Goal: Task Accomplishment & Management: Use online tool/utility

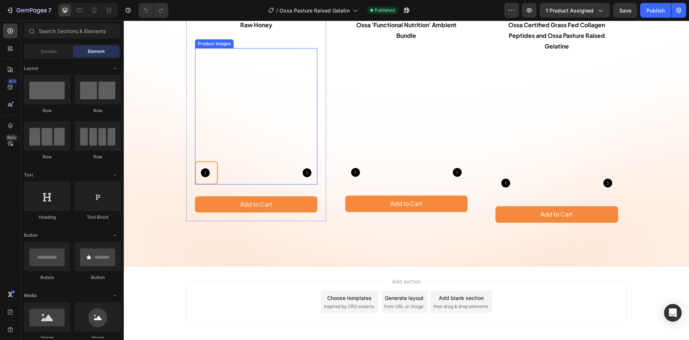
scroll to position [3784, 0]
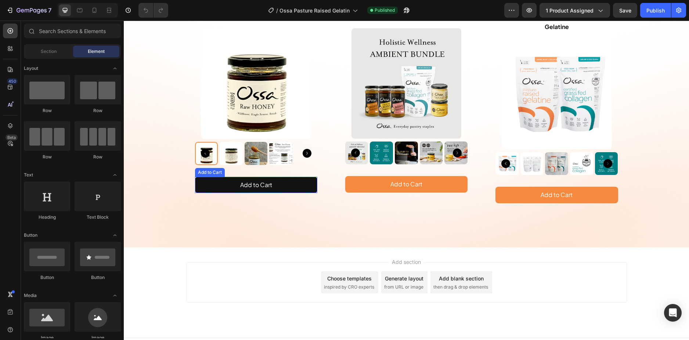
click at [302, 180] on button "Add to Cart" at bounding box center [256, 185] width 122 height 17
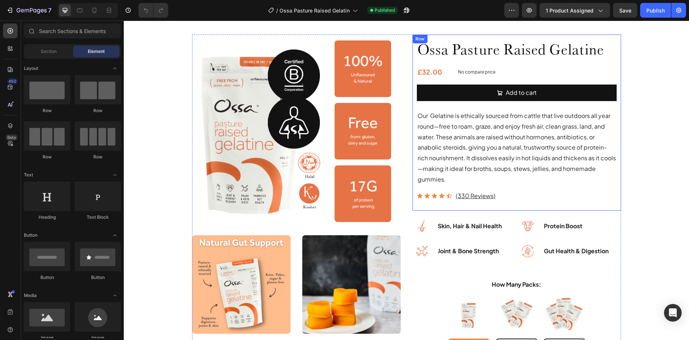
scroll to position [73, 0]
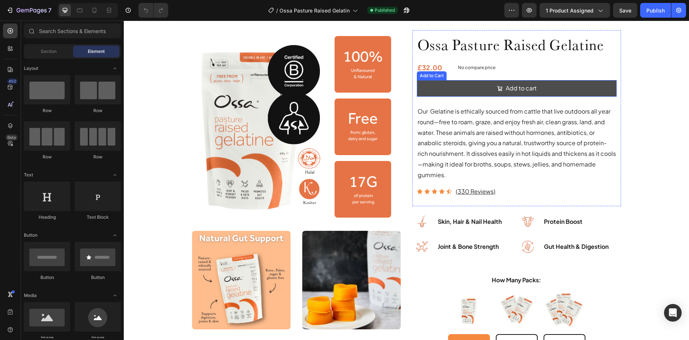
click at [485, 88] on button "Add to cart" at bounding box center [517, 88] width 200 height 17
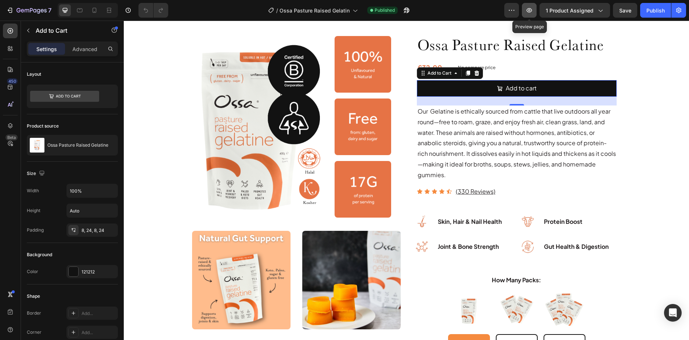
click at [529, 10] on icon "button" at bounding box center [529, 10] width 7 height 7
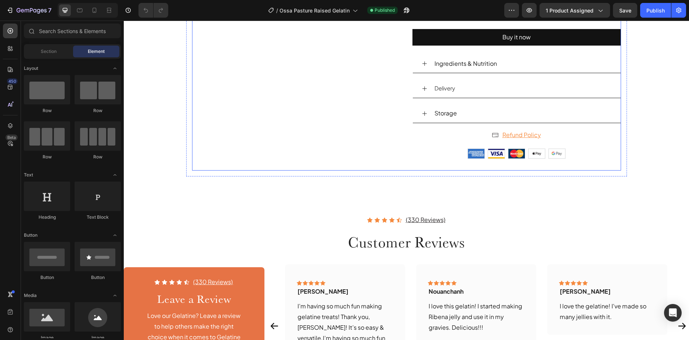
scroll to position [772, 0]
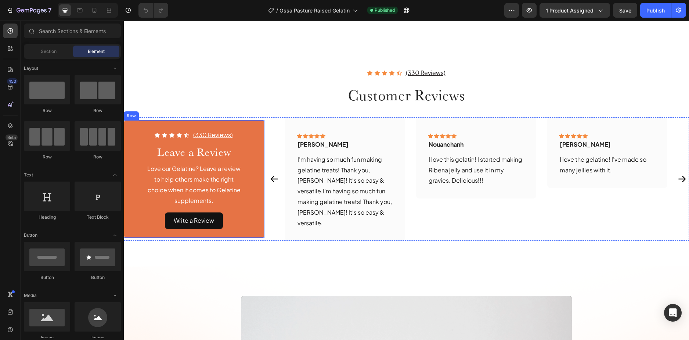
click at [131, 115] on div "Row" at bounding box center [131, 115] width 15 height 9
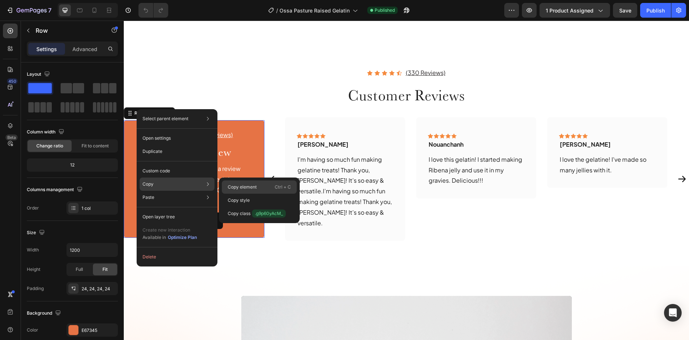
click at [238, 186] on p "Copy element" at bounding box center [242, 187] width 29 height 7
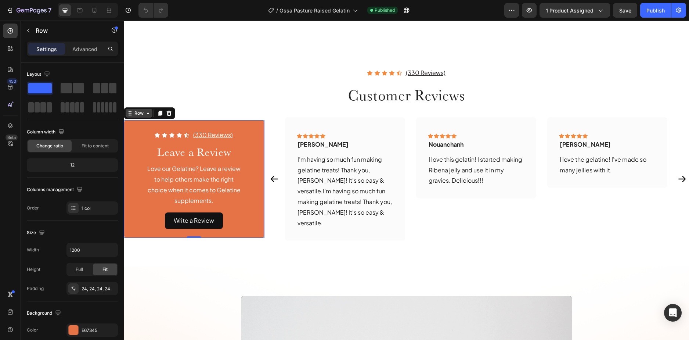
click at [143, 110] on div "Row" at bounding box center [139, 113] width 12 height 7
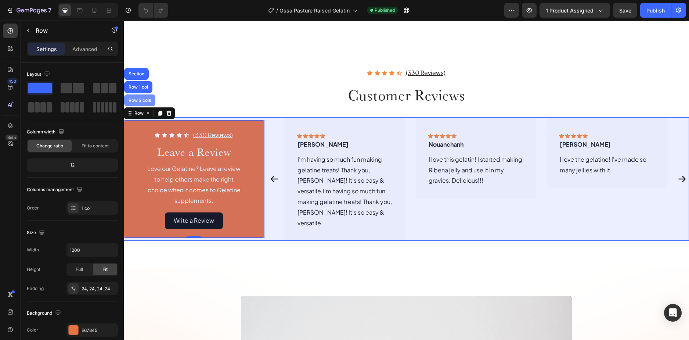
click at [143, 100] on div "Row 2 cols" at bounding box center [139, 100] width 31 height 12
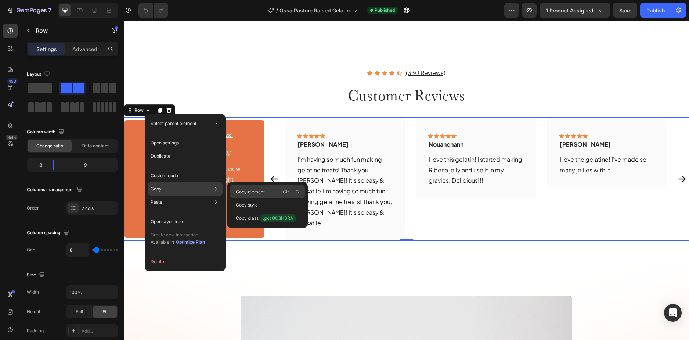
click at [233, 198] on div "Copy element Ctrl + C" at bounding box center [267, 204] width 75 height 13
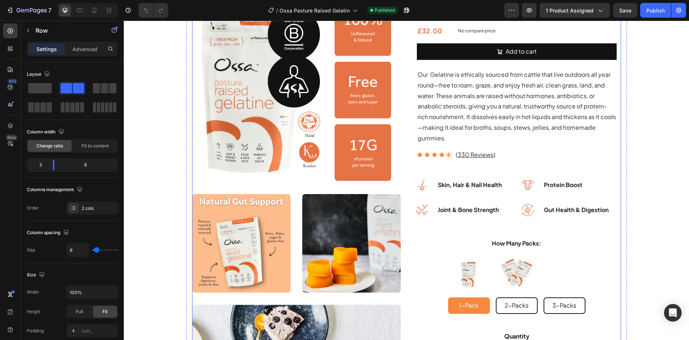
scroll to position [0, 0]
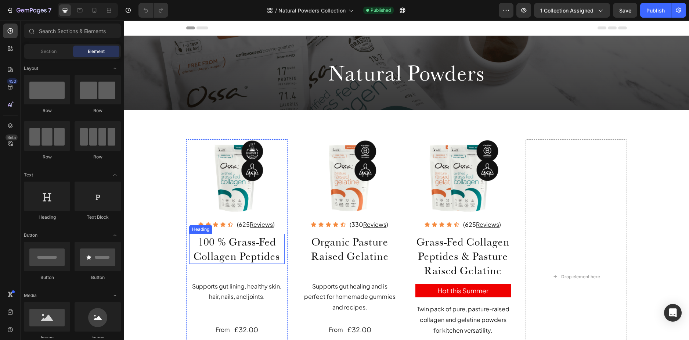
scroll to position [147, 0]
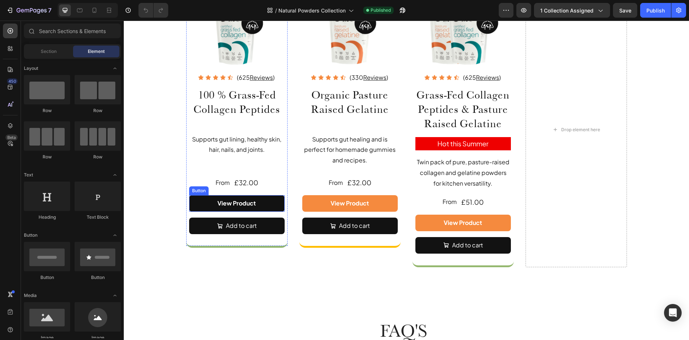
click at [199, 200] on link "View Product" at bounding box center [237, 203] width 96 height 17
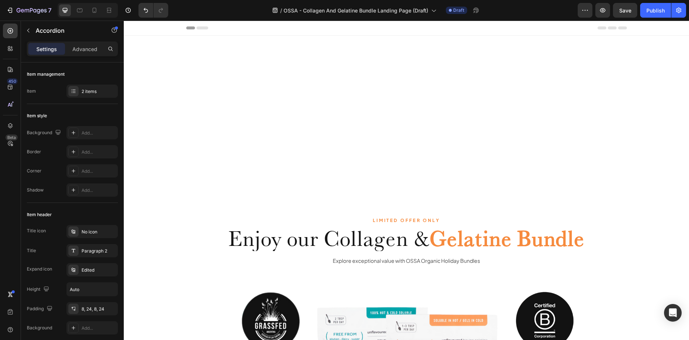
scroll to position [473, 0]
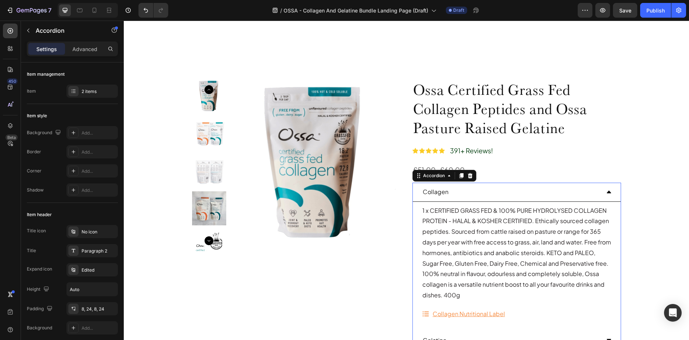
click at [488, 195] on div "Collagen" at bounding box center [511, 192] width 179 height 13
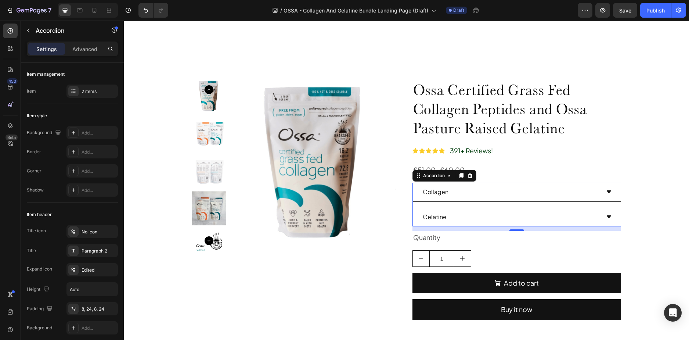
click at [479, 217] on div "Gelatine" at bounding box center [511, 217] width 179 height 13
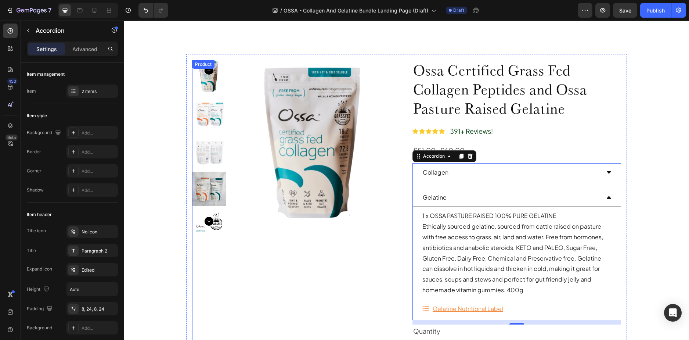
scroll to position [620, 0]
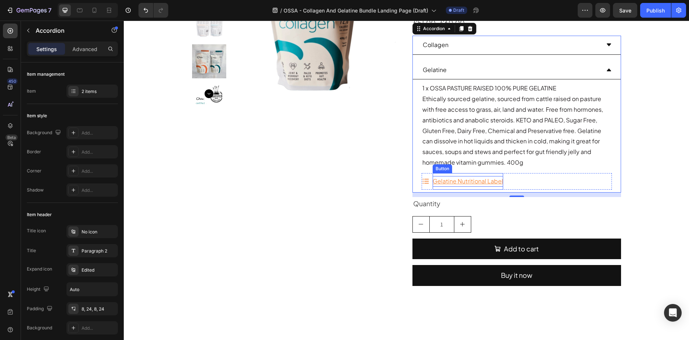
click at [436, 183] on p "Gelatine Nutritional Label" at bounding box center [468, 181] width 71 height 11
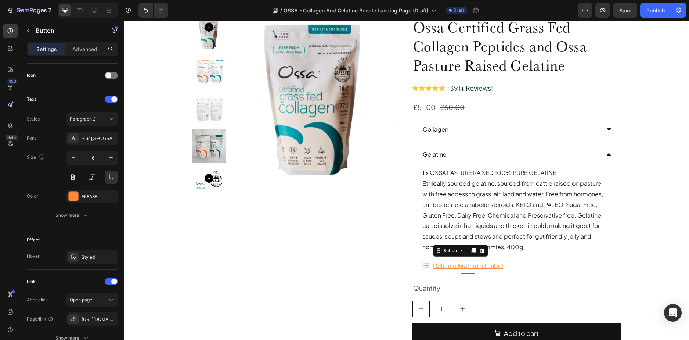
scroll to position [767, 0]
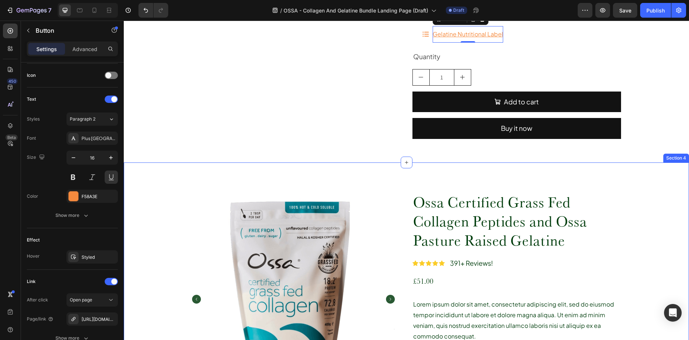
click at [176, 177] on div "Ossa Certified Grass Fed Collagen Peptides and Ossa Pasture Raised Gelatine Pro…" at bounding box center [406, 336] width 565 height 348
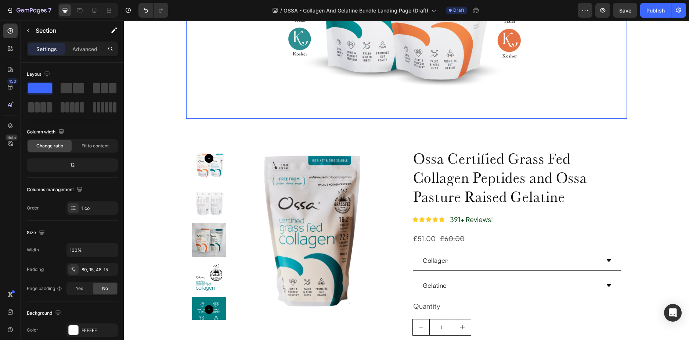
scroll to position [488, 0]
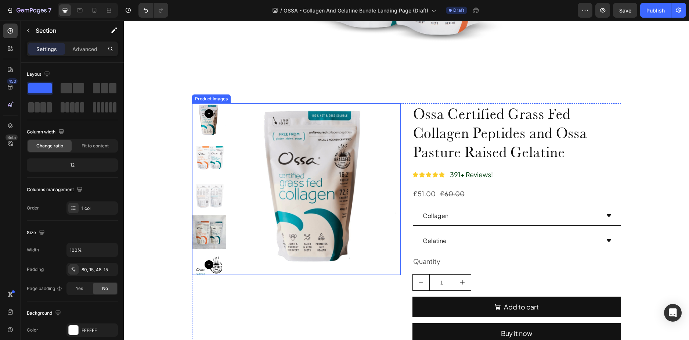
click at [245, 128] on img at bounding box center [315, 189] width 172 height 172
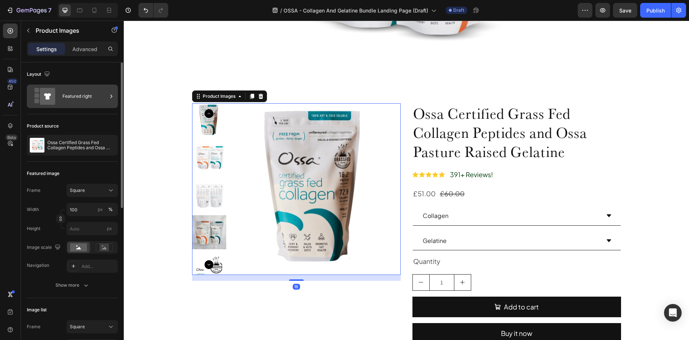
click at [50, 90] on icon at bounding box center [47, 96] width 15 height 17
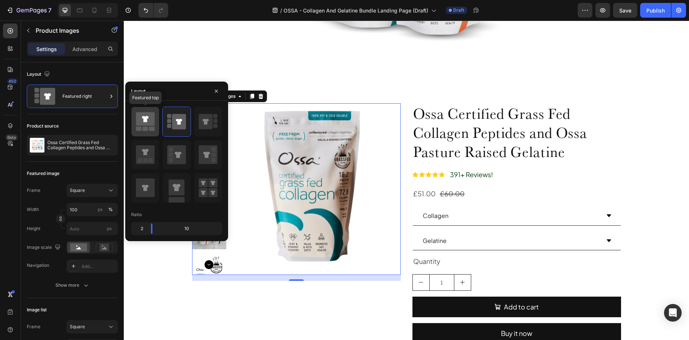
click at [146, 124] on icon at bounding box center [145, 119] width 19 height 14
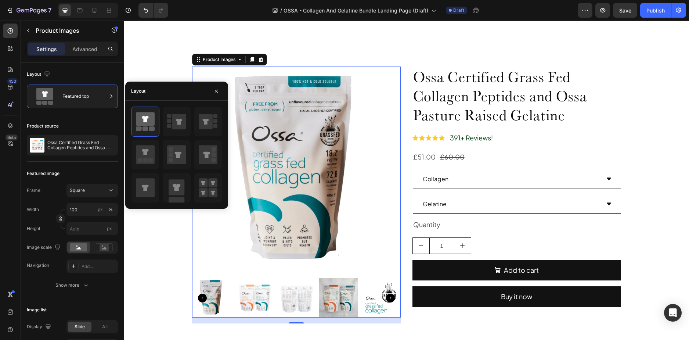
scroll to position [782, 0]
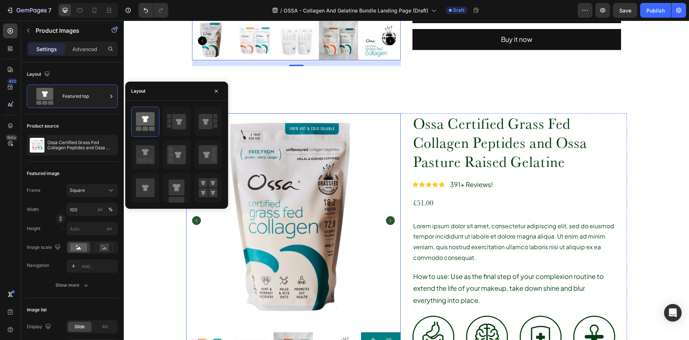
click at [306, 175] on img at bounding box center [293, 220] width 215 height 215
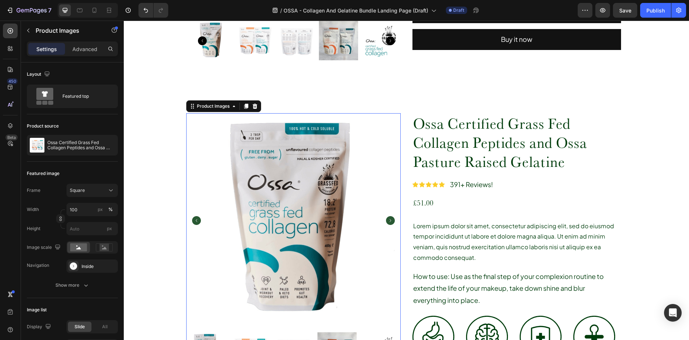
click at [306, 175] on img at bounding box center [293, 220] width 215 height 215
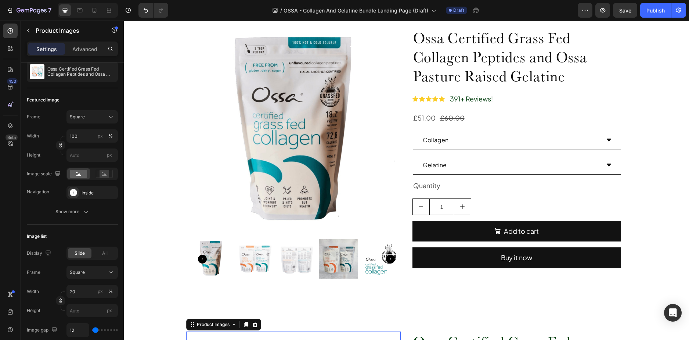
scroll to position [561, 0]
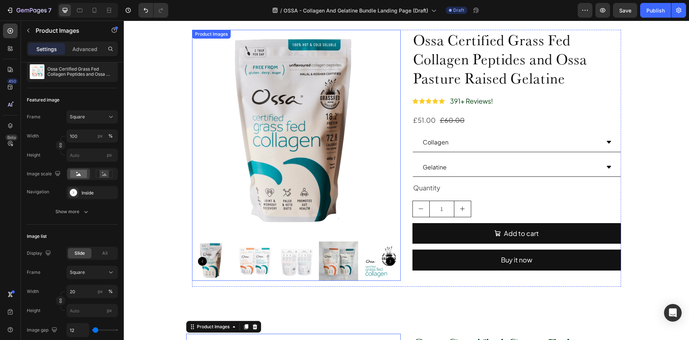
click at [248, 144] on img at bounding box center [296, 134] width 209 height 209
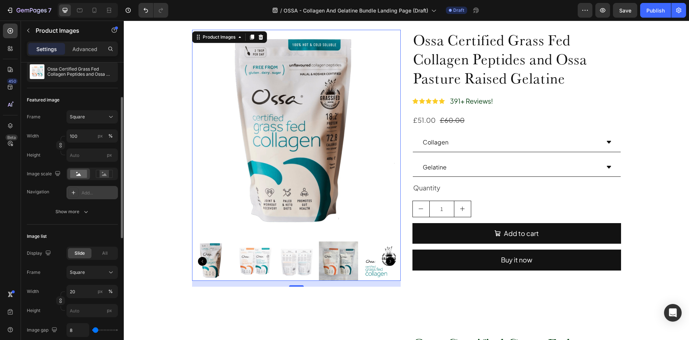
click at [82, 191] on div "Add..." at bounding box center [99, 193] width 35 height 7
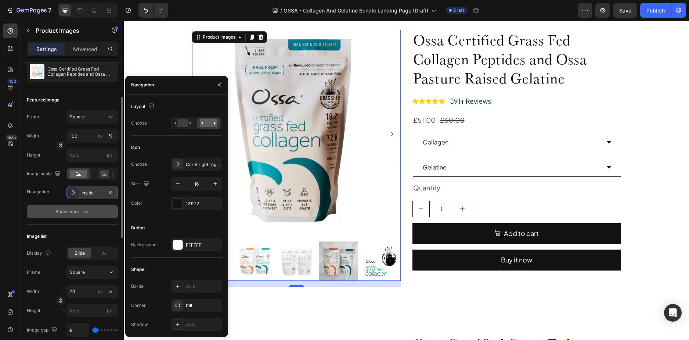
click at [76, 213] on div "Show more" at bounding box center [72, 211] width 34 height 7
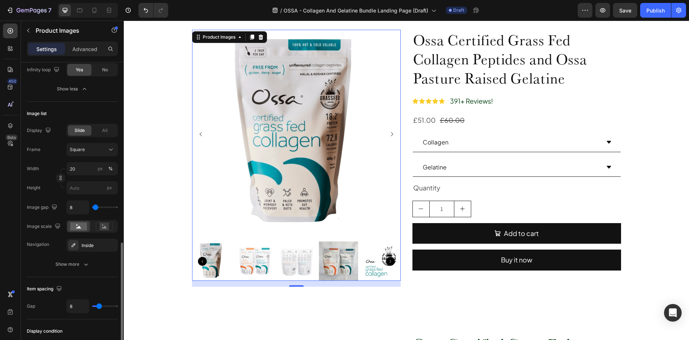
scroll to position [367, 0]
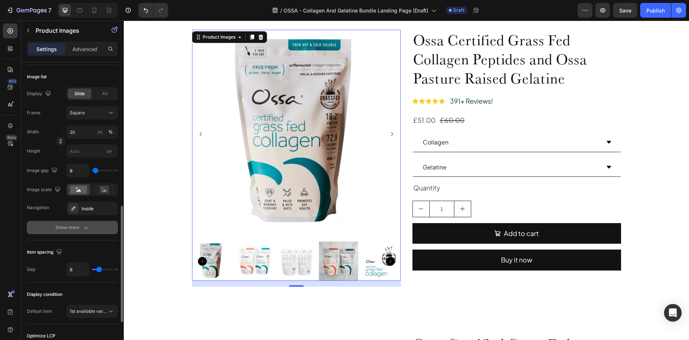
click at [73, 227] on div "Show more" at bounding box center [72, 227] width 34 height 7
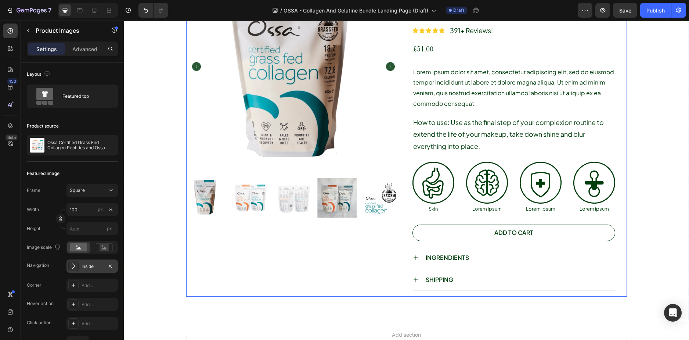
scroll to position [929, 0]
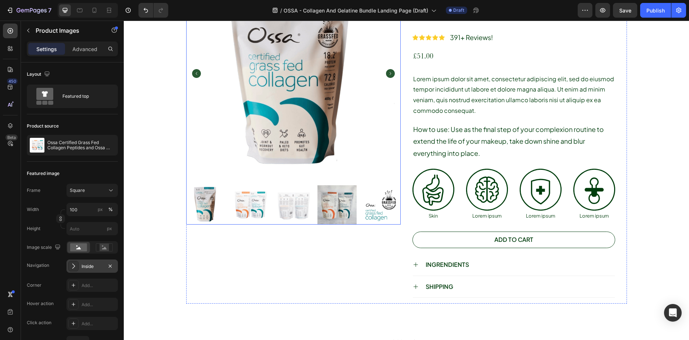
click at [348, 209] on img at bounding box center [336, 204] width 39 height 39
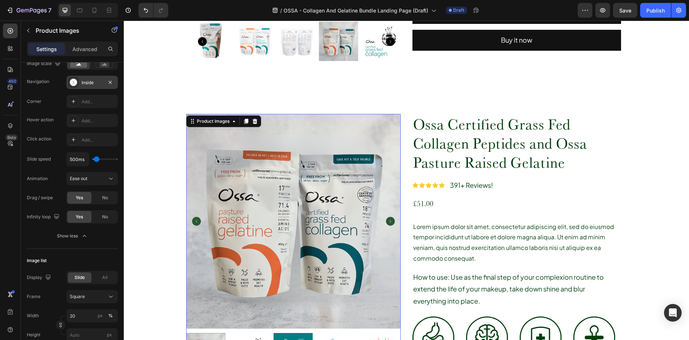
scroll to position [782, 0]
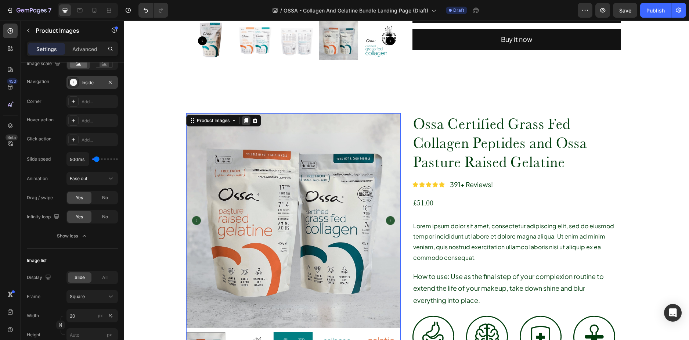
click at [243, 123] on icon at bounding box center [246, 121] width 6 height 6
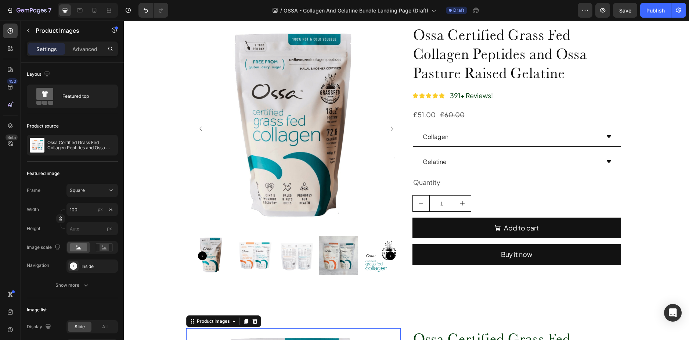
scroll to position [564, 0]
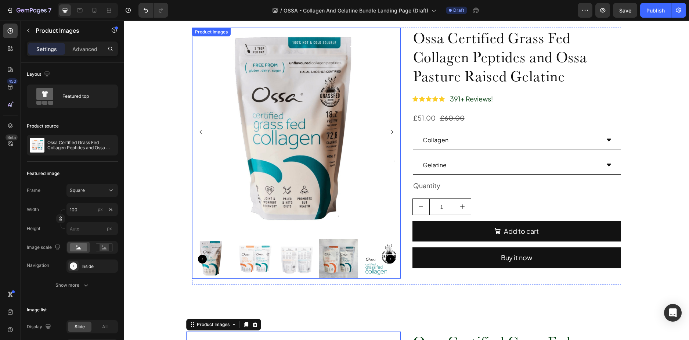
click at [209, 165] on img at bounding box center [296, 132] width 209 height 209
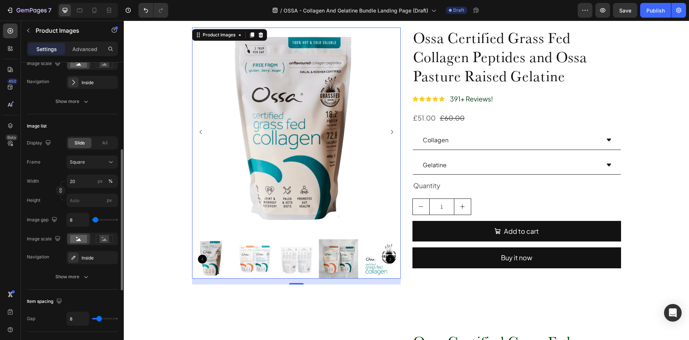
scroll to position [220, 0]
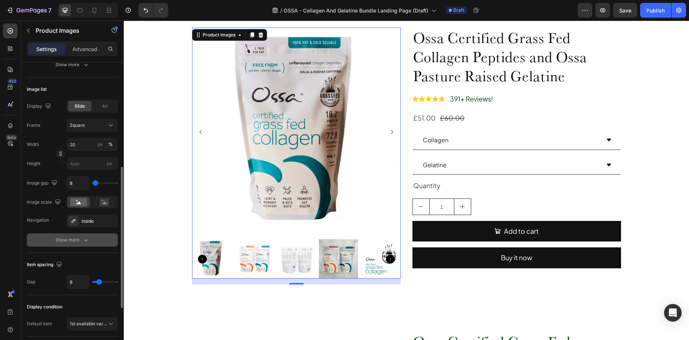
click at [80, 242] on div "Show more" at bounding box center [72, 239] width 34 height 7
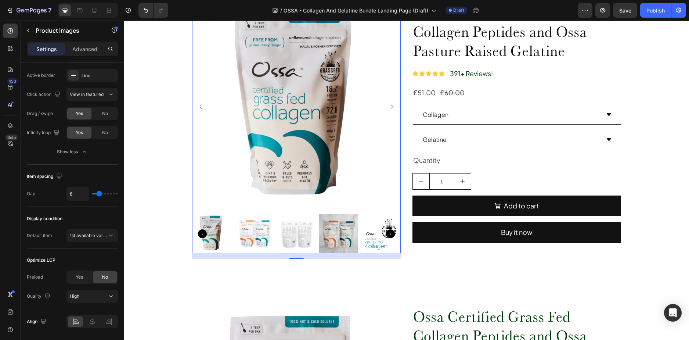
scroll to position [674, 0]
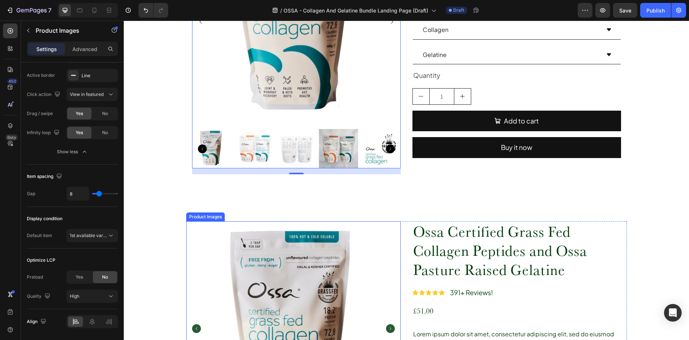
click at [235, 266] on img at bounding box center [293, 328] width 215 height 215
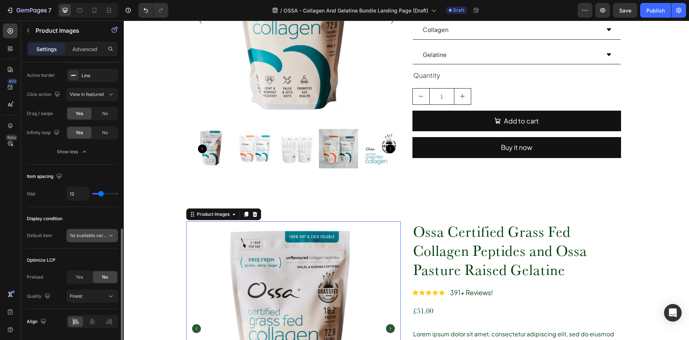
click at [104, 231] on button "1st available variant" at bounding box center [91, 235] width 51 height 13
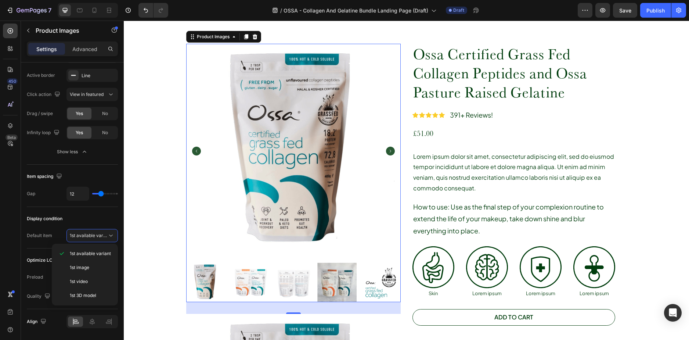
scroll to position [600, 0]
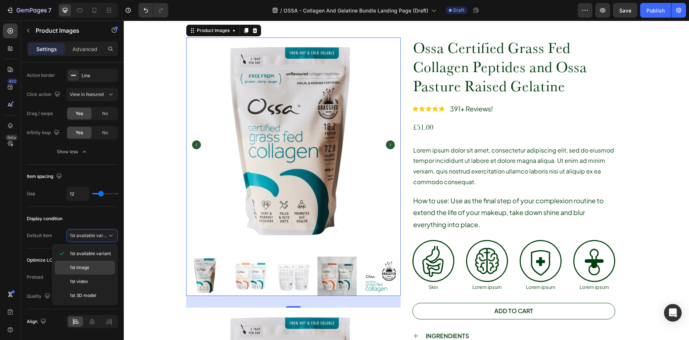
click at [94, 274] on div "1st image" at bounding box center [85, 281] width 60 height 14
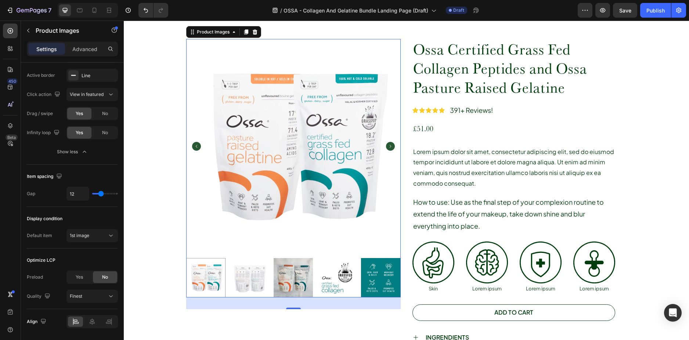
scroll to position [343, 0]
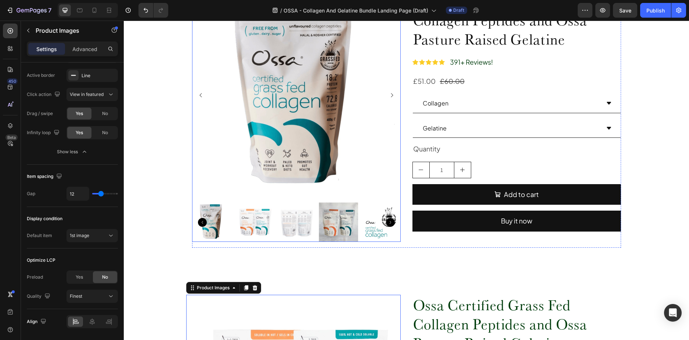
click at [193, 133] on img at bounding box center [296, 95] width 209 height 209
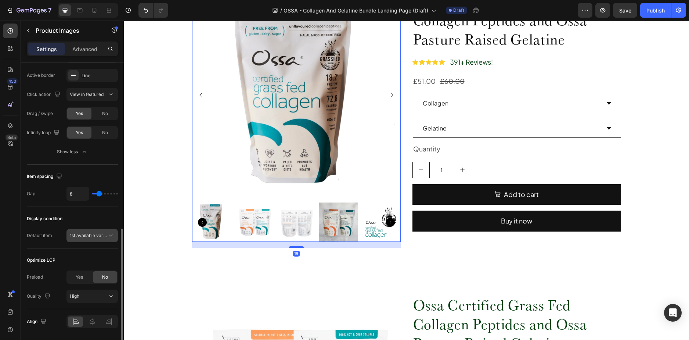
click at [83, 237] on span "1st available variant" at bounding box center [90, 236] width 41 height 6
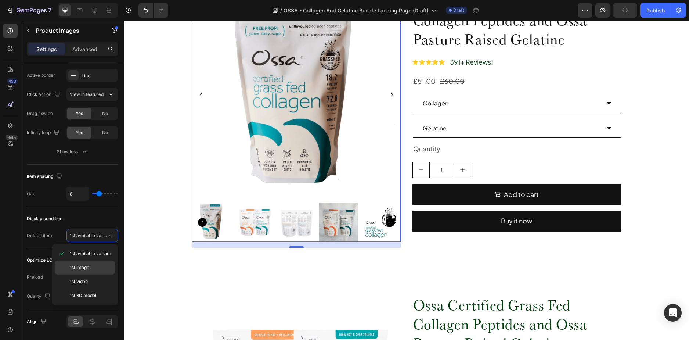
click at [78, 267] on span "1st image" at bounding box center [79, 267] width 19 height 7
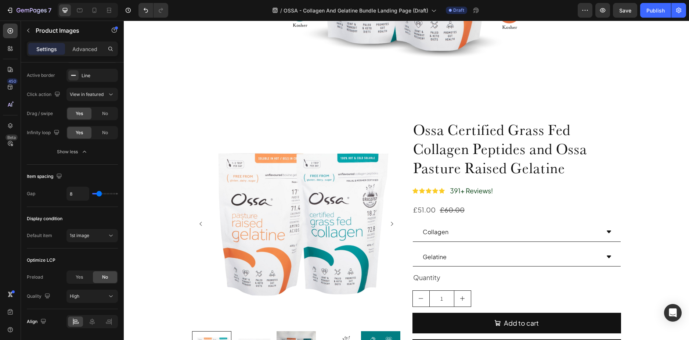
scroll to position [519, 0]
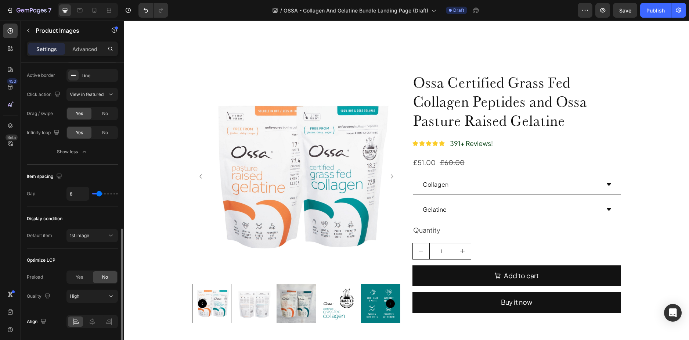
click at [95, 232] on div "1st image" at bounding box center [88, 235] width 37 height 7
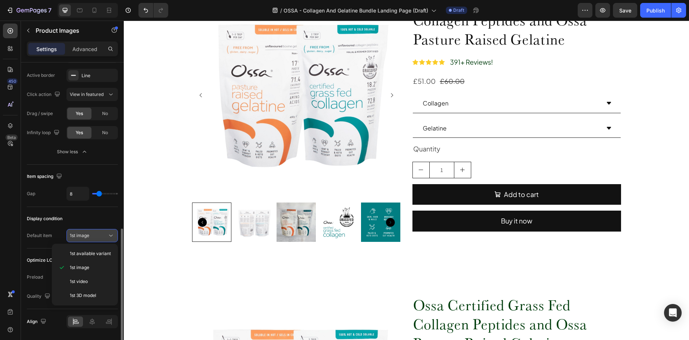
click at [107, 235] on icon at bounding box center [110, 235] width 7 height 7
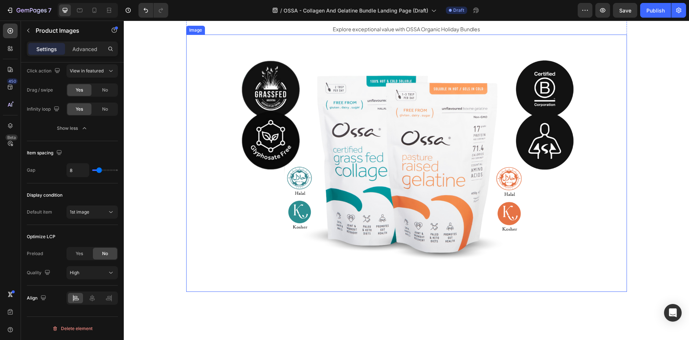
scroll to position [0, 0]
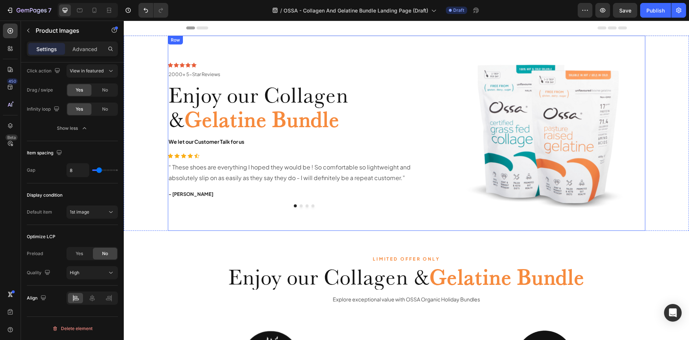
click at [434, 218] on div "Icon Icon Icon Icon Icon Icon List 2000+ 5-Star Reviews Text Block Row 2000+ 5-…" at bounding box center [304, 133] width 273 height 195
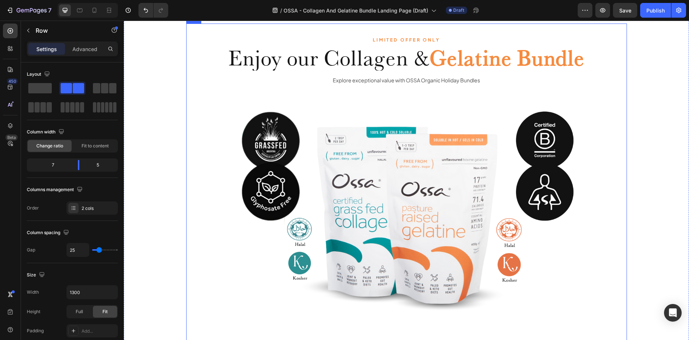
scroll to position [147, 0]
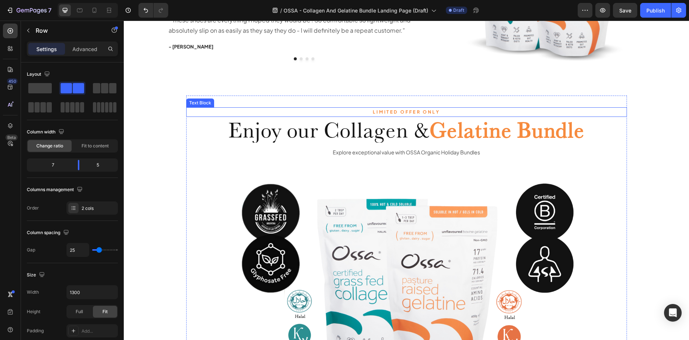
click at [393, 114] on p "LIMITED OFFER ONLY" at bounding box center [406, 112] width 439 height 8
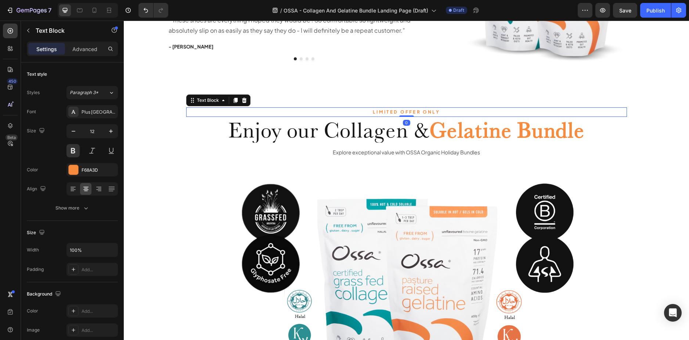
click at [393, 114] on p "LIMITED OFFER ONLY" at bounding box center [406, 112] width 439 height 8
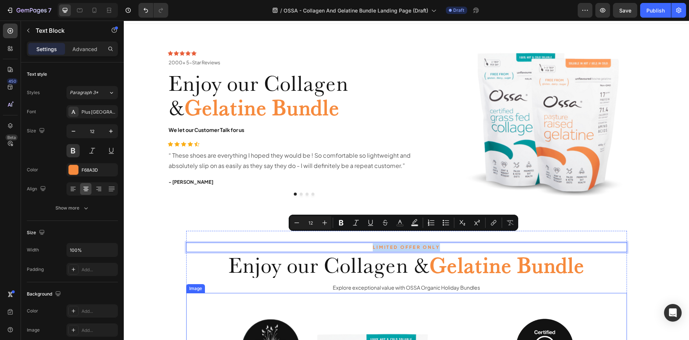
scroll to position [0, 0]
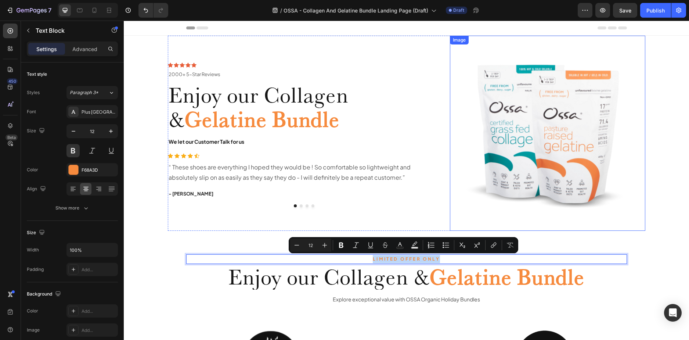
click at [486, 88] on img at bounding box center [547, 133] width 195 height 195
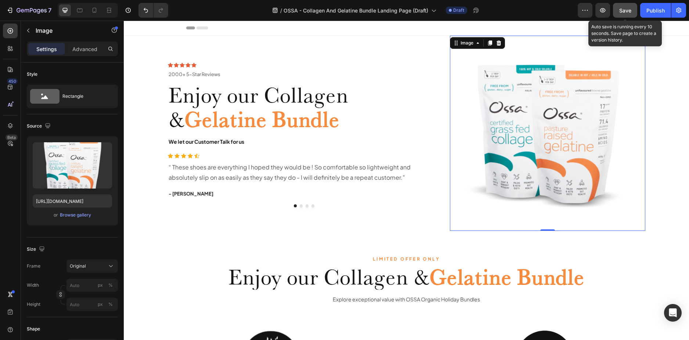
click at [621, 10] on span "Save" at bounding box center [625, 10] width 12 height 6
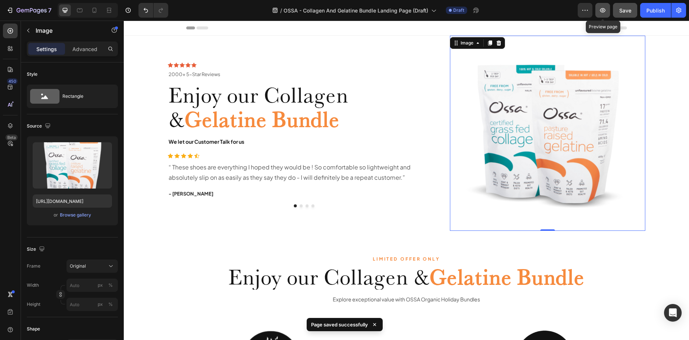
click at [600, 8] on icon "button" at bounding box center [602, 10] width 7 height 7
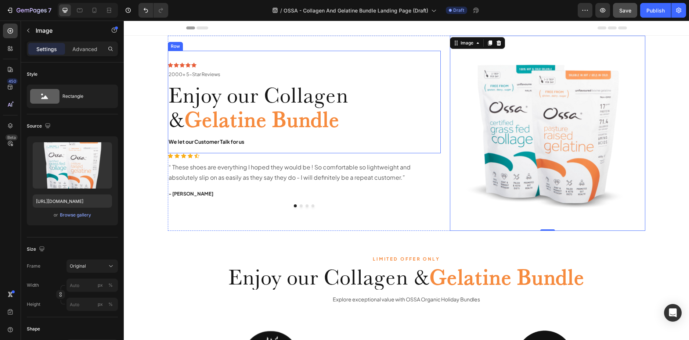
click at [198, 143] on strong "We let our Customer Talk for us" at bounding box center [207, 141] width 76 height 7
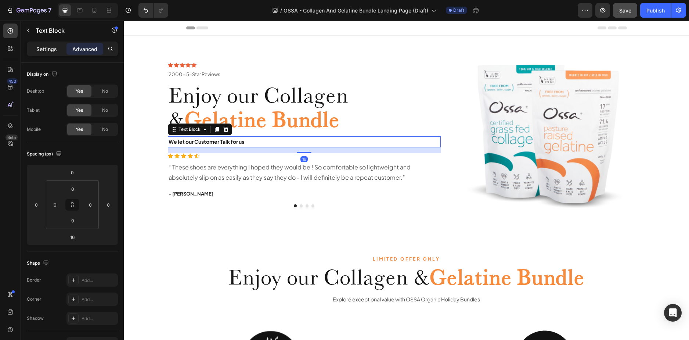
click at [46, 44] on div "Settings" at bounding box center [46, 49] width 37 height 12
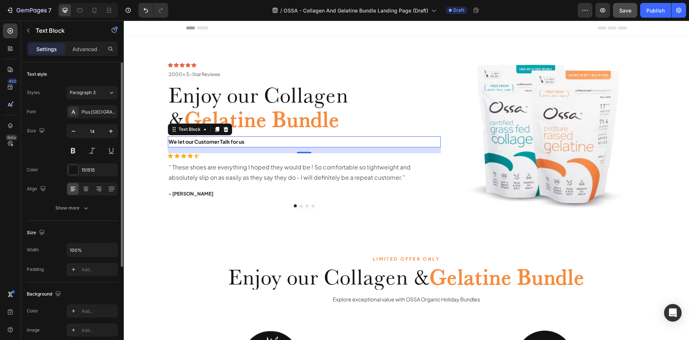
click at [76, 85] on div "Styles Paragraph 3 Font Plus Jakarta Sans Size 14 Color 151515 Align Show more" at bounding box center [72, 149] width 91 height 130
click at [80, 92] on span "Paragraph 3" at bounding box center [83, 92] width 26 height 7
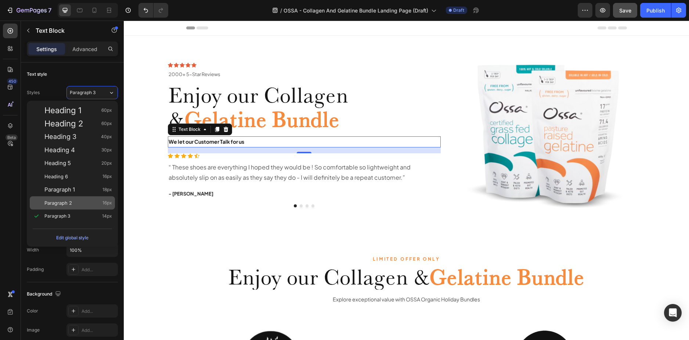
click at [77, 197] on div "Paragraph 2 16px" at bounding box center [72, 202] width 85 height 13
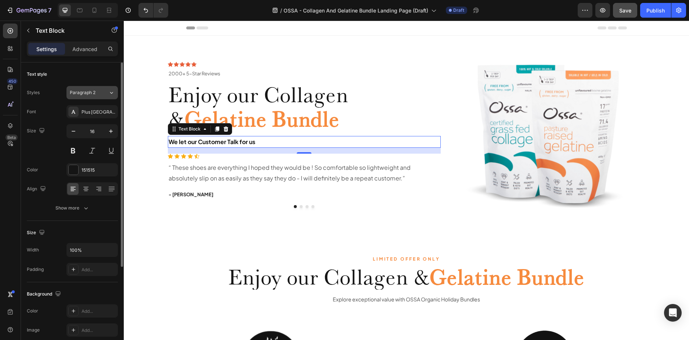
click at [95, 93] on span "Paragraph 2" at bounding box center [83, 92] width 26 height 7
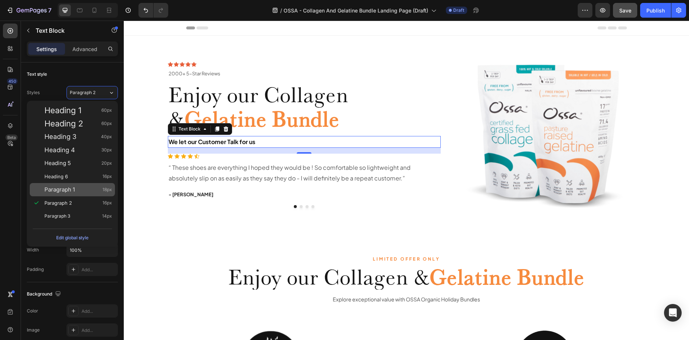
click at [71, 186] on div "Paragraph 1 18px" at bounding box center [72, 189] width 85 height 13
type input "18"
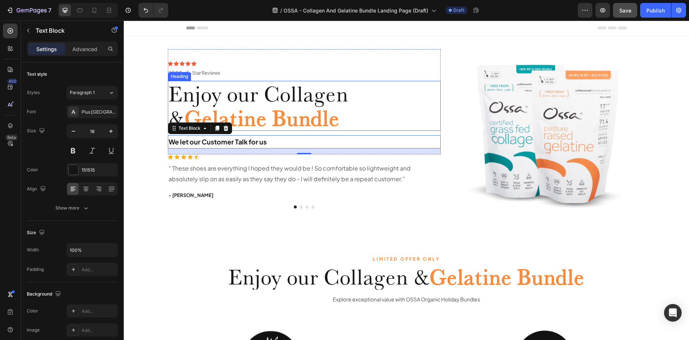
click at [314, 101] on span "Enjoy our Collagen &" at bounding box center [259, 105] width 180 height 51
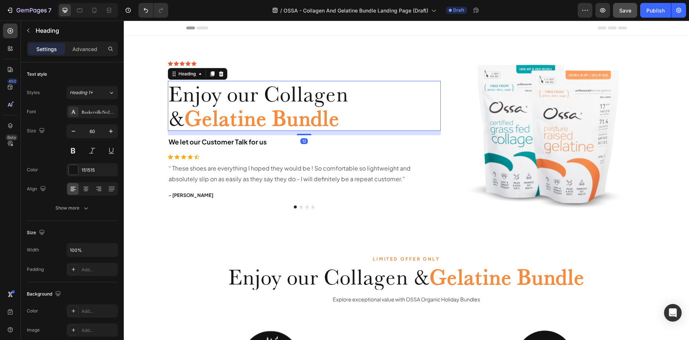
click at [452, 69] on img at bounding box center [547, 133] width 195 height 195
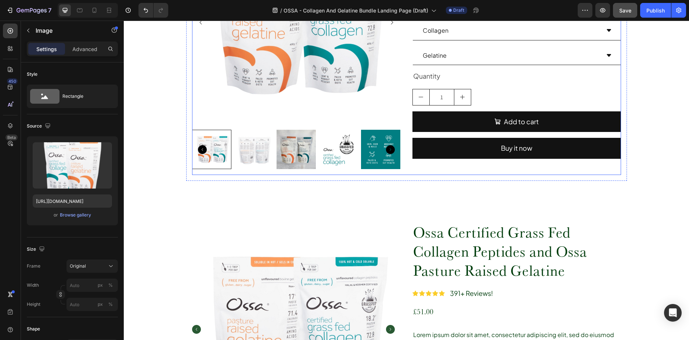
scroll to position [698, 0]
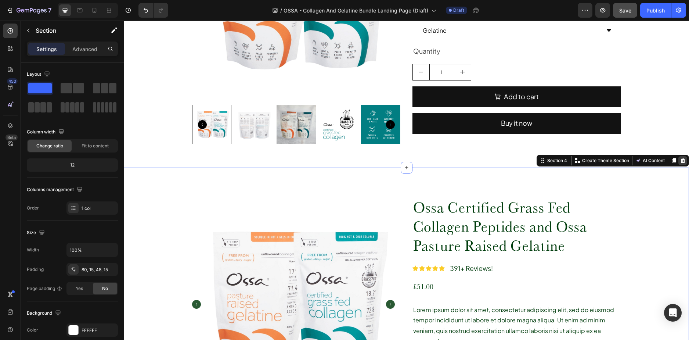
click at [681, 159] on icon at bounding box center [683, 160] width 5 height 5
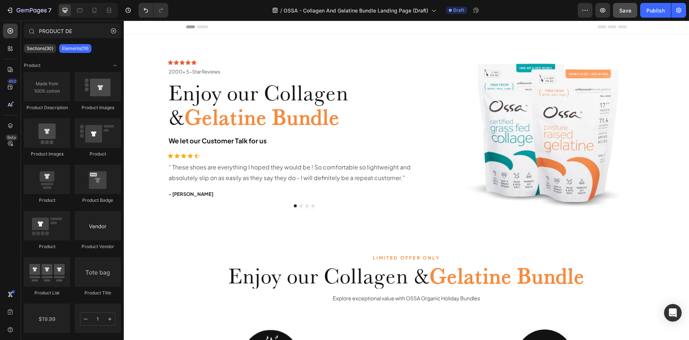
scroll to position [0, 0]
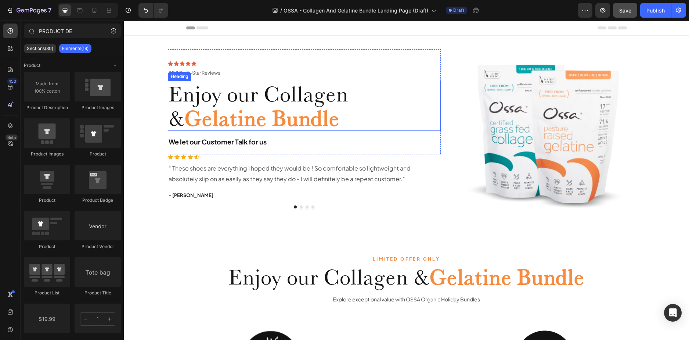
click at [257, 92] on span "Enjoy our Collagen &" at bounding box center [259, 105] width 180 height 51
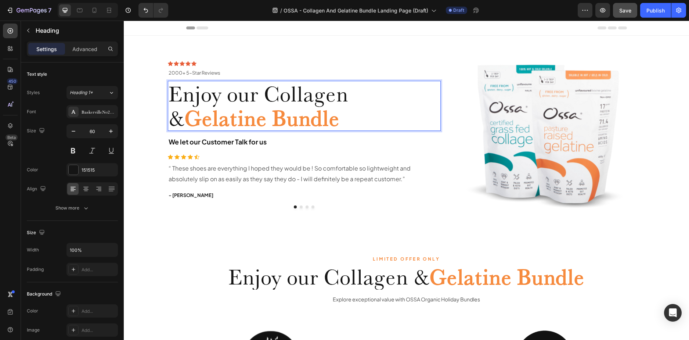
click at [269, 94] on span "Enjoy our Collagen &" at bounding box center [259, 105] width 180 height 51
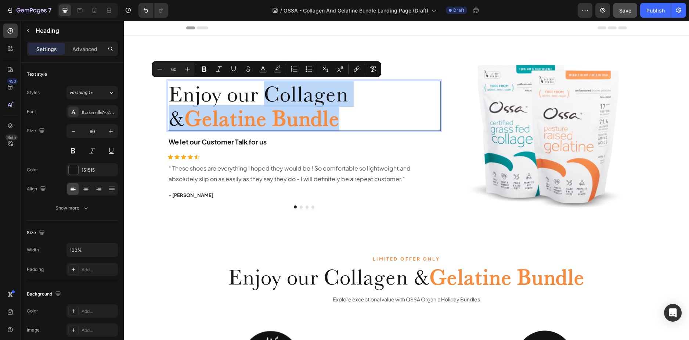
drag, startPoint x: 325, startPoint y: 116, endPoint x: 262, endPoint y: 95, distance: 66.0
click at [262, 95] on p "Enjoy our Collagen & Gelatine Bundle" at bounding box center [305, 106] width 272 height 48
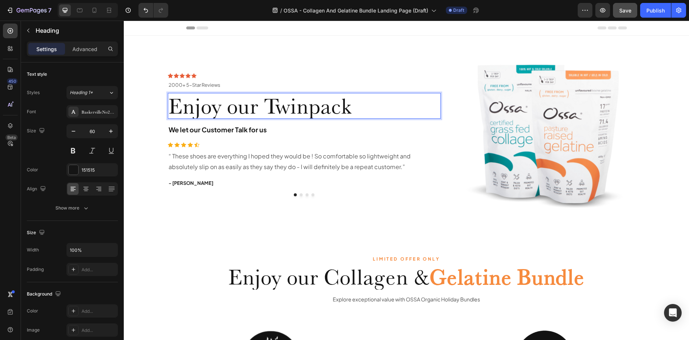
click at [308, 107] on span "Enjoy our Twinpack" at bounding box center [261, 106] width 184 height 26
click at [369, 105] on p "Enjoy our Twin pack" at bounding box center [305, 106] width 272 height 24
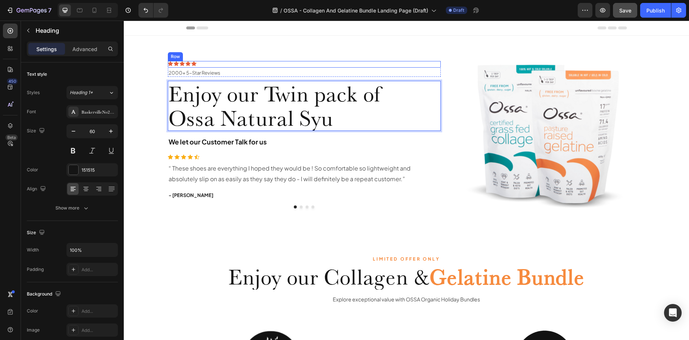
scroll to position [0, 0]
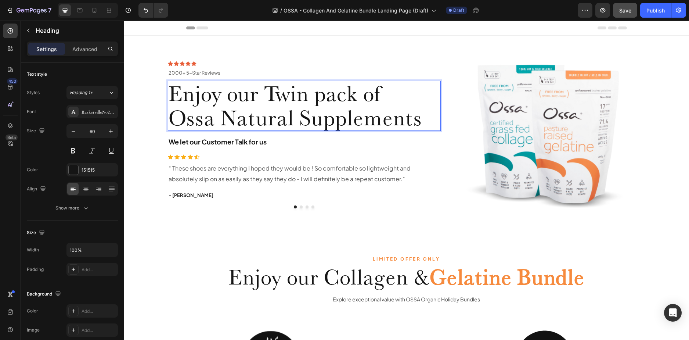
click at [299, 121] on p "Enjoy our Twin pack of Ossa Natural Supplements" at bounding box center [305, 105] width 272 height 48
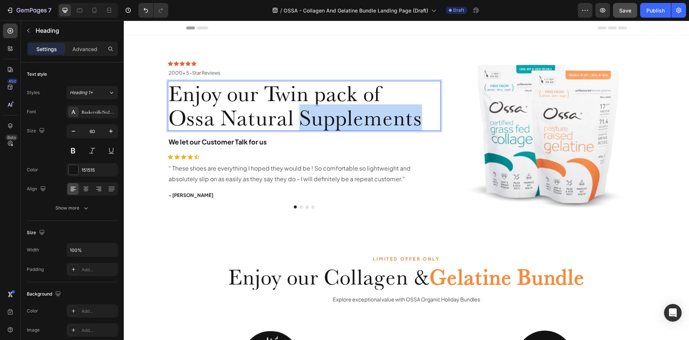
click at [299, 121] on p "Enjoy our Twin pack of Ossa Natural Supplements" at bounding box center [305, 105] width 272 height 48
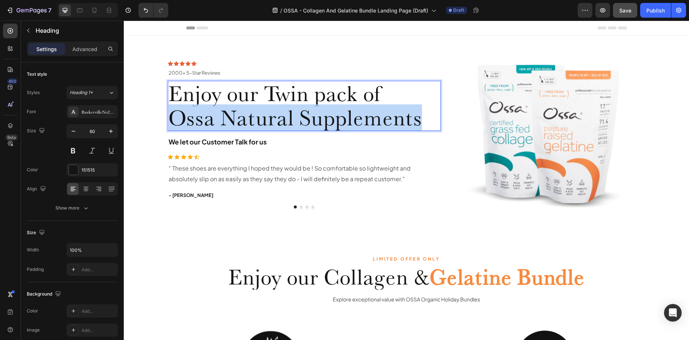
click at [299, 121] on p "Enjoy our Twin pack of Ossa Natural Supplements" at bounding box center [305, 105] width 272 height 48
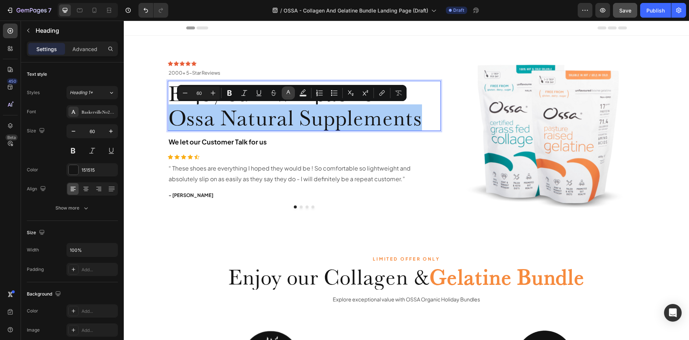
click at [290, 94] on icon "Editor contextual toolbar" at bounding box center [288, 92] width 7 height 7
type input "151515"
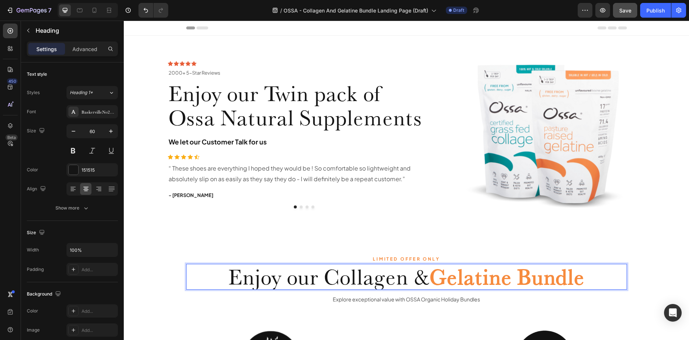
click at [439, 274] on strong "Gelatine Bundle" at bounding box center [507, 276] width 155 height 26
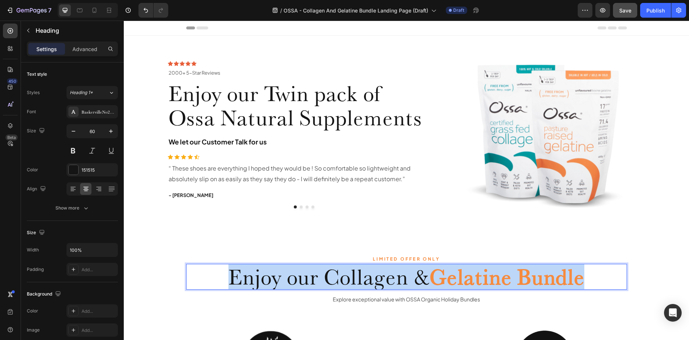
click at [439, 274] on strong "Gelatine Bundle" at bounding box center [507, 276] width 155 height 26
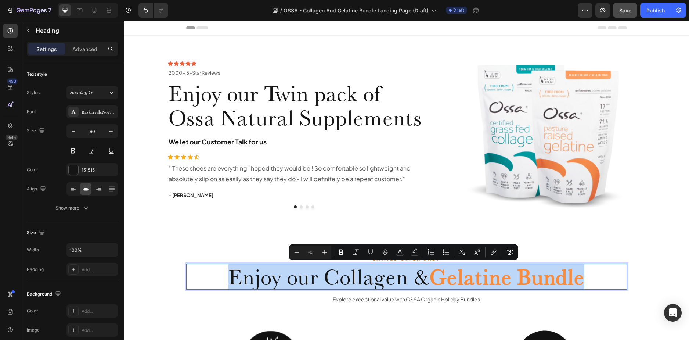
click at [576, 277] on strong "Gelatine Bundle" at bounding box center [507, 276] width 155 height 26
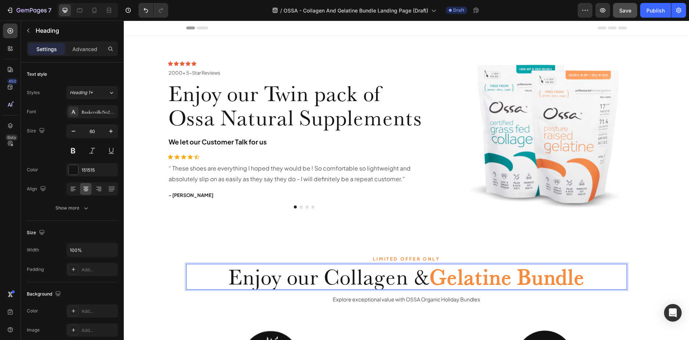
click at [583, 277] on strong "Gelatine Bundle" at bounding box center [507, 276] width 155 height 26
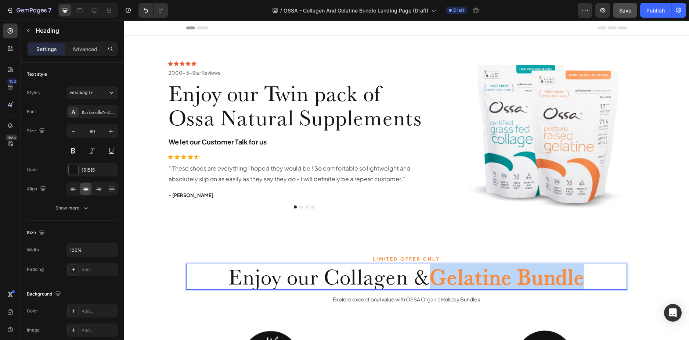
drag, startPoint x: 583, startPoint y: 277, endPoint x: 434, endPoint y: 274, distance: 148.8
click at [434, 274] on strong "Gelatine Bundle" at bounding box center [507, 276] width 155 height 26
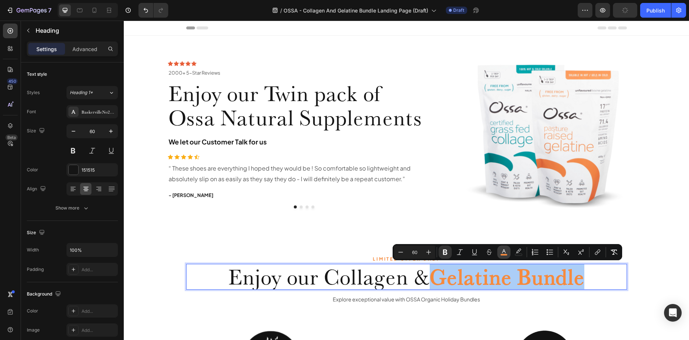
click at [503, 248] on icon "Editor contextual toolbar" at bounding box center [503, 251] width 7 height 7
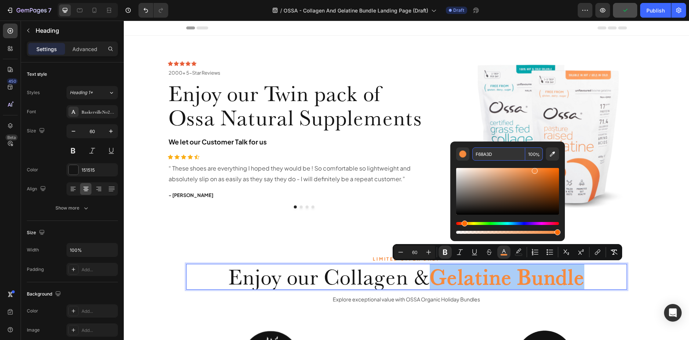
click at [492, 153] on input "F68A3D" at bounding box center [498, 153] width 53 height 13
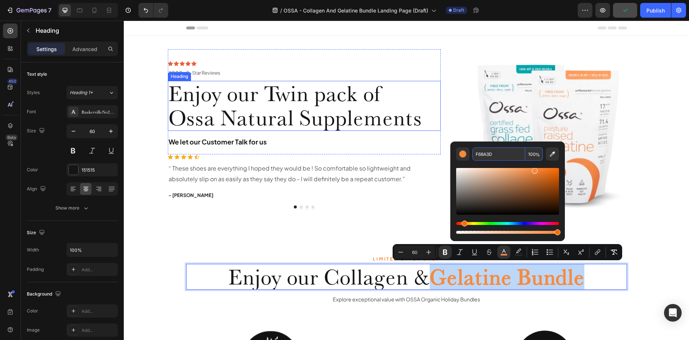
click at [238, 115] on p "⁠⁠⁠⁠⁠⁠⁠ Enjoy our Twin pack of Ossa Natural Supplements" at bounding box center [305, 105] width 272 height 48
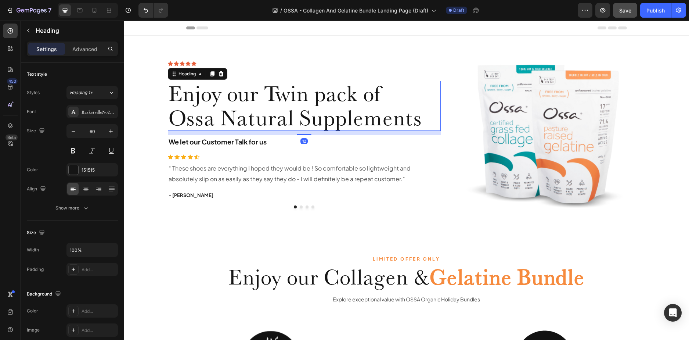
scroll to position [0, 0]
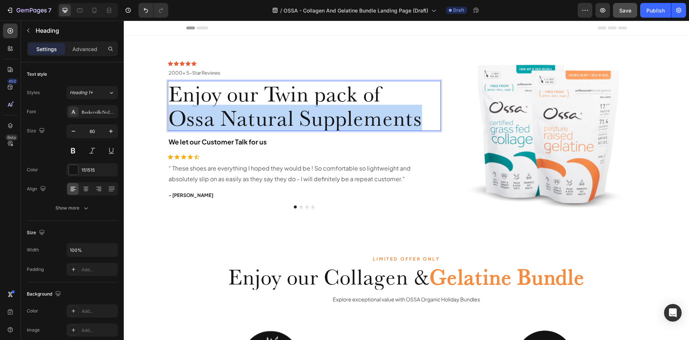
click at [238, 115] on p "Enjoy our Twin pack of Ossa Natural Supplements" at bounding box center [305, 106] width 272 height 48
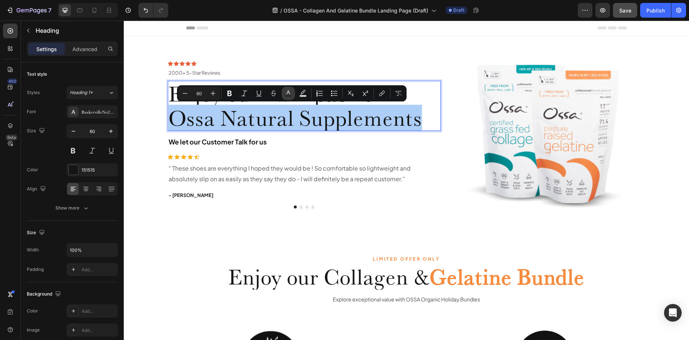
click at [291, 93] on icon "Editor contextual toolbar" at bounding box center [288, 93] width 7 height 7
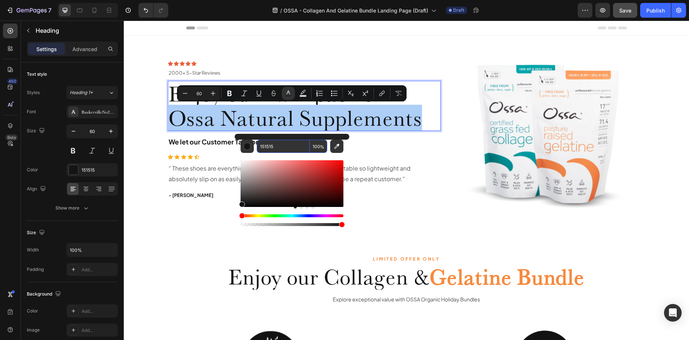
click at [281, 144] on input "151515" at bounding box center [283, 146] width 53 height 13
paste input "F68A3D"
type input "F68A3D"
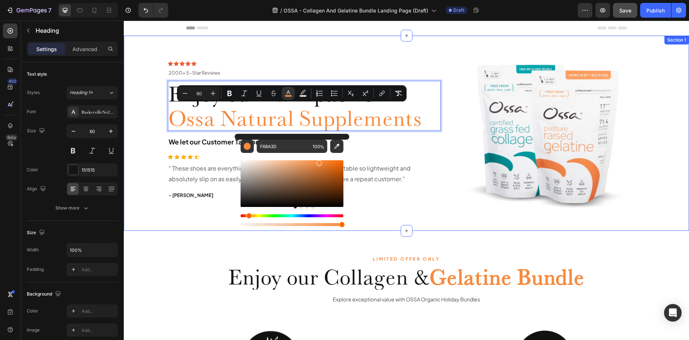
click at [151, 118] on div "Icon Icon Icon Icon Icon Icon List 2000+ 5-Star Reviews Text Block Row 2000+ 5-…" at bounding box center [406, 133] width 554 height 195
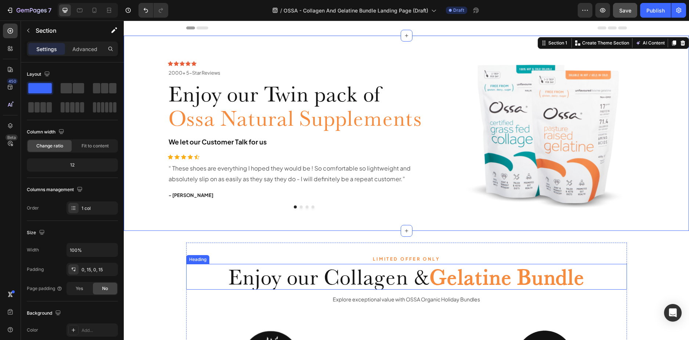
click at [406, 276] on span "Enjoy our Collagen &" at bounding box center [329, 276] width 201 height 26
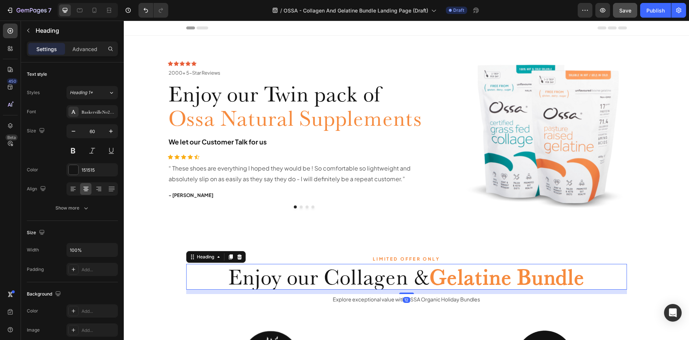
click at [416, 277] on span "Enjoy our Collagen &" at bounding box center [329, 276] width 201 height 26
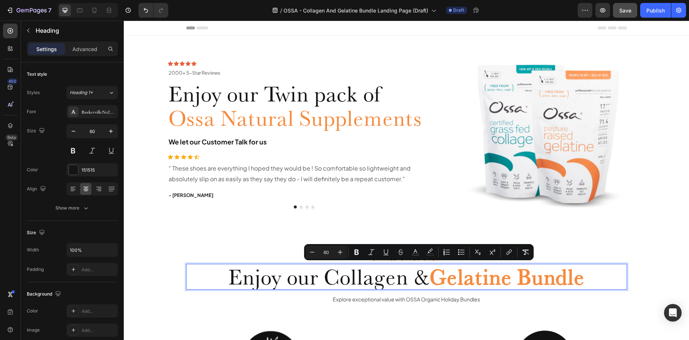
click at [194, 273] on p "Enjoy our Collagen & Gelatine Bundle" at bounding box center [406, 277] width 439 height 24
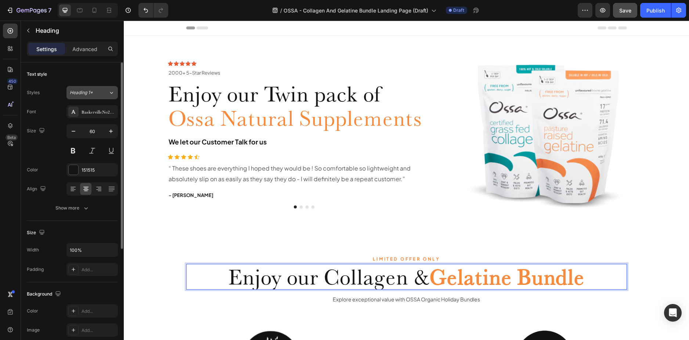
click at [86, 91] on span "Heading 1*" at bounding box center [81, 92] width 23 height 7
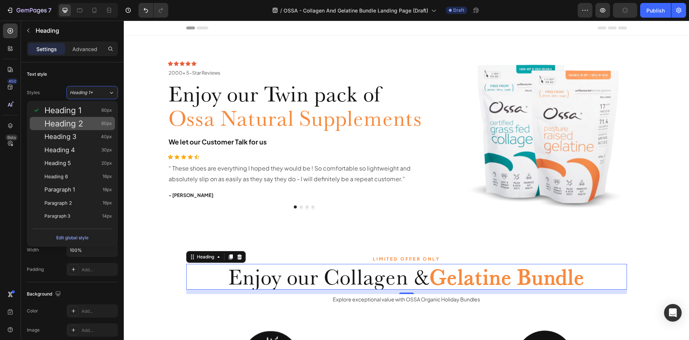
click at [80, 122] on span "Heading 2" at bounding box center [63, 123] width 39 height 7
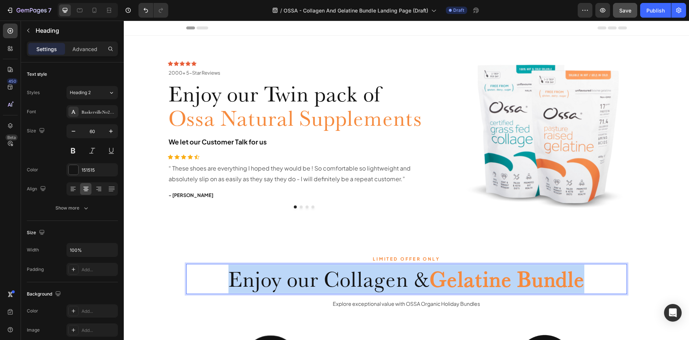
click at [322, 275] on span "Enjoy our Collagen &" at bounding box center [329, 279] width 201 height 26
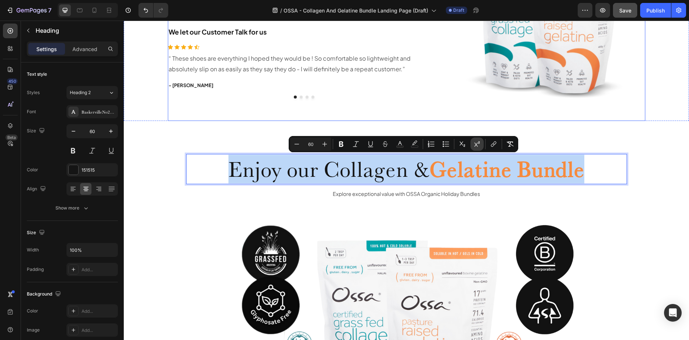
scroll to position [110, 0]
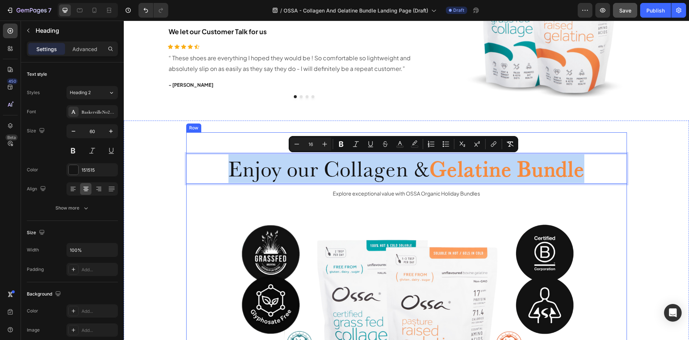
click at [621, 185] on div "LIMITED OFFER ONLY Text Block Enjoy our Collagen & Gelatine Bundle Heading 12 E…" at bounding box center [406, 300] width 441 height 312
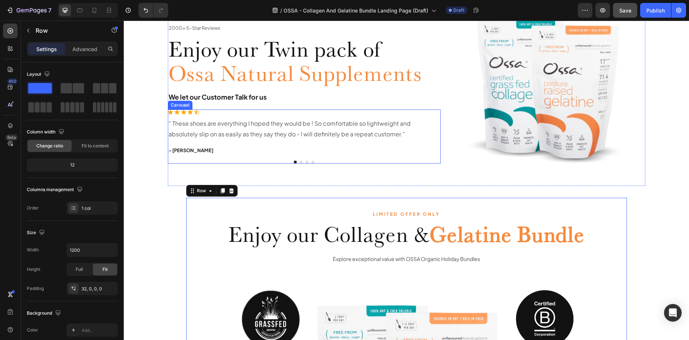
scroll to position [0, 0]
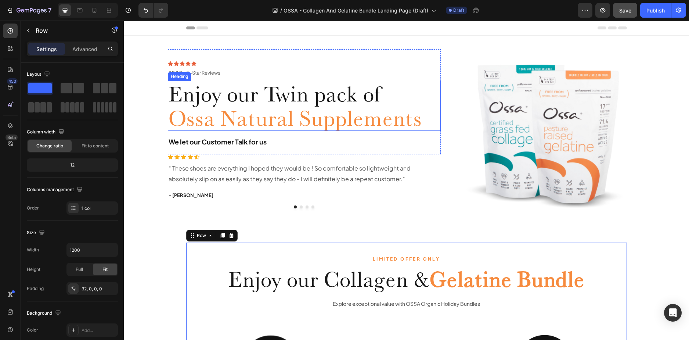
click at [306, 99] on span "Enjoy our Twin pack of" at bounding box center [275, 93] width 213 height 26
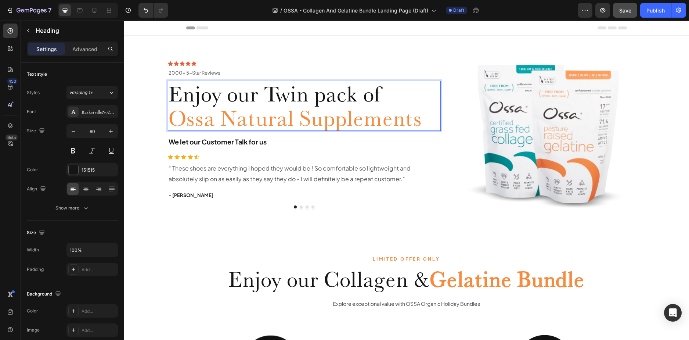
click at [313, 98] on span "Enjoy our Twin pack of" at bounding box center [275, 93] width 213 height 26
click at [318, 98] on span "Enjoy our Twin pack of" at bounding box center [275, 93] width 213 height 26
click at [651, 105] on div "Icon Icon Icon Icon Icon Icon List 2000+ 5-Star Reviews Text Block Row 2000+ 5-…" at bounding box center [406, 133] width 554 height 195
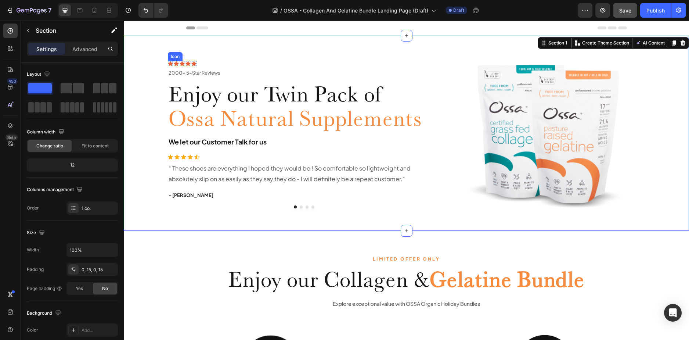
click at [168, 64] on div "Icon" at bounding box center [170, 63] width 5 height 5
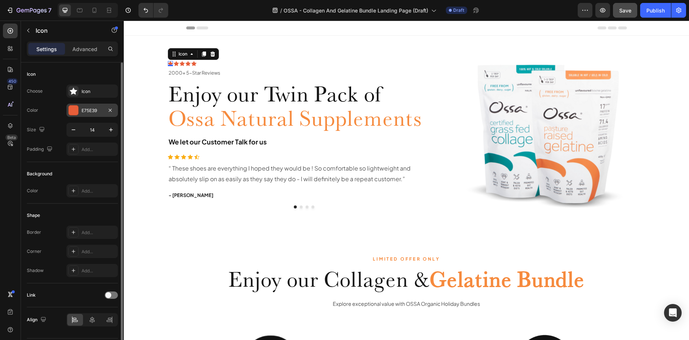
click at [84, 112] on div "E75E39" at bounding box center [92, 110] width 21 height 7
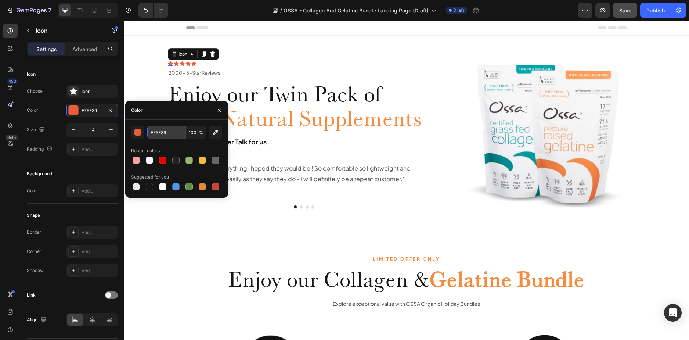
click at [171, 136] on input "E75E39" at bounding box center [166, 132] width 38 height 13
paste input "F68A3D"
type input "F68A3D"
click at [174, 62] on icon at bounding box center [176, 63] width 5 height 5
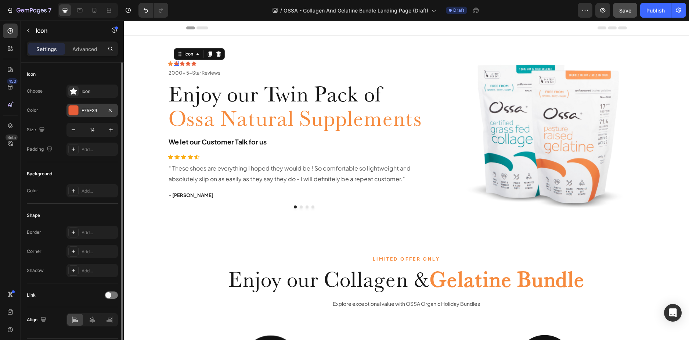
click at [89, 107] on div "E75E39" at bounding box center [92, 110] width 21 height 7
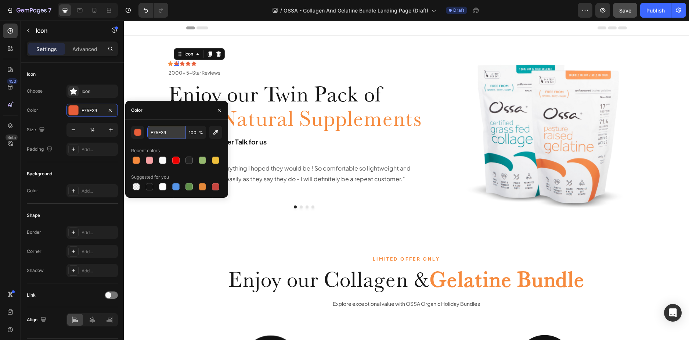
click at [165, 132] on input "E75E39" at bounding box center [166, 132] width 38 height 13
paste input "F68A3D"
type input "F68A3D"
click at [180, 63] on div "Icon" at bounding box center [182, 63] width 5 height 5
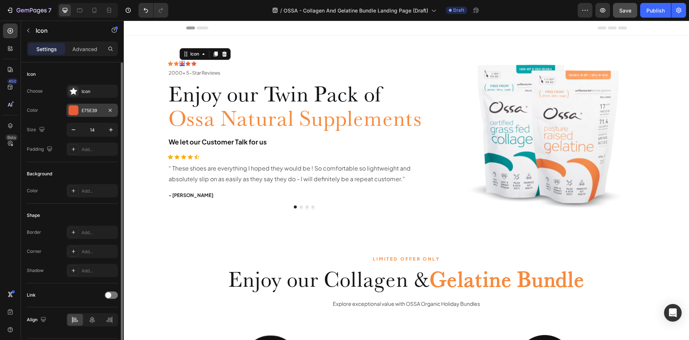
click at [70, 109] on div at bounding box center [74, 110] width 10 height 10
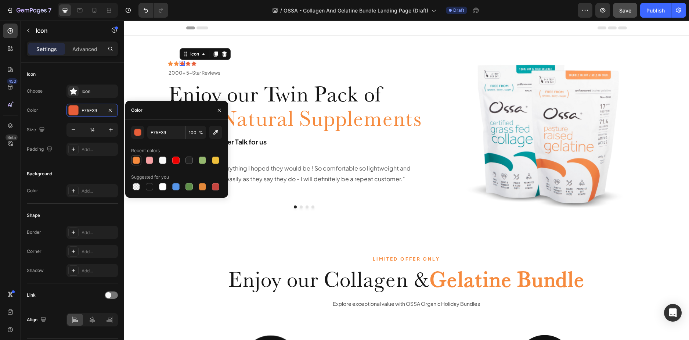
click at [137, 160] on div at bounding box center [136, 160] width 7 height 7
type input "F68A3D"
click at [193, 63] on div "Icon 0" at bounding box center [193, 63] width 5 height 5
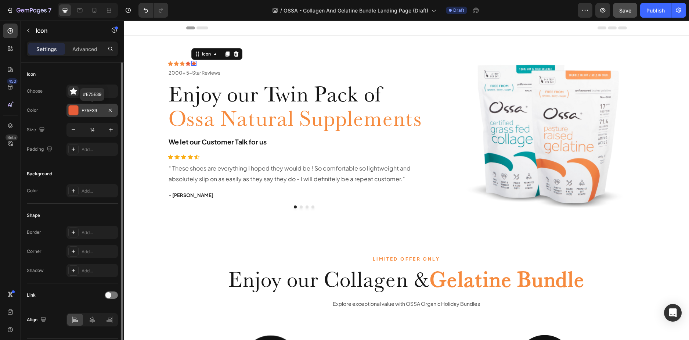
click at [77, 106] on div at bounding box center [74, 110] width 10 height 10
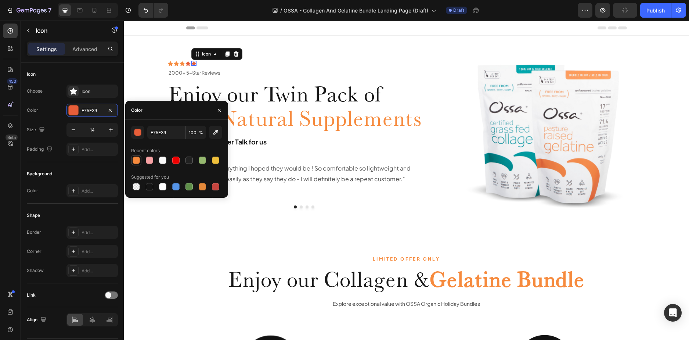
click at [133, 159] on div at bounding box center [136, 160] width 7 height 7
type input "F68A3D"
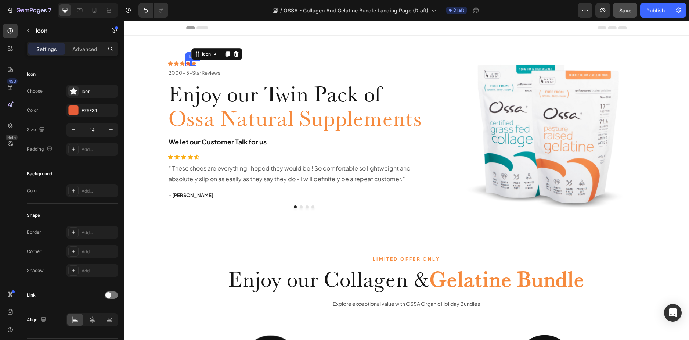
click at [186, 62] on icon at bounding box center [188, 63] width 5 height 5
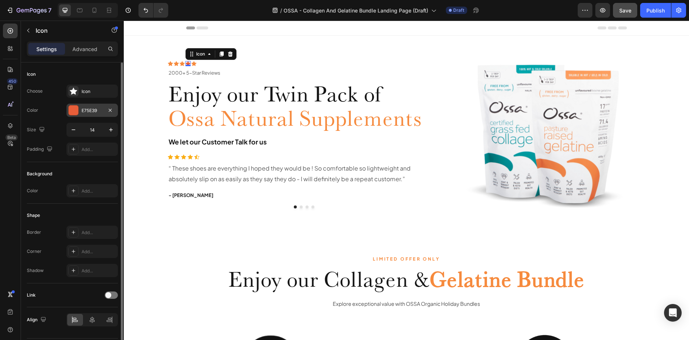
click at [72, 111] on div at bounding box center [74, 110] width 10 height 10
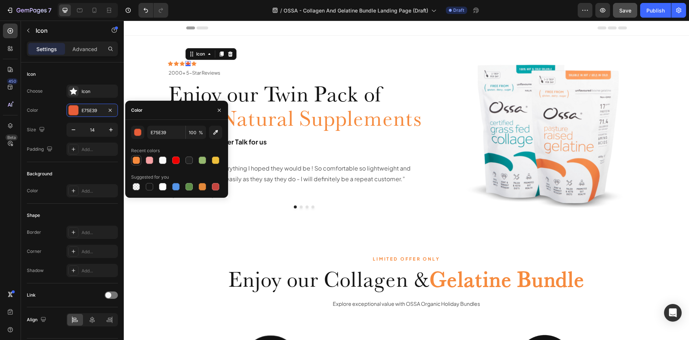
click at [134, 159] on div at bounding box center [136, 160] width 7 height 7
type input "F68A3D"
click at [650, 103] on div "Icon Icon Icon Icon 0 Icon Icon List 2000+ 5-Star Reviews Text Block Row 2000+ …" at bounding box center [406, 133] width 554 height 195
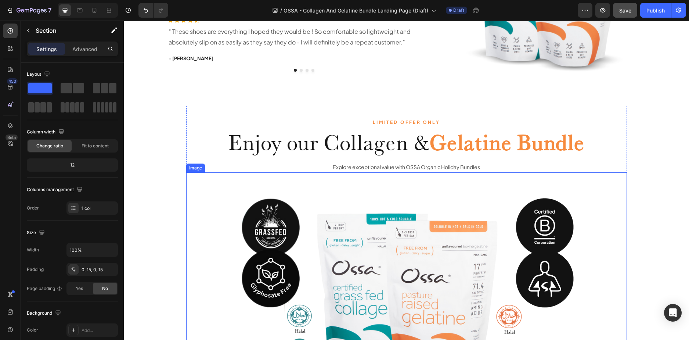
scroll to position [184, 0]
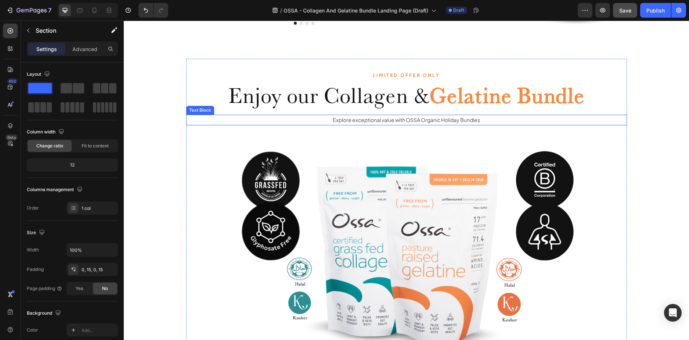
click at [463, 121] on p "Explore exceptional value with OSSA Organic Holiday Bundles" at bounding box center [406, 119] width 439 height 9
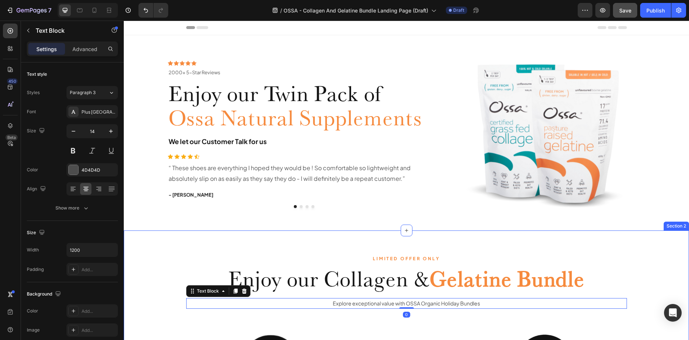
scroll to position [0, 0]
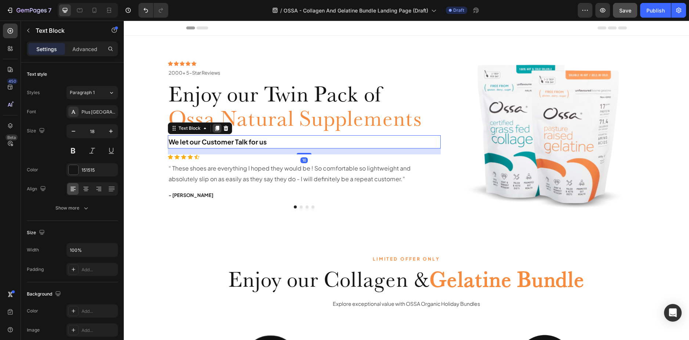
click at [214, 128] on icon at bounding box center [217, 128] width 6 height 6
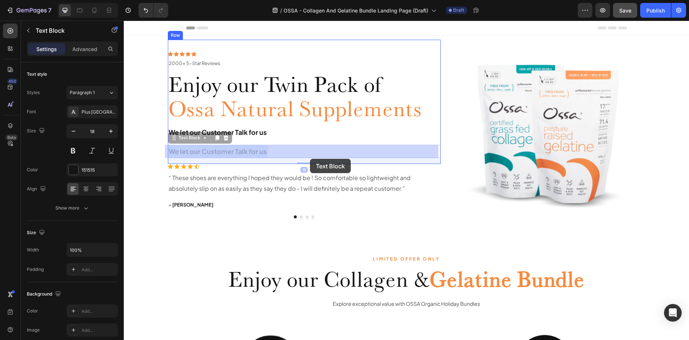
drag, startPoint x: 261, startPoint y: 155, endPoint x: 310, endPoint y: 159, distance: 49.0
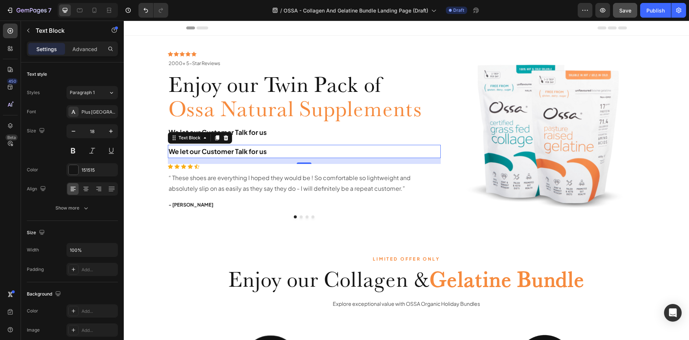
drag, startPoint x: 223, startPoint y: 135, endPoint x: 226, endPoint y: 127, distance: 8.5
click at [223, 135] on icon at bounding box center [225, 137] width 5 height 5
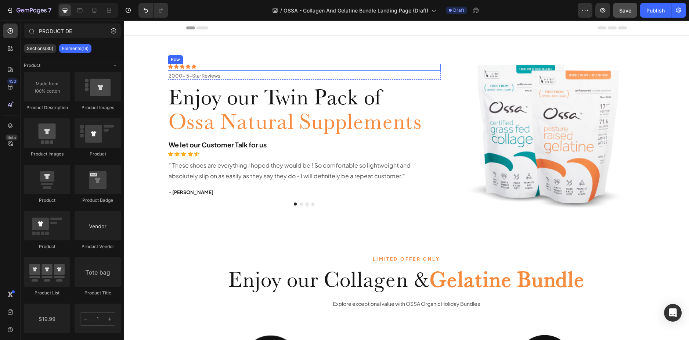
click at [207, 66] on div "Icon Icon Icon Icon Icon Icon List 2000+ 5-Star Reviews Text Block Row" at bounding box center [304, 67] width 273 height 7
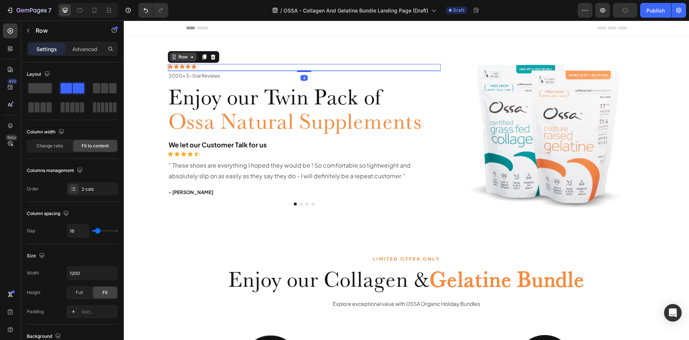
click at [185, 59] on div "Row" at bounding box center [183, 57] width 12 height 7
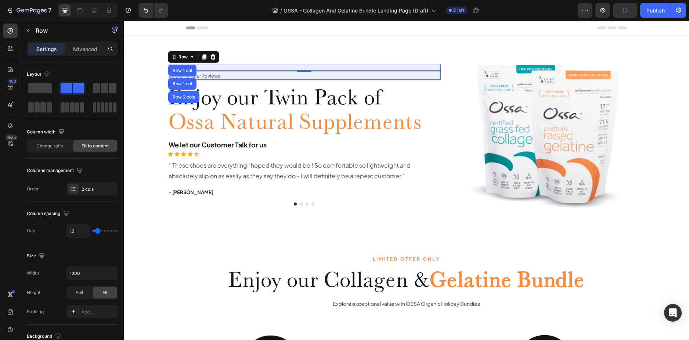
click at [182, 71] on div "Row 1 col" at bounding box center [182, 70] width 22 height 4
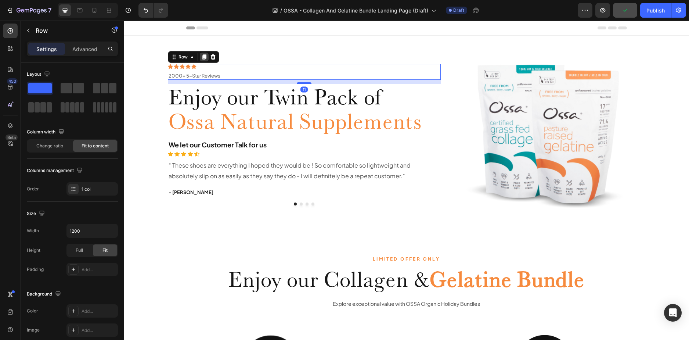
click at [202, 57] on icon at bounding box center [204, 56] width 4 height 5
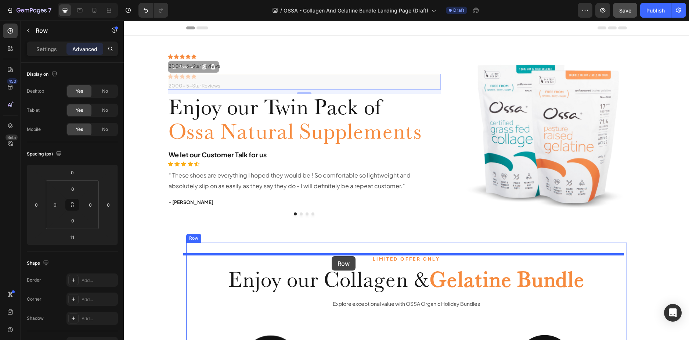
drag, startPoint x: 173, startPoint y: 68, endPoint x: 332, endPoint y: 256, distance: 246.4
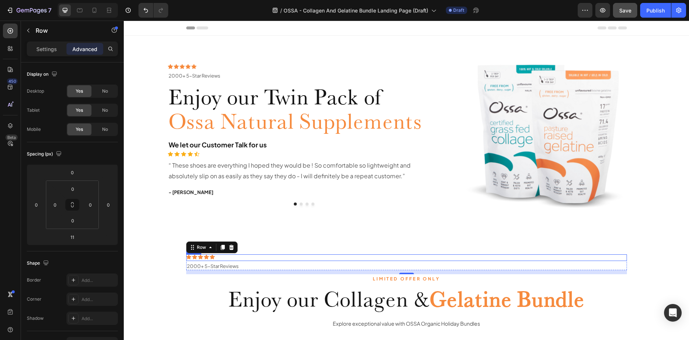
click at [283, 256] on div "Icon Icon Icon Icon Icon Icon List 2000+ 5-Star Reviews Text Block Row" at bounding box center [406, 257] width 441 height 7
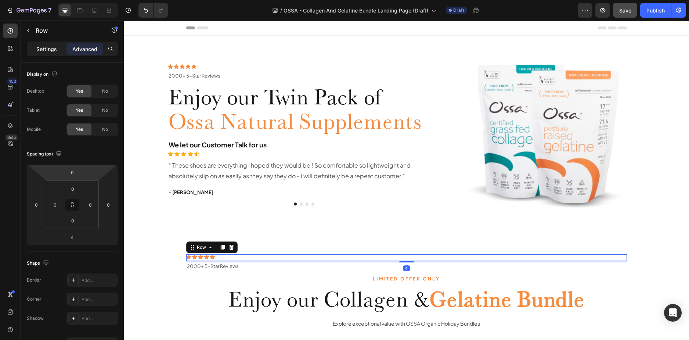
click at [52, 53] on p "Settings" at bounding box center [46, 49] width 21 height 8
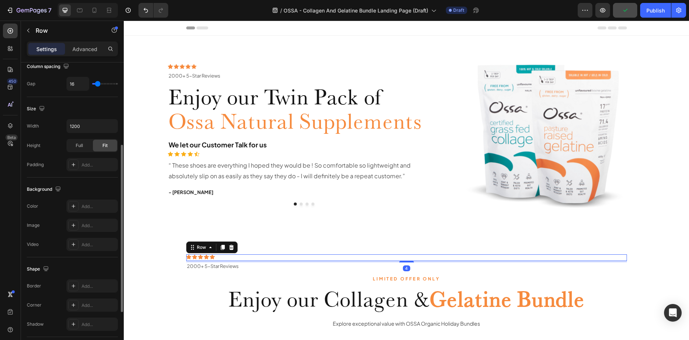
scroll to position [234, 0]
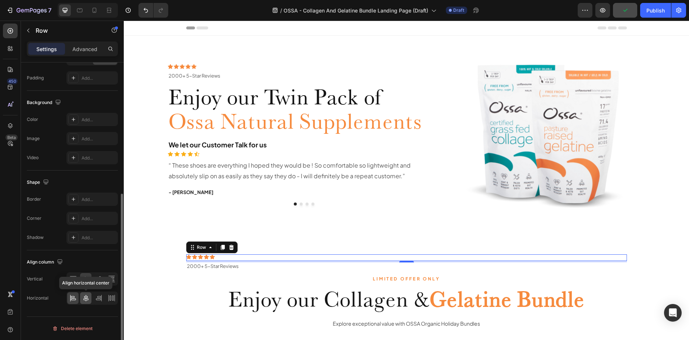
click at [88, 296] on icon at bounding box center [85, 297] width 7 height 7
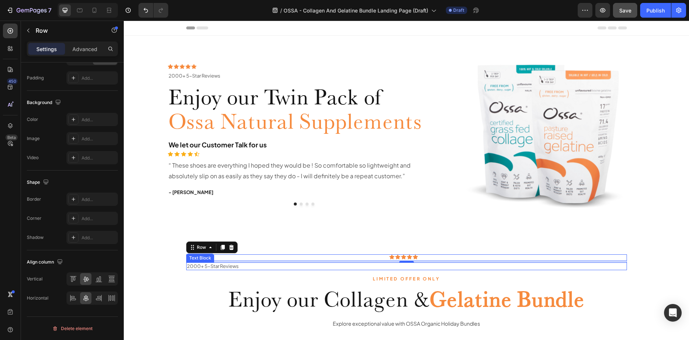
click at [270, 267] on p "2000+ 5-Star Reviews" at bounding box center [406, 266] width 439 height 6
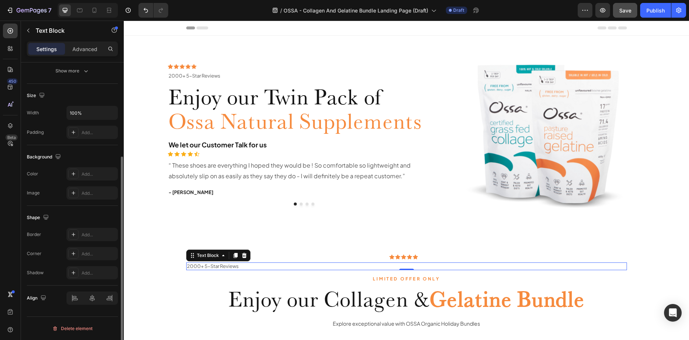
scroll to position [0, 0]
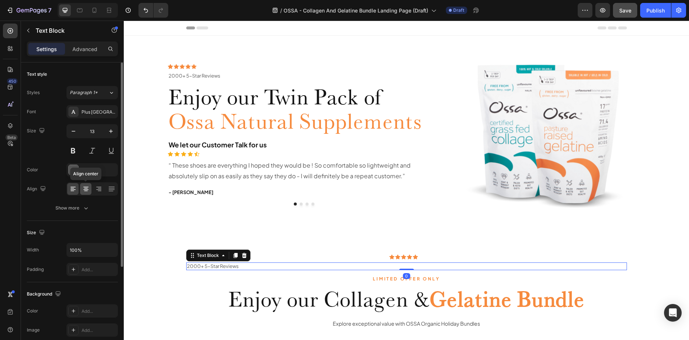
click at [83, 191] on icon at bounding box center [85, 188] width 7 height 7
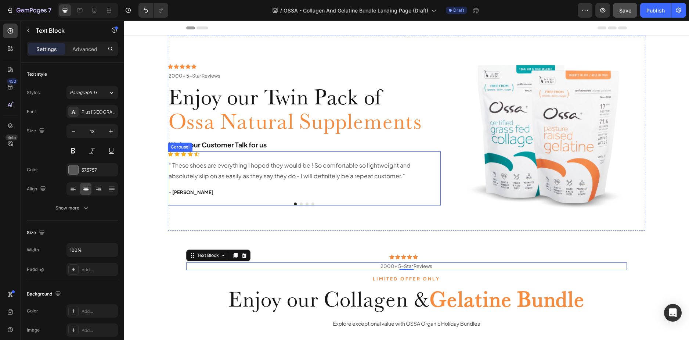
click at [191, 201] on div "Icon Icon Icon Icon Icon Icon List Hoz “ These shoes are everything I hoped the…" at bounding box center [304, 178] width 273 height 54
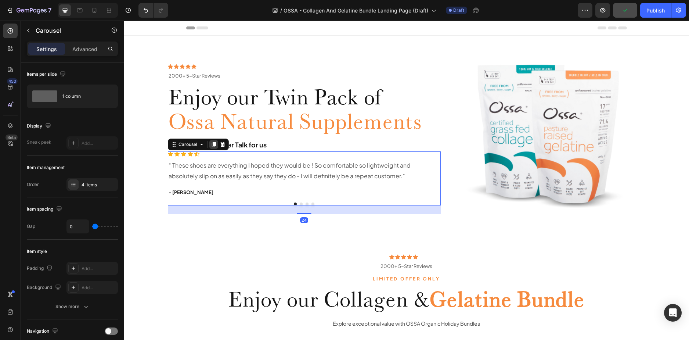
click at [212, 144] on icon at bounding box center [214, 144] width 4 height 5
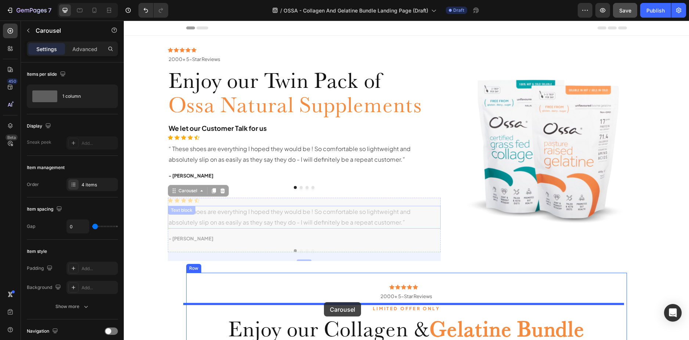
drag, startPoint x: 174, startPoint y: 194, endPoint x: 324, endPoint y: 302, distance: 185.1
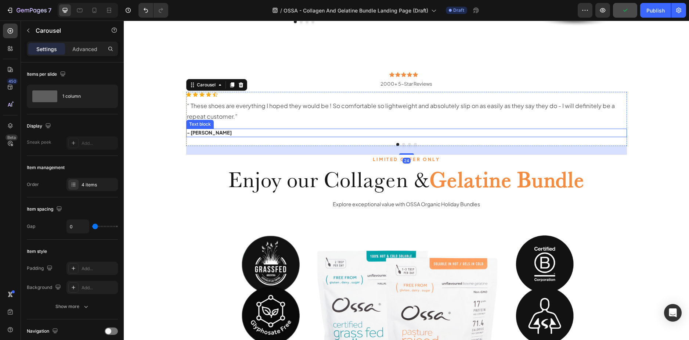
scroll to position [184, 0]
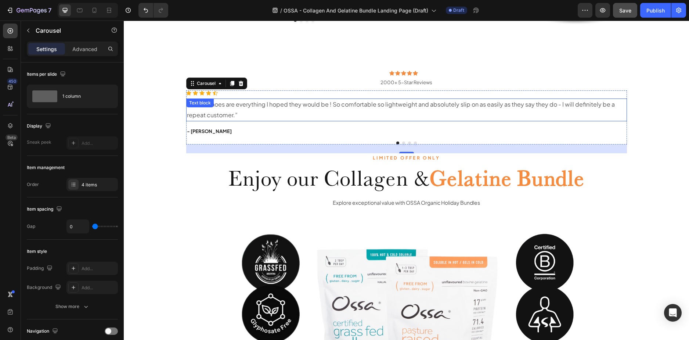
click at [224, 107] on div "“ These shoes are everything I hoped they would be ! So comfortable so lightwei…" at bounding box center [406, 109] width 441 height 23
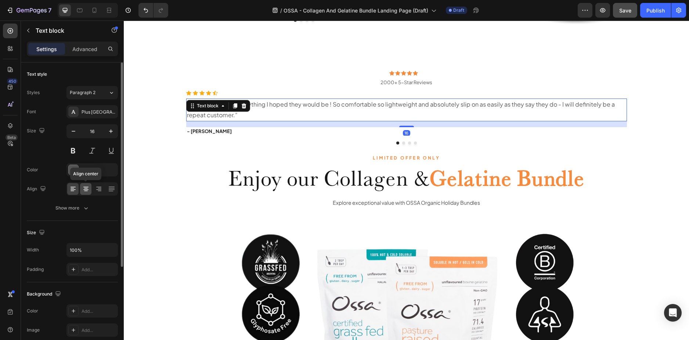
drag, startPoint x: 86, startPoint y: 191, endPoint x: 9, endPoint y: 150, distance: 86.9
click at [86, 191] on icon at bounding box center [86, 191] width 4 height 1
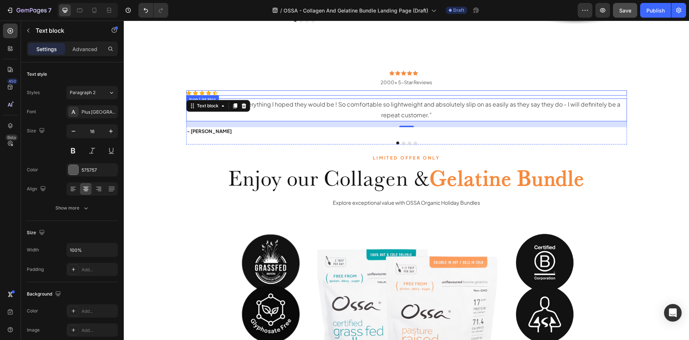
click at [292, 93] on div "Icon Icon Icon Icon Icon" at bounding box center [406, 92] width 441 height 5
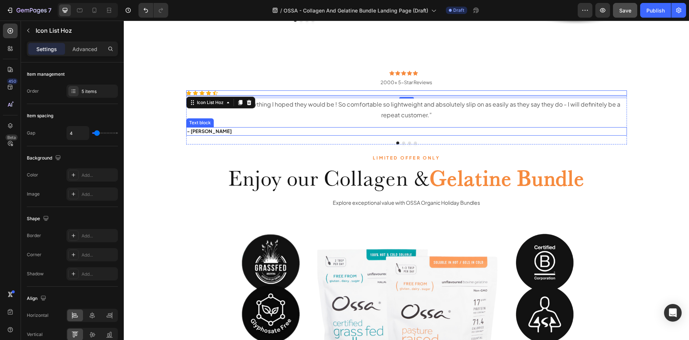
click at [213, 132] on p "- Ryan S." at bounding box center [406, 131] width 439 height 7
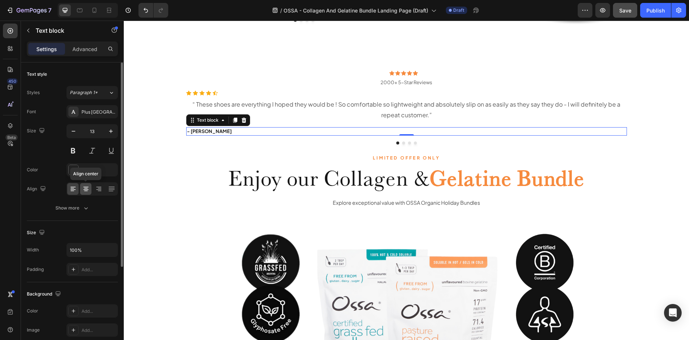
click at [87, 191] on icon at bounding box center [86, 191] width 4 height 1
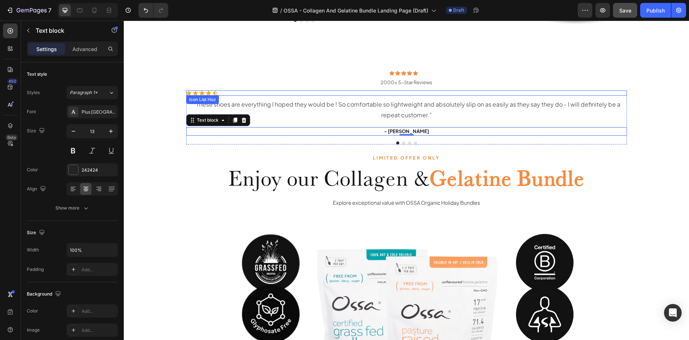
click at [242, 95] on div "Icon Icon Icon Icon Icon" at bounding box center [406, 92] width 441 height 5
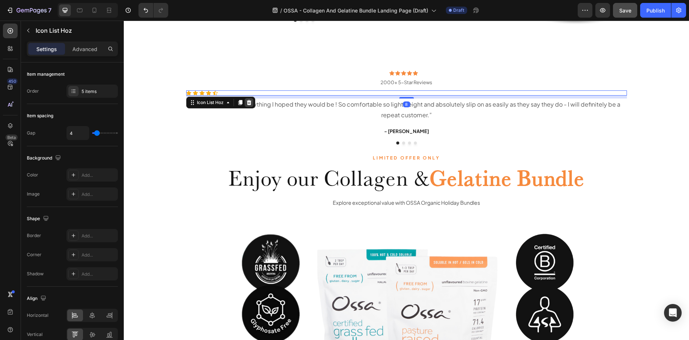
click at [247, 101] on icon at bounding box center [249, 102] width 5 height 5
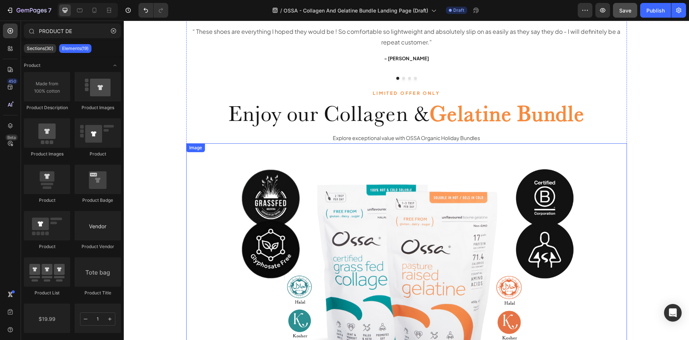
scroll to position [138, 0]
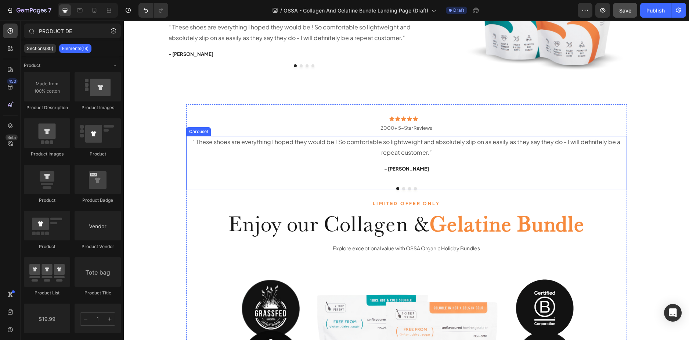
click at [190, 179] on div "“ These shoes are everything I hoped they would be ! So comfortable so lightwei…" at bounding box center [406, 158] width 441 height 45
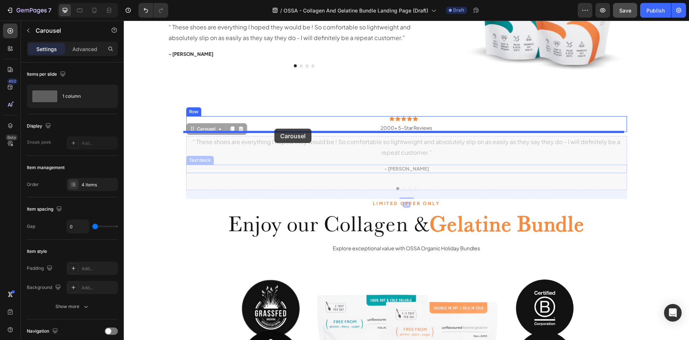
drag, startPoint x: 190, startPoint y: 179, endPoint x: 274, endPoint y: 129, distance: 98.7
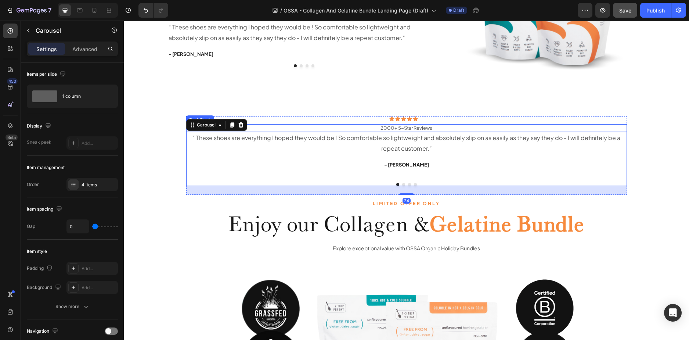
click at [443, 127] on p "2000+ 5-Star Reviews" at bounding box center [406, 128] width 439 height 6
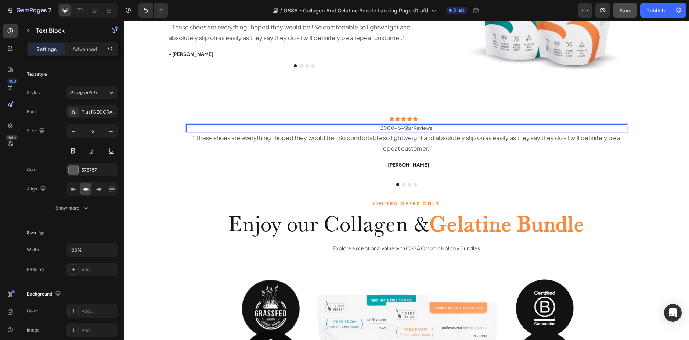
click at [405, 129] on p "2000+ 5-Star Reviews" at bounding box center [406, 128] width 439 height 6
click at [396, 131] on p "2000+ 5-Star Reviews" at bounding box center [406, 128] width 439 height 6
click at [335, 152] on p "“ These shoes are everything I hoped they would be ! So comfortable so lightwei…" at bounding box center [406, 143] width 439 height 21
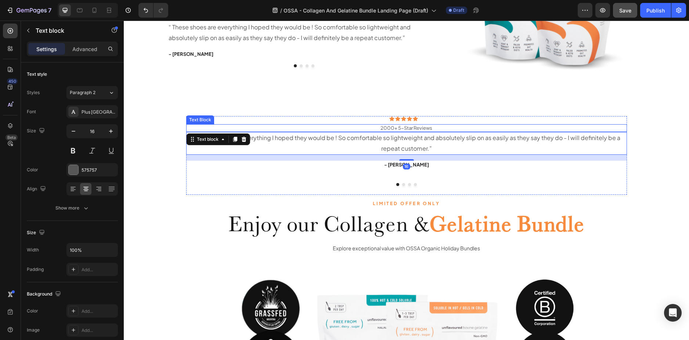
click at [344, 127] on p "2000+ 5-Star Reviews" at bounding box center [406, 128] width 439 height 6
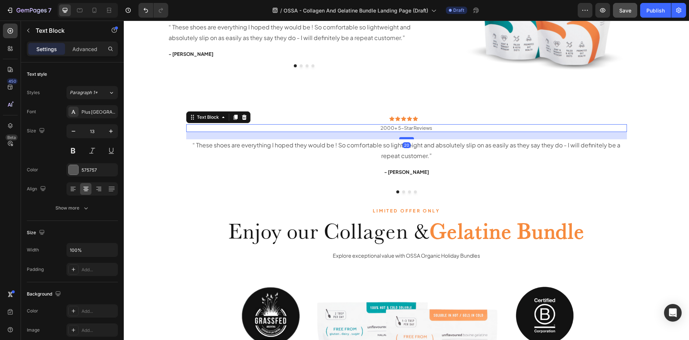
drag, startPoint x: 406, startPoint y: 131, endPoint x: 409, endPoint y: 139, distance: 7.7
click at [409, 139] on div at bounding box center [406, 138] width 15 height 2
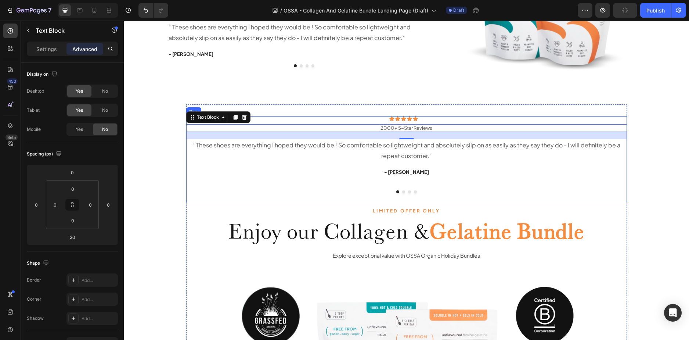
click at [227, 195] on div "“ These shoes are everything I hoped they would be ! So comfortable so lightwei…" at bounding box center [406, 170] width 441 height 63
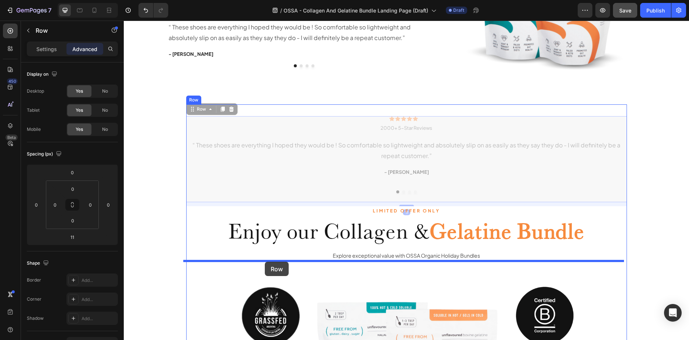
drag, startPoint x: 197, startPoint y: 112, endPoint x: 265, endPoint y: 262, distance: 164.2
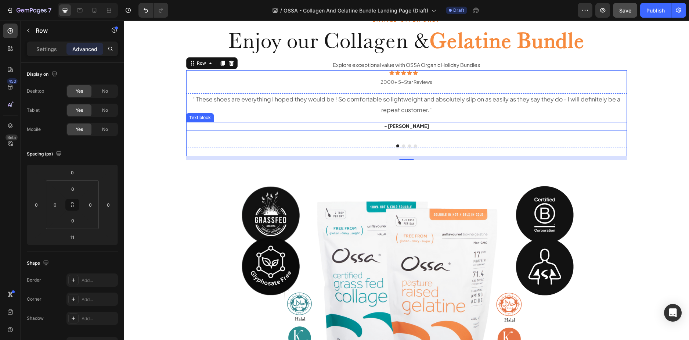
scroll to position [244, 0]
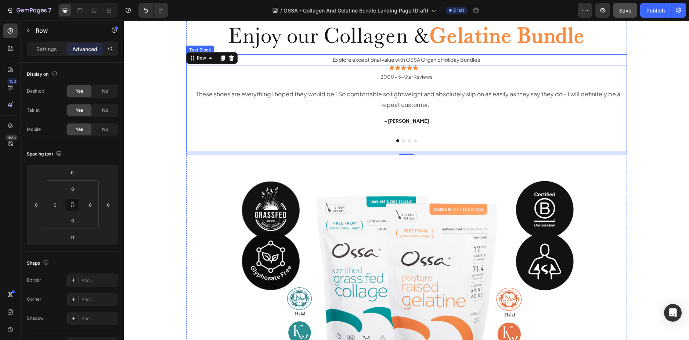
click at [393, 61] on p "Explore exceptional value with OSSA Organic Holiday Bundles" at bounding box center [406, 59] width 439 height 9
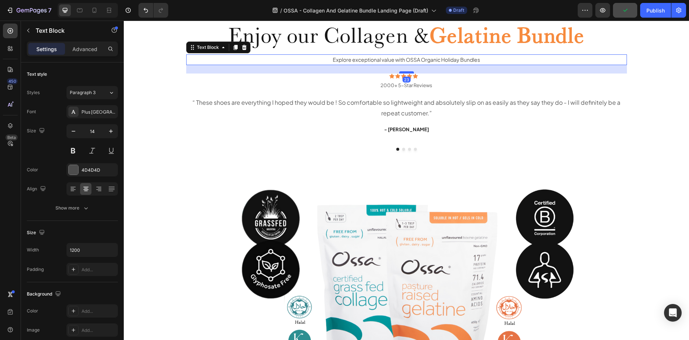
drag, startPoint x: 401, startPoint y: 65, endPoint x: 404, endPoint y: 73, distance: 8.9
click at [404, 73] on div at bounding box center [406, 72] width 15 height 2
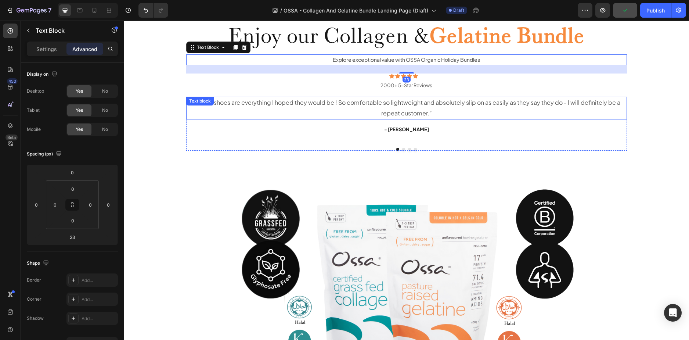
click at [607, 103] on p "“ These shoes are everything I hoped they would be ! So comfortable so lightwei…" at bounding box center [406, 107] width 439 height 21
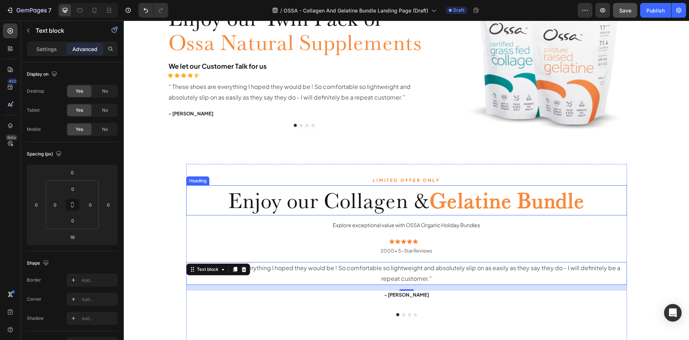
scroll to position [0, 0]
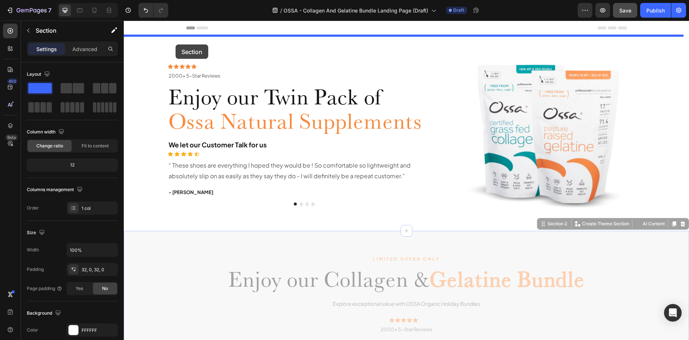
drag, startPoint x: 161, startPoint y: 242, endPoint x: 175, endPoint y: 43, distance: 198.9
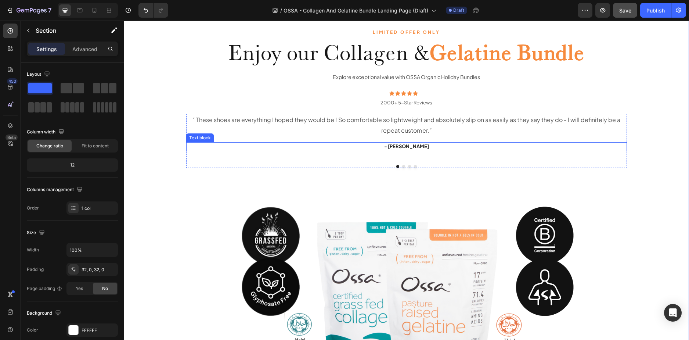
scroll to position [37, 0]
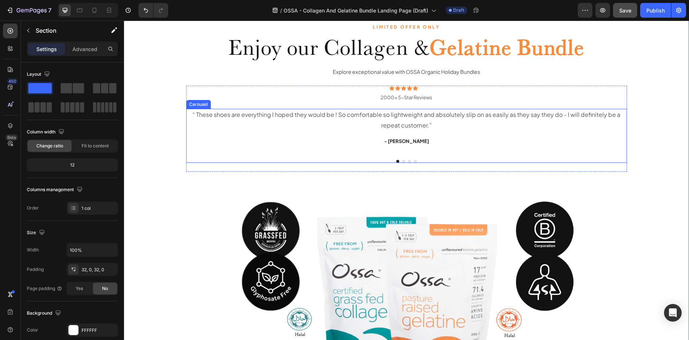
click at [444, 167] on div "“ These shoes are everything I hoped they would be ! So comfortable so lightwei…" at bounding box center [406, 140] width 441 height 63
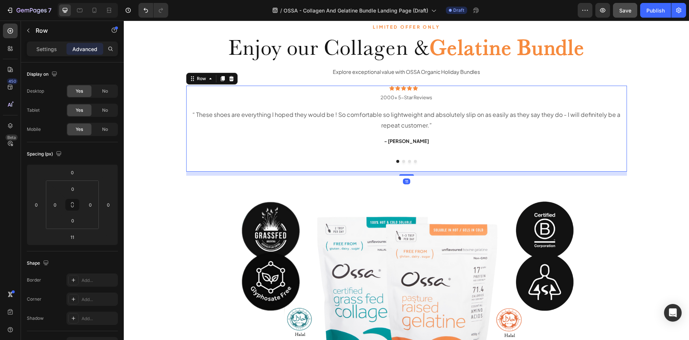
click at [451, 155] on div "“ These shoes are everything I hoped they would be ! So comfortable so lightwei…" at bounding box center [406, 136] width 441 height 54
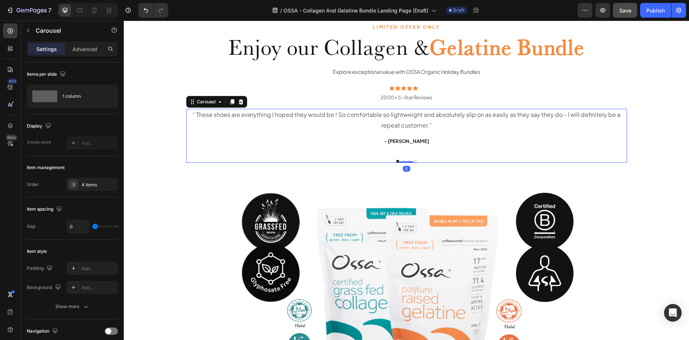
drag, startPoint x: 400, startPoint y: 171, endPoint x: 418, endPoint y: 142, distance: 34.0
click at [400, 143] on div "“ These shoes are everything I hoped they would be ! So comfortable so lightwei…" at bounding box center [406, 136] width 441 height 54
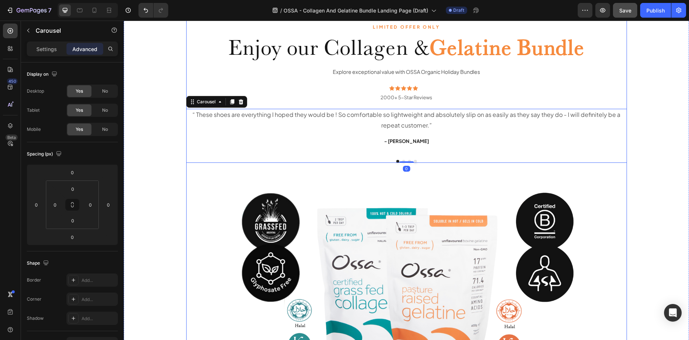
click at [428, 170] on img at bounding box center [406, 295] width 441 height 257
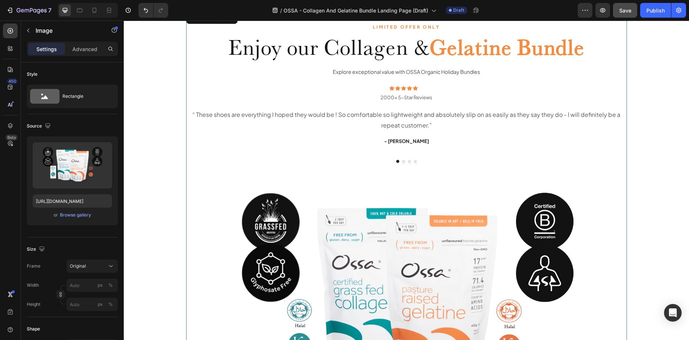
click at [452, 163] on div "LIMITED OFFER ONLY Text Block Enjoy our Collagen & Gelatine Bundle Heading Expl…" at bounding box center [406, 223] width 441 height 402
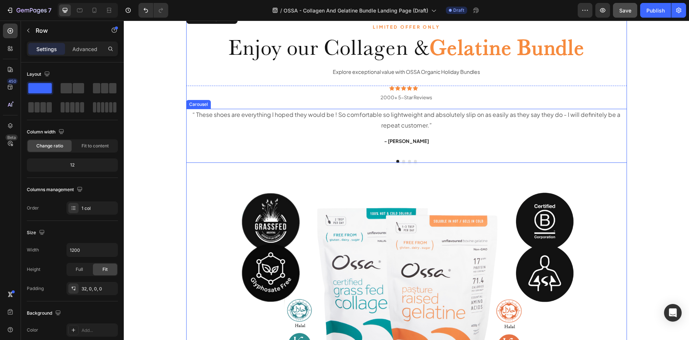
click at [452, 154] on div "“ These shoes are everything I hoped they would be ! So comfortable so lightwei…" at bounding box center [406, 136] width 441 height 54
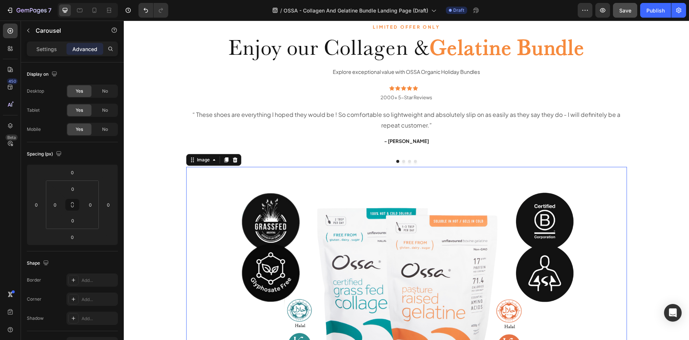
click at [438, 169] on img at bounding box center [406, 295] width 441 height 257
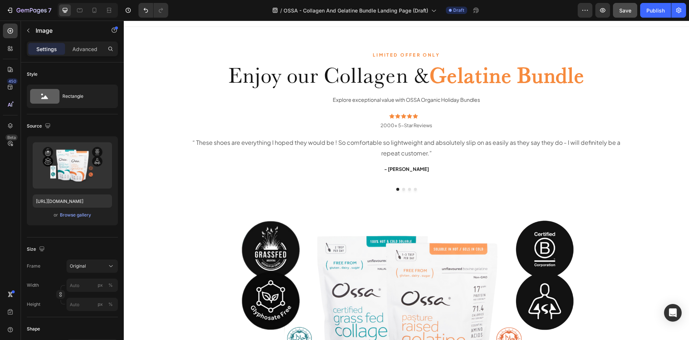
scroll to position [119, 0]
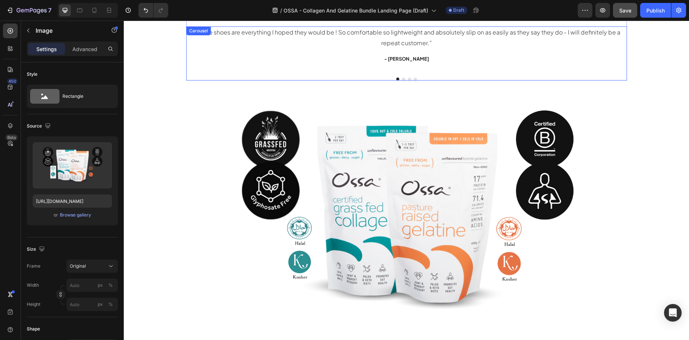
click at [241, 70] on div "“ These shoes are everything I hoped they would be ! So comfortable so lightwei…" at bounding box center [406, 48] width 441 height 45
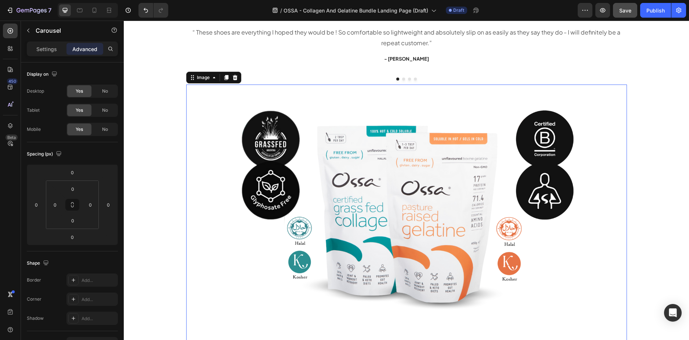
click at [209, 104] on img at bounding box center [406, 212] width 441 height 257
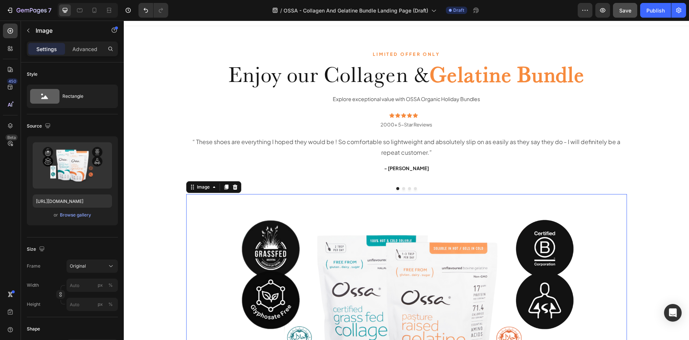
scroll to position [9, 0]
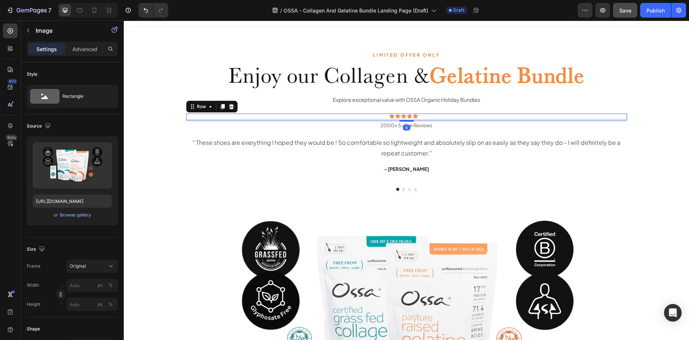
click at [214, 116] on div "Icon Icon Icon Icon Icon Icon List 2000+ 5-Star Reviews Text Block Row 4" at bounding box center [406, 117] width 441 height 7
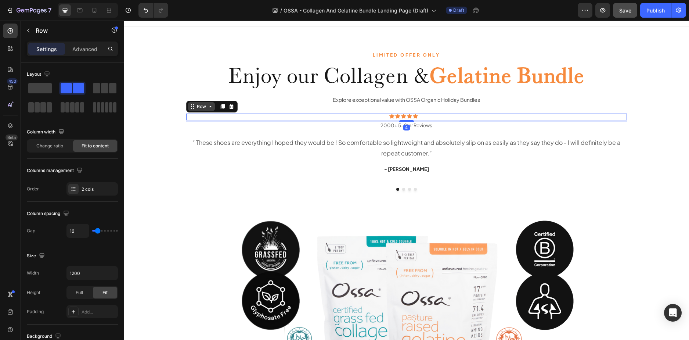
click at [195, 107] on div "Row" at bounding box center [201, 106] width 12 height 7
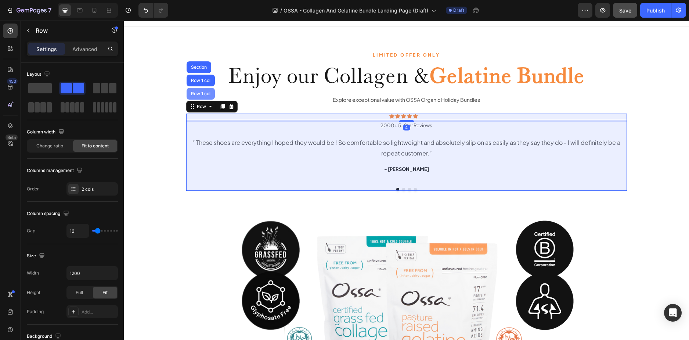
click at [203, 96] on div "Row 1 col" at bounding box center [201, 94] width 28 height 12
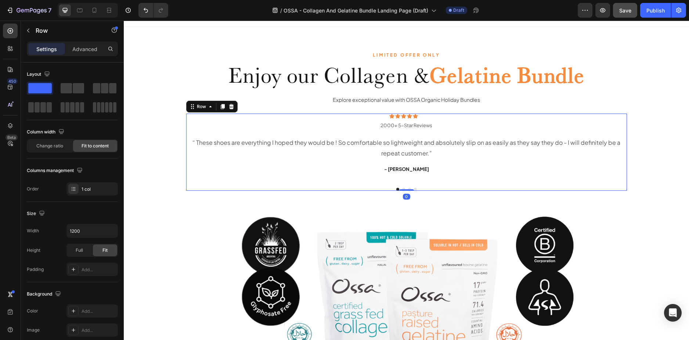
drag, startPoint x: 406, startPoint y: 194, endPoint x: 414, endPoint y: 168, distance: 26.7
click at [413, 169] on div "Icon Icon Icon Icon Icon Icon List 2000+ 5-Star Reviews Text Block Row 2000+ 5-…" at bounding box center [406, 152] width 441 height 77
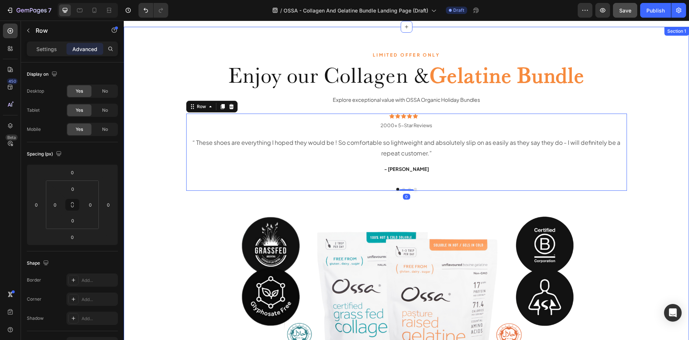
click at [653, 163] on div "LIMITED OFFER ONLY Text Block Enjoy our Collagen & Gelatine Bundle Heading Expl…" at bounding box center [406, 243] width 565 height 409
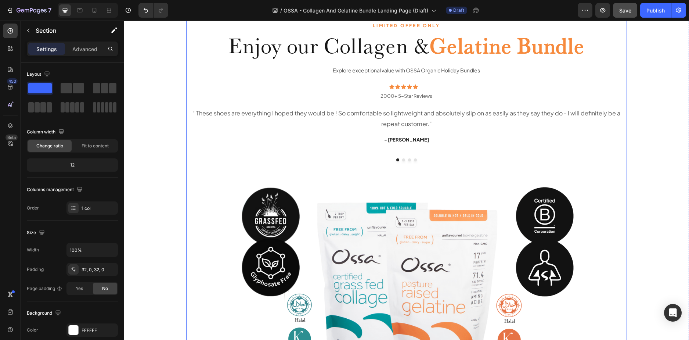
scroll to position [0, 0]
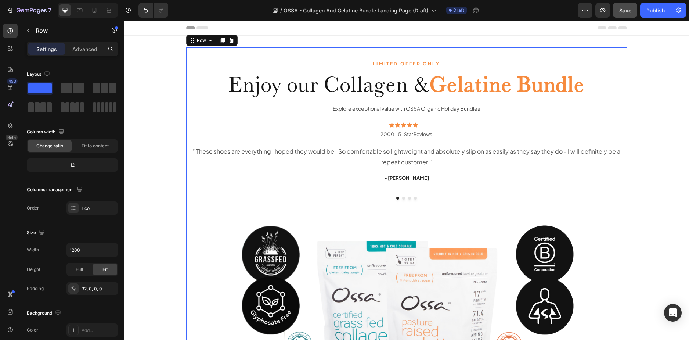
click at [196, 117] on div "LIMITED OFFER ONLY Text Block Enjoy our Collagen & Gelatine Bundle Heading Expl…" at bounding box center [406, 258] width 441 height 398
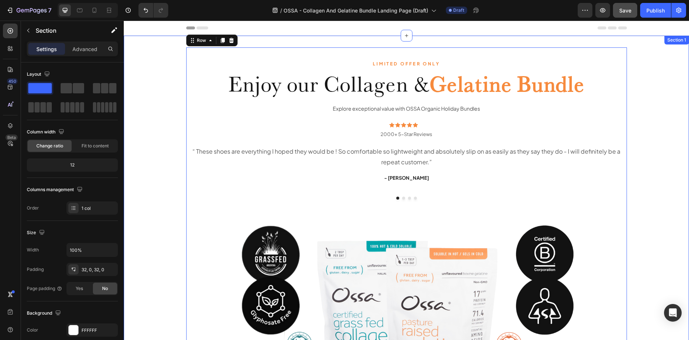
click at [327, 39] on div "LIMITED OFFER ONLY Text Block Enjoy our Collagen & Gelatine Bundle Heading Expl…" at bounding box center [406, 252] width 565 height 433
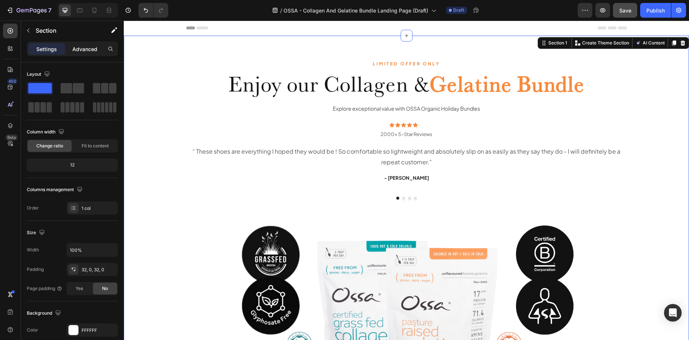
click at [87, 48] on p "Advanced" at bounding box center [84, 49] width 25 height 8
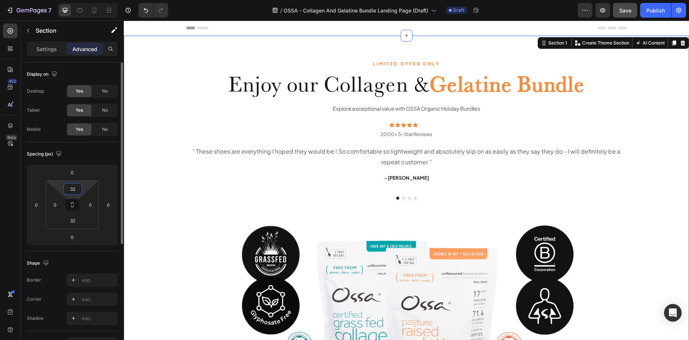
click at [75, 190] on input "32" at bounding box center [72, 188] width 15 height 11
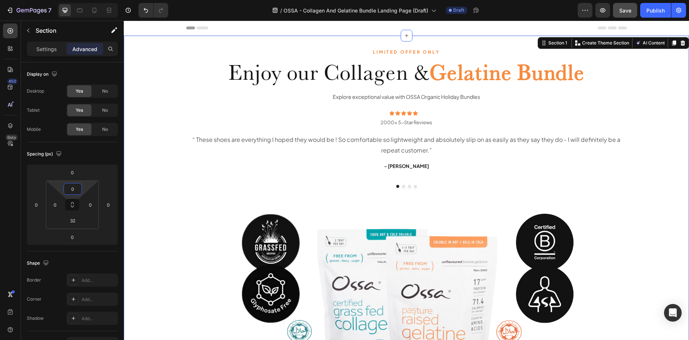
type input "0"
click at [141, 131] on div "LIMITED OFFER ONLY Text Block Enjoy our Collagen & Gelatine Bundle Heading Expl…" at bounding box center [406, 240] width 565 height 409
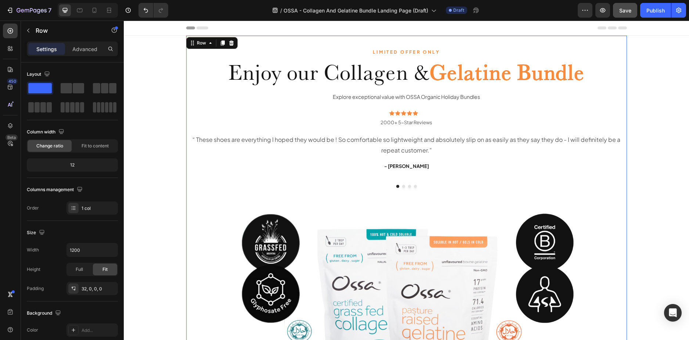
click at [388, 44] on div "LIMITED OFFER ONLY Text Block Enjoy our Collagen & Gelatine Bundle Heading Expl…" at bounding box center [406, 240] width 441 height 409
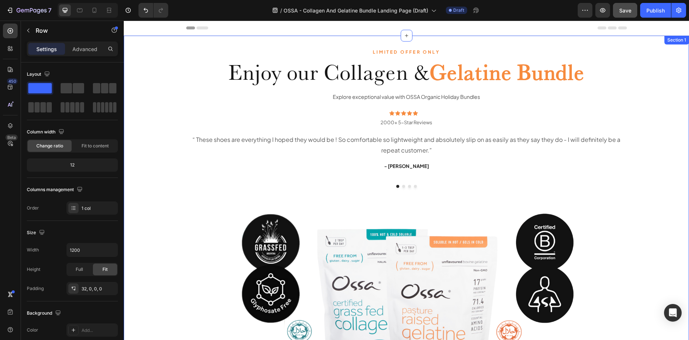
click at [156, 130] on div "LIMITED OFFER ONLY Text Block Enjoy our Collagen & Gelatine Bundle Heading Expl…" at bounding box center [406, 240] width 565 height 409
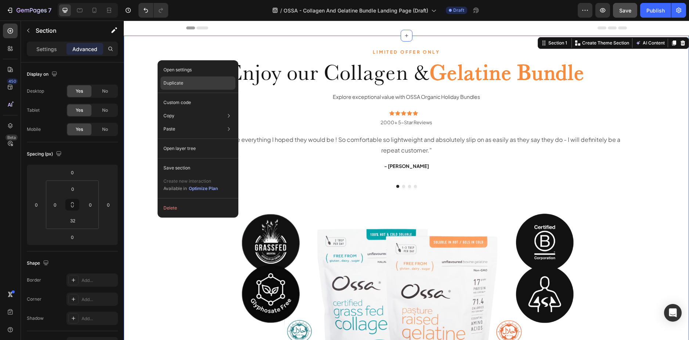
click at [169, 96] on div "Duplicate" at bounding box center [198, 102] width 75 height 13
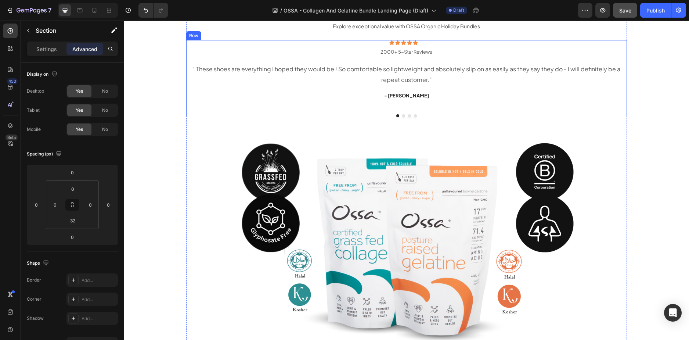
scroll to position [6, 0]
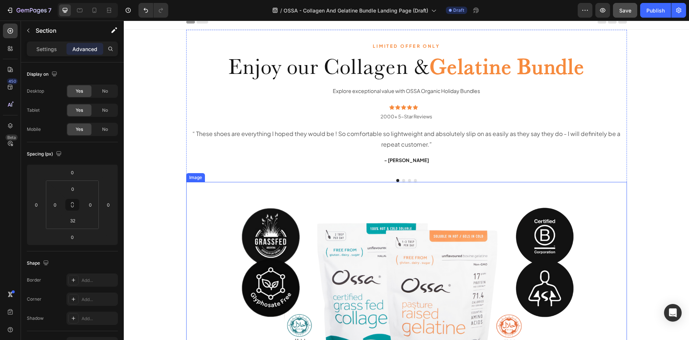
click at [463, 190] on img at bounding box center [406, 310] width 441 height 257
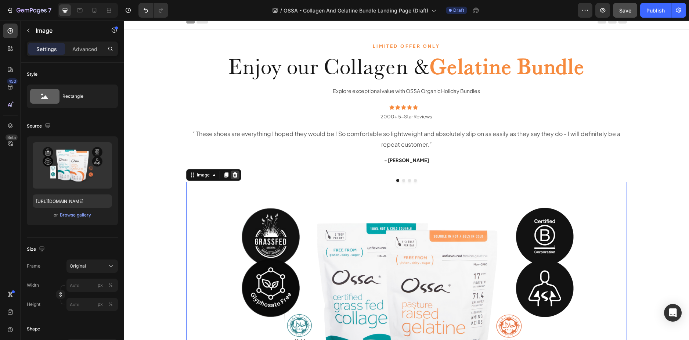
click at [235, 175] on icon at bounding box center [235, 175] width 6 height 6
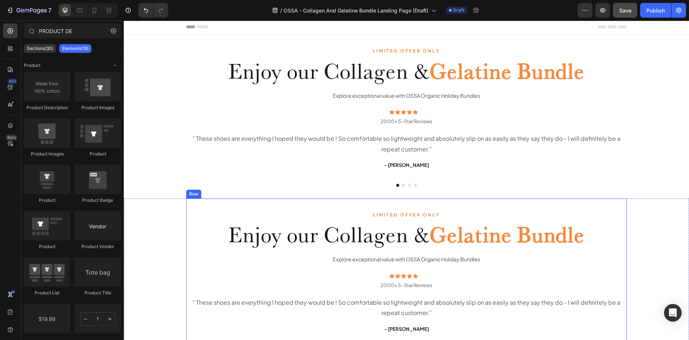
scroll to position [0, 0]
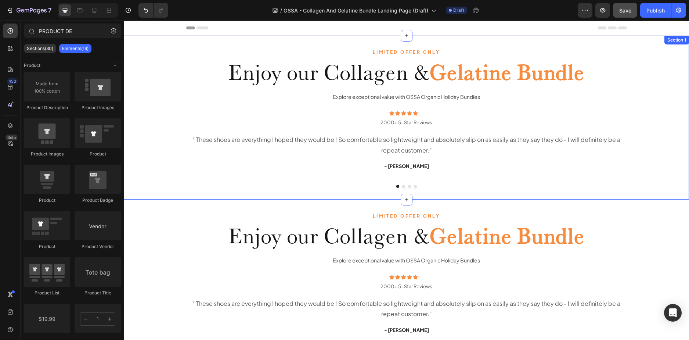
click at [145, 138] on div "LIMITED OFFER ONLY Text Block Enjoy our Collagen & Gelatine Bundle Heading Expl…" at bounding box center [406, 112] width 565 height 152
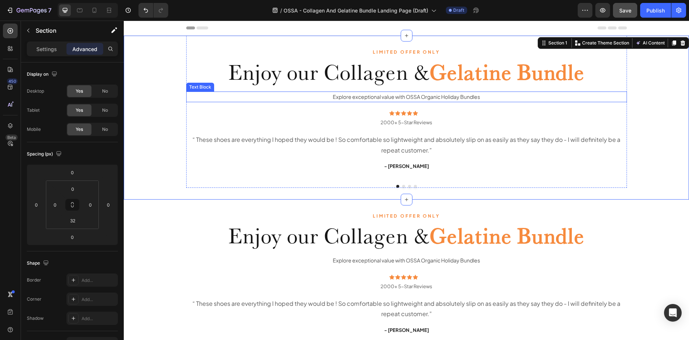
click at [436, 98] on p "Explore exceptional value with OSSA Organic Holiday Bundles" at bounding box center [406, 96] width 439 height 9
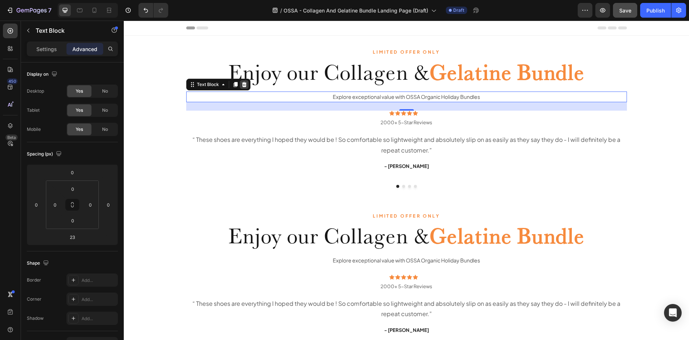
click at [245, 83] on div at bounding box center [244, 84] width 9 height 9
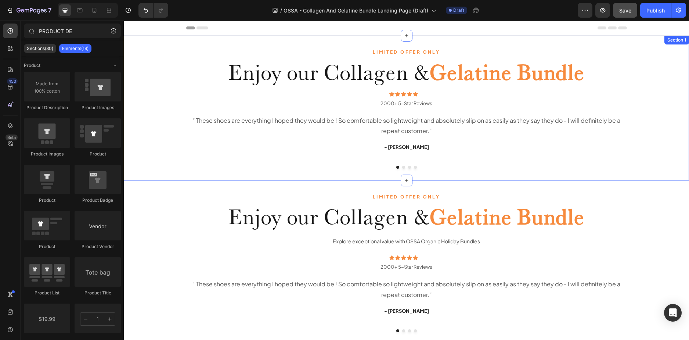
click at [148, 98] on div "LIMITED OFFER ONLY Text Block Enjoy our Collagen & Gelatine Bundle Heading Icon…" at bounding box center [406, 102] width 565 height 133
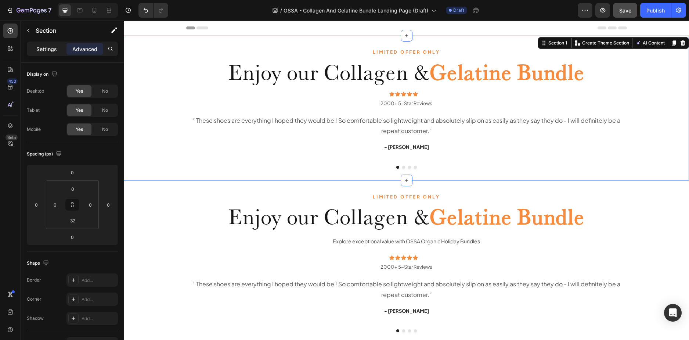
click at [52, 51] on p "Settings" at bounding box center [46, 49] width 21 height 8
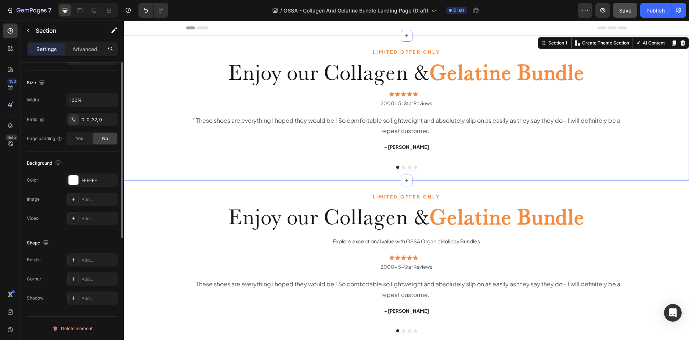
scroll to position [76, 0]
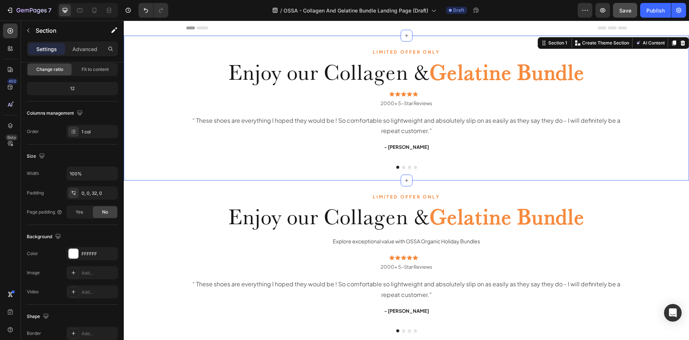
click at [157, 140] on div "LIMITED OFFER ONLY Text Block Enjoy our Collagen & Gelatine Bundle Heading Icon…" at bounding box center [406, 102] width 565 height 133
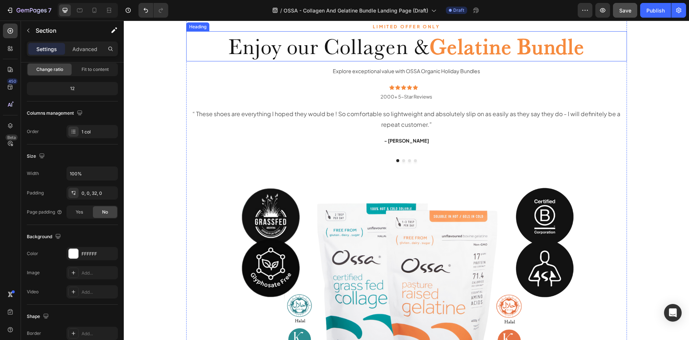
scroll to position [0, 0]
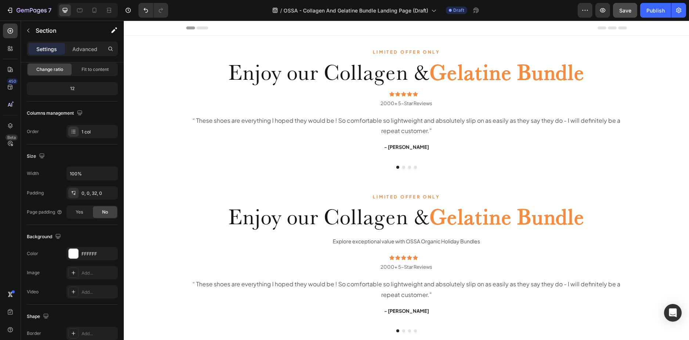
click at [159, 72] on div "LIMITED OFFER ONLY Text Block Enjoy our Collagen & Gelatine Bundle Heading Icon…" at bounding box center [406, 102] width 565 height 133
click at [163, 57] on div "LIMITED OFFER ONLY Text Block Enjoy our Collagen & Gelatine Bundle Heading Icon…" at bounding box center [406, 102] width 565 height 133
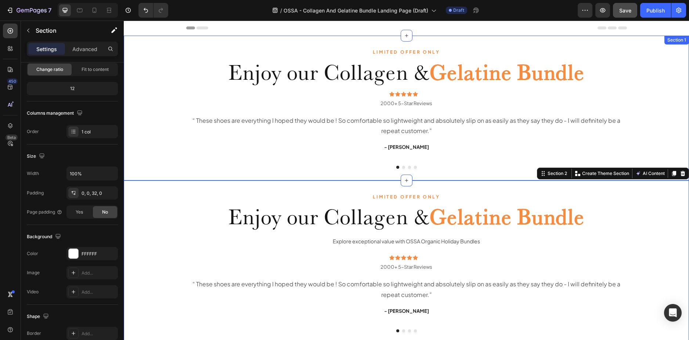
click at [158, 160] on div "LIMITED OFFER ONLY Text Block Enjoy our Collagen & Gelatine Bundle Heading Icon…" at bounding box center [406, 102] width 565 height 133
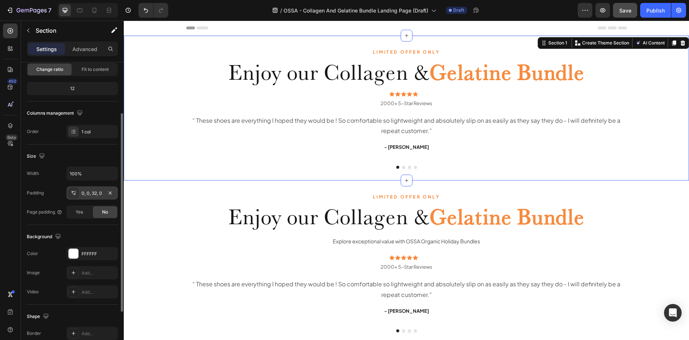
click at [90, 191] on div "0, 0, 32, 0" at bounding box center [92, 193] width 21 height 7
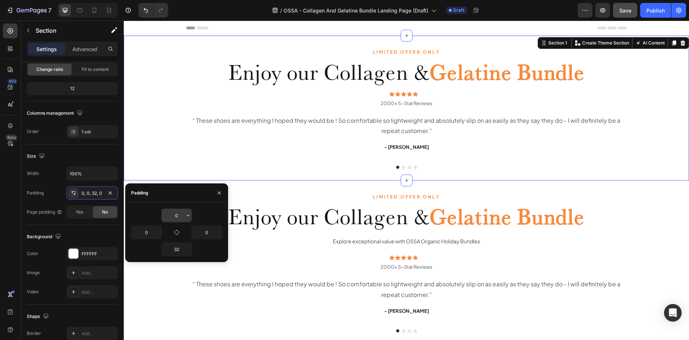
click at [173, 214] on input "0" at bounding box center [177, 215] width 30 height 13
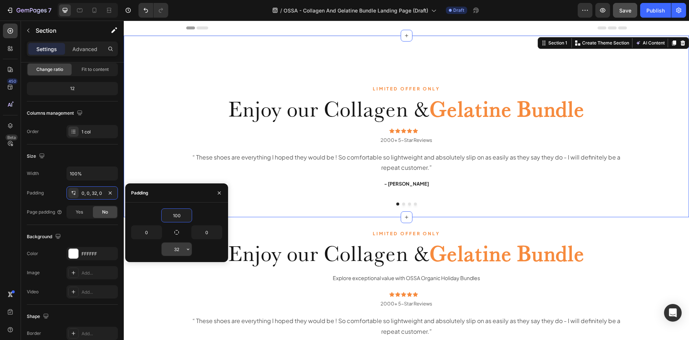
type input "100"
click at [177, 249] on input "32" at bounding box center [177, 248] width 30 height 13
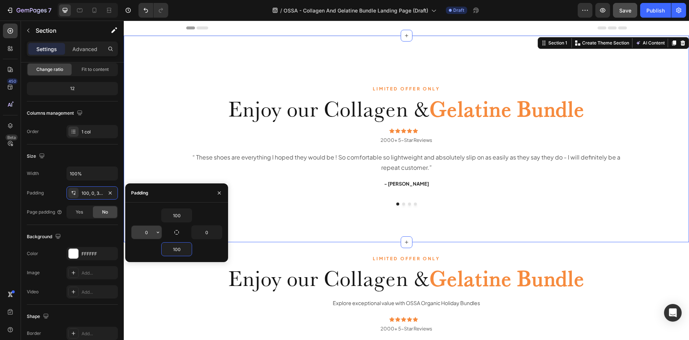
type input "100"
click at [144, 232] on input "0" at bounding box center [147, 232] width 30 height 13
type input "1"
type input "0"
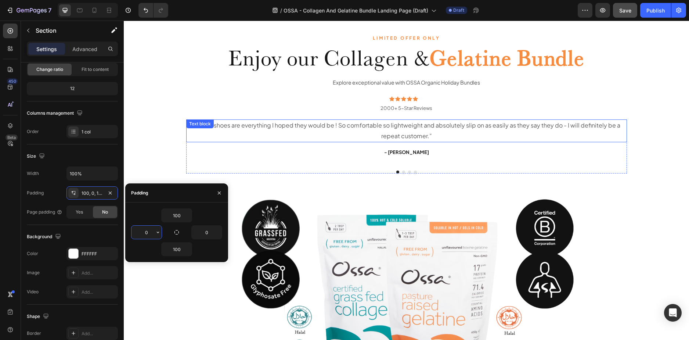
scroll to position [184, 0]
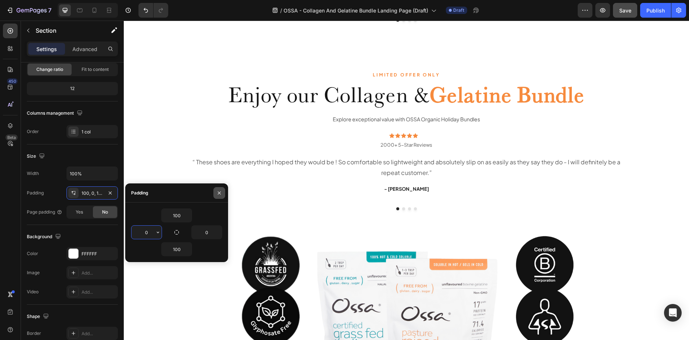
click at [219, 190] on icon "button" at bounding box center [219, 193] width 6 height 6
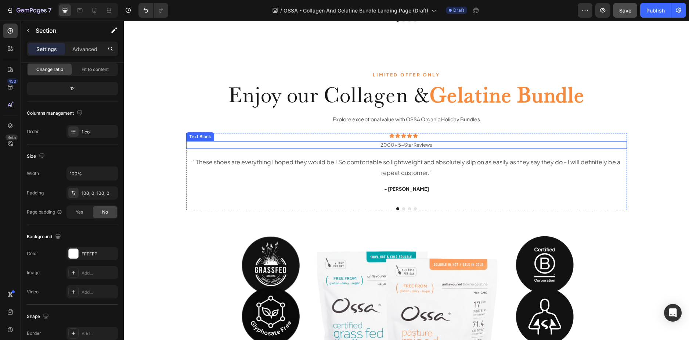
click at [193, 137] on div "Text Block" at bounding box center [200, 136] width 25 height 7
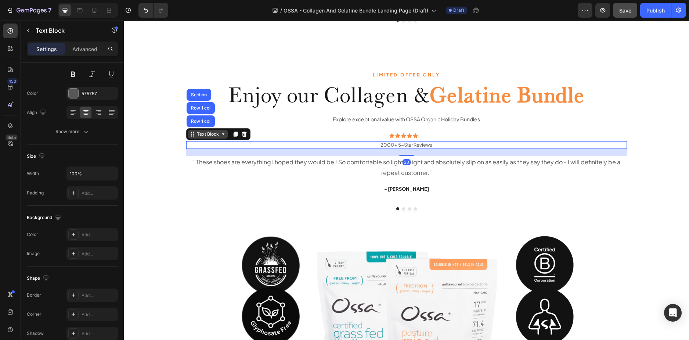
scroll to position [0, 0]
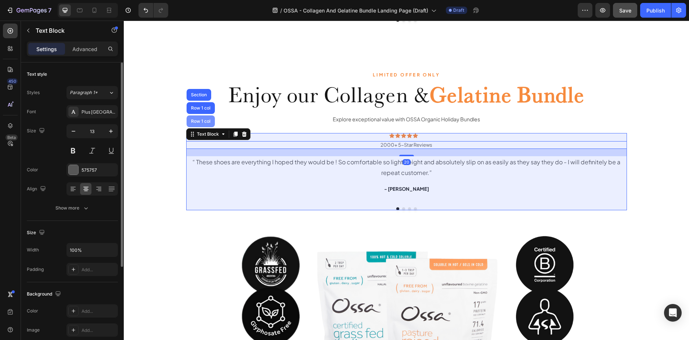
click at [194, 122] on div "Row 1 col" at bounding box center [201, 121] width 22 height 4
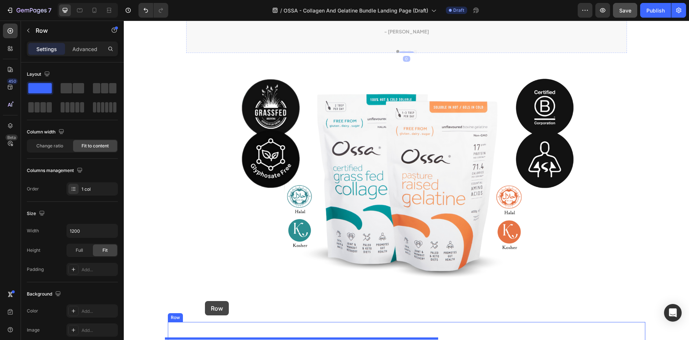
scroll to position [359, 0]
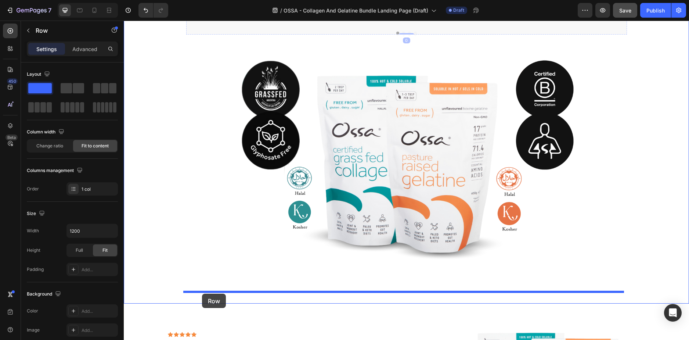
drag, startPoint x: 191, startPoint y: 127, endPoint x: 202, endPoint y: 294, distance: 167.2
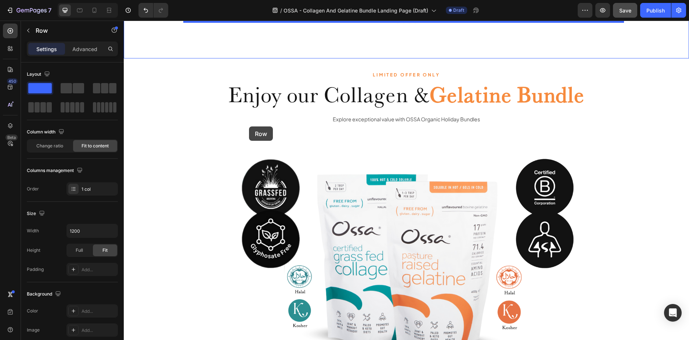
scroll to position [73, 0]
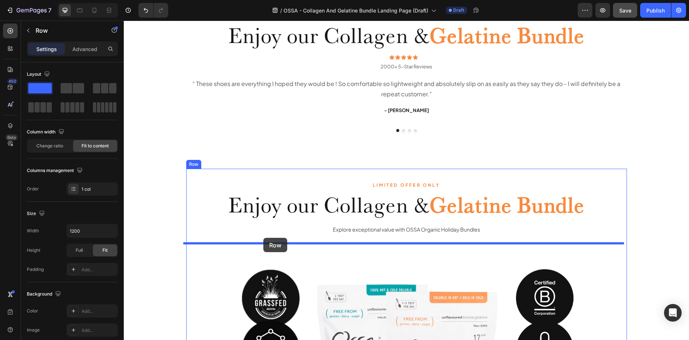
drag, startPoint x: 200, startPoint y: 237, endPoint x: 263, endPoint y: 238, distance: 63.6
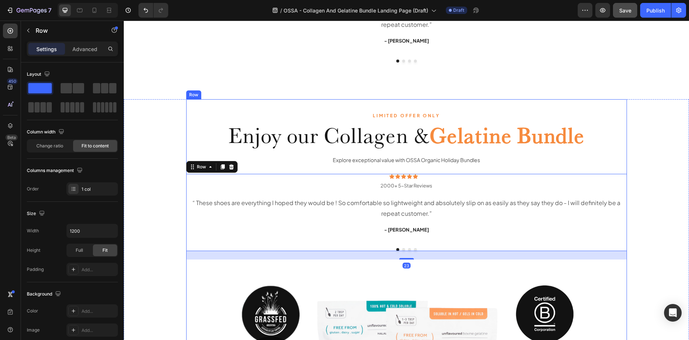
scroll to position [147, 0]
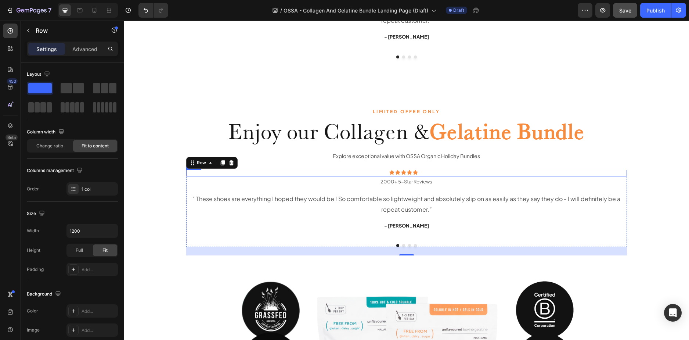
click at [427, 174] on div "Icon Icon Icon Icon Icon Icon List 2000+ 5-Star Reviews Text Block Row" at bounding box center [406, 173] width 441 height 7
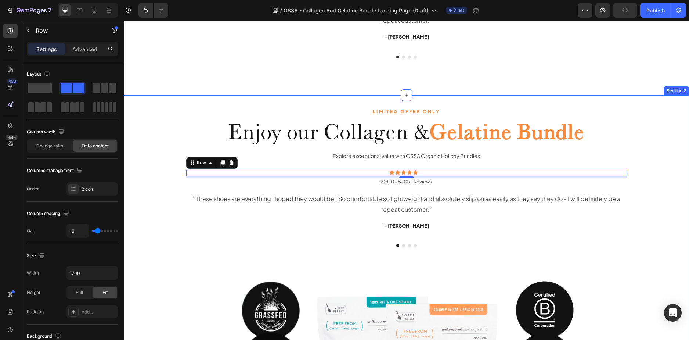
click at [670, 155] on div "LIMITED OFFER ONLY Text Block Enjoy our Collagen & Gelatine Bundle Heading Expl…" at bounding box center [406, 304] width 565 height 418
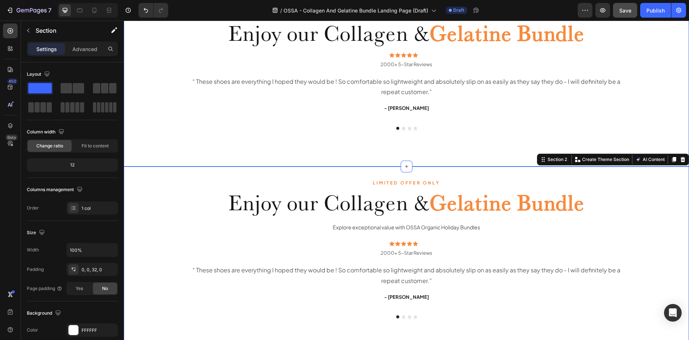
scroll to position [0, 0]
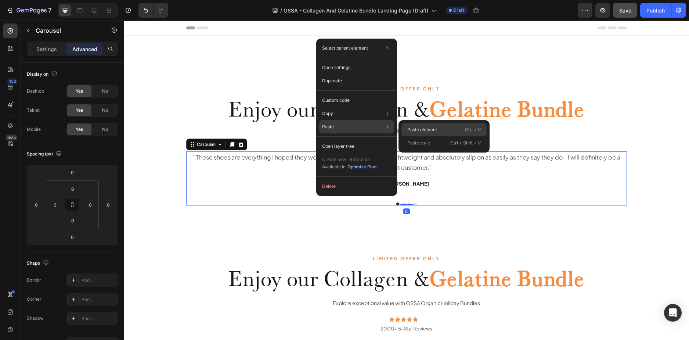
click at [407, 136] on div "Paste element Ctrl + V" at bounding box center [444, 142] width 85 height 13
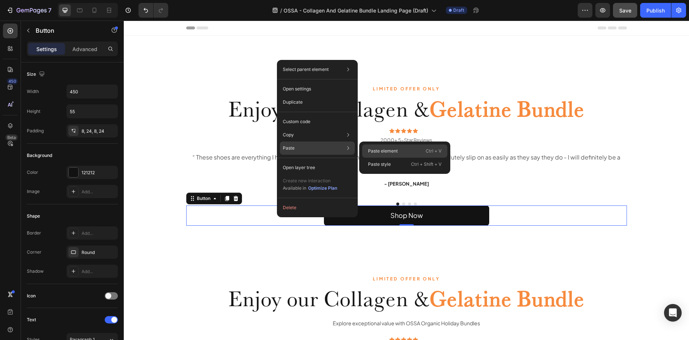
click at [373, 150] on p "Paste element" at bounding box center [383, 151] width 30 height 7
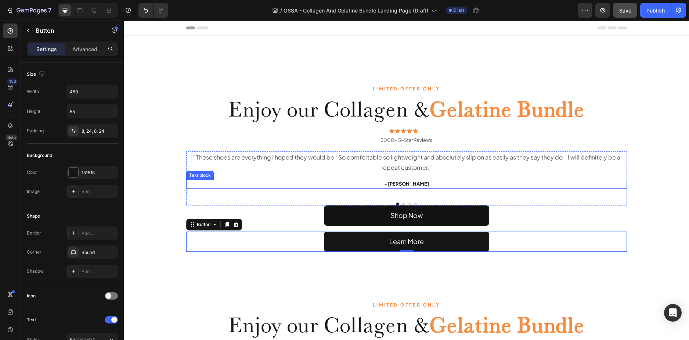
click at [264, 188] on div "- Ryan S." at bounding box center [406, 184] width 441 height 9
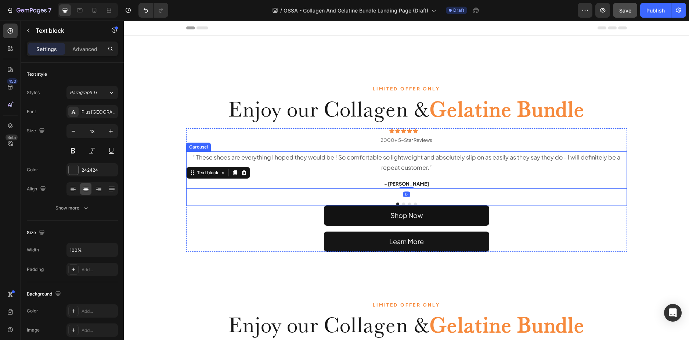
click at [253, 202] on div "“ These shoes are everything I hoped they would be ! So comfortable so lightwei…" at bounding box center [406, 178] width 441 height 54
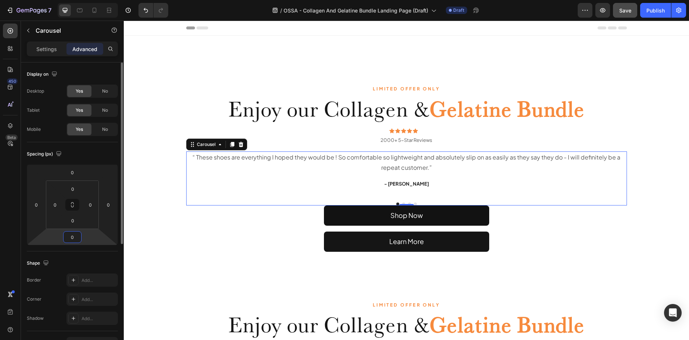
click at [72, 235] on input "0" at bounding box center [72, 236] width 15 height 11
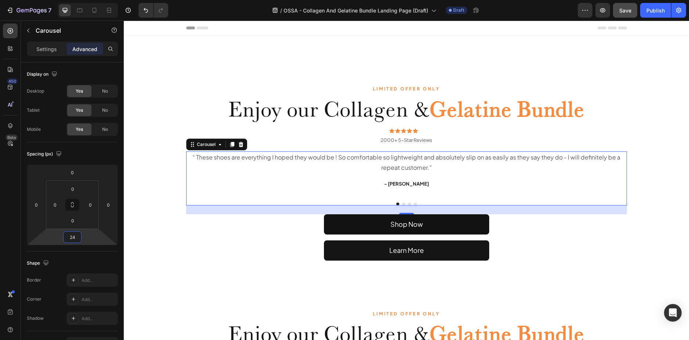
type input "24"
click at [657, 234] on div "LIMITED OFFER ONLY Text Block Enjoy our Collagen & Gelatine Bundle Heading Icon…" at bounding box center [406, 166] width 565 height 188
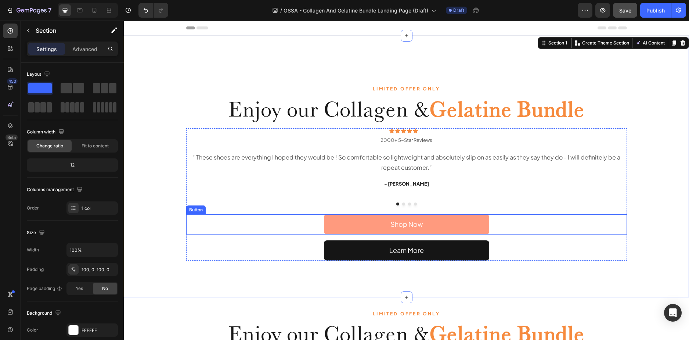
click at [442, 217] on link "Shop Now" at bounding box center [406, 224] width 165 height 20
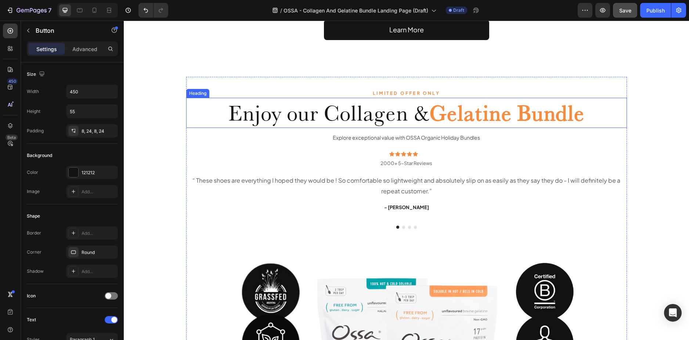
scroll to position [73, 0]
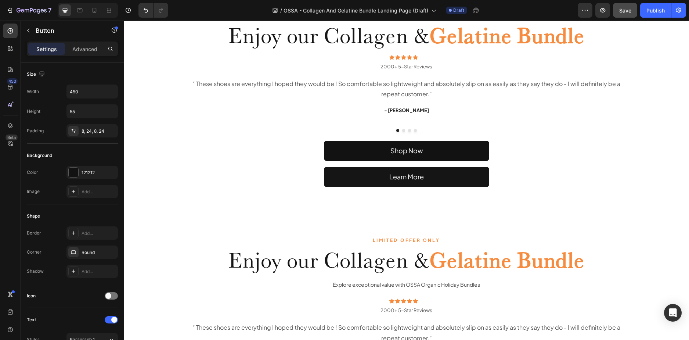
click at [296, 151] on div "Shop Now Button" at bounding box center [406, 151] width 441 height 20
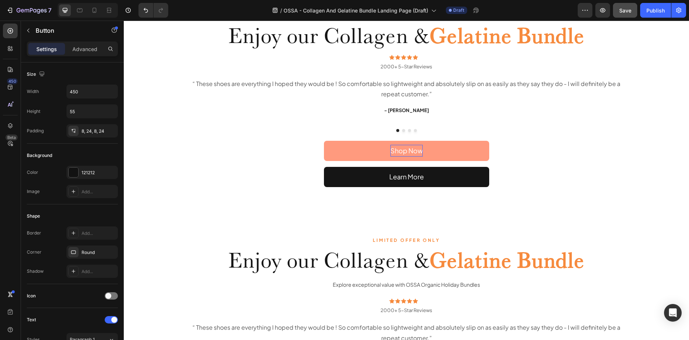
click at [417, 148] on p "Shop Now" at bounding box center [407, 151] width 32 height 12
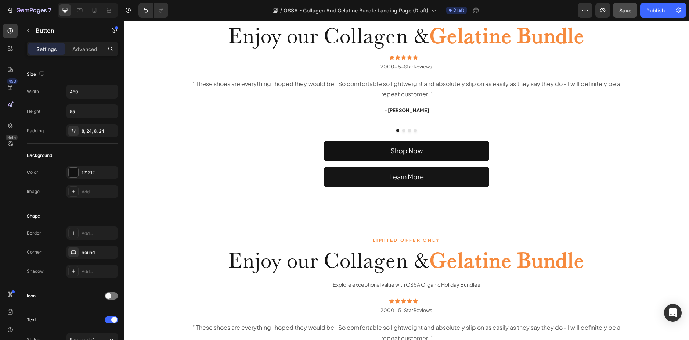
click at [520, 148] on div "Shop Now Button" at bounding box center [406, 151] width 441 height 20
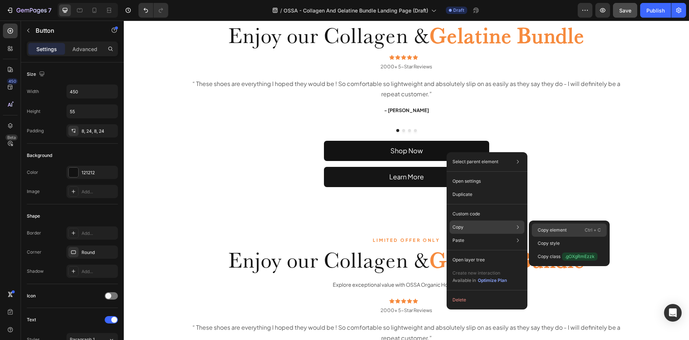
click at [558, 231] on p "Copy element" at bounding box center [552, 230] width 29 height 7
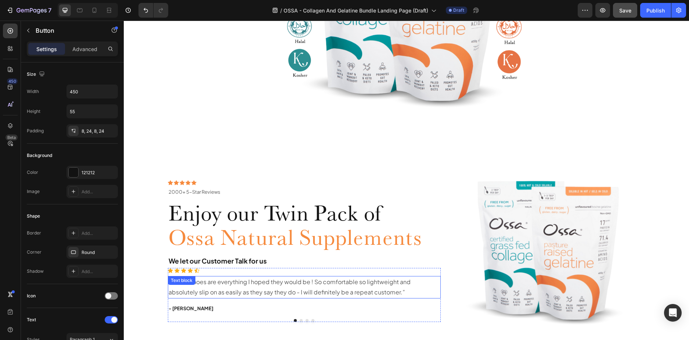
scroll to position [670, 0]
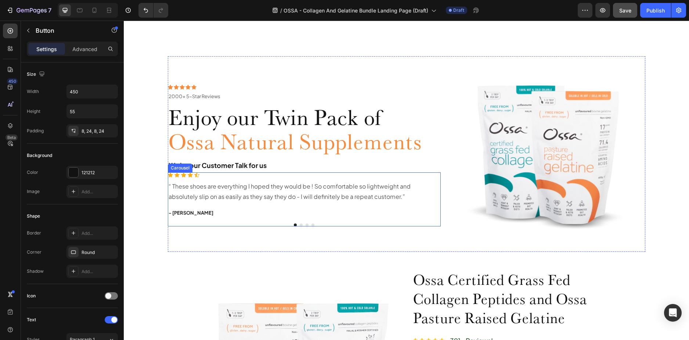
click at [233, 223] on div "Icon Icon Icon Icon Icon Icon List Hoz “ These shoes are everything I hoped the…" at bounding box center [304, 199] width 273 height 54
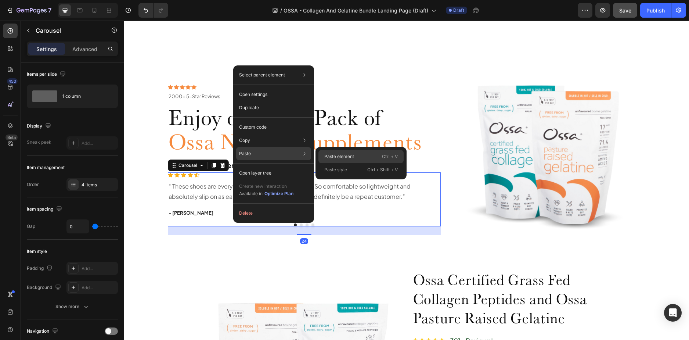
click at [329, 154] on p "Paste element" at bounding box center [339, 156] width 30 height 7
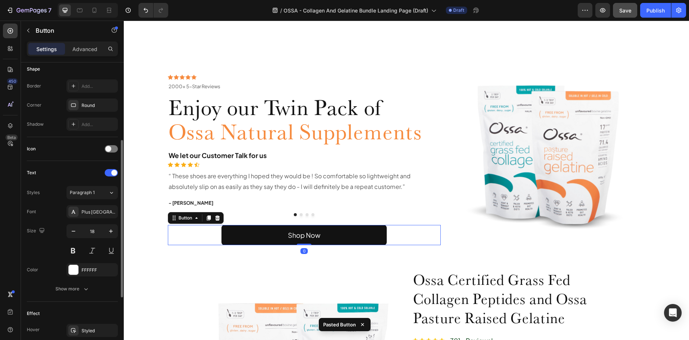
scroll to position [267, 0]
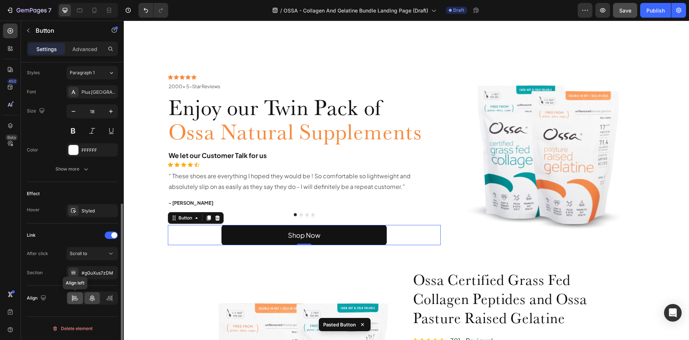
click at [79, 300] on icon at bounding box center [74, 297] width 7 height 7
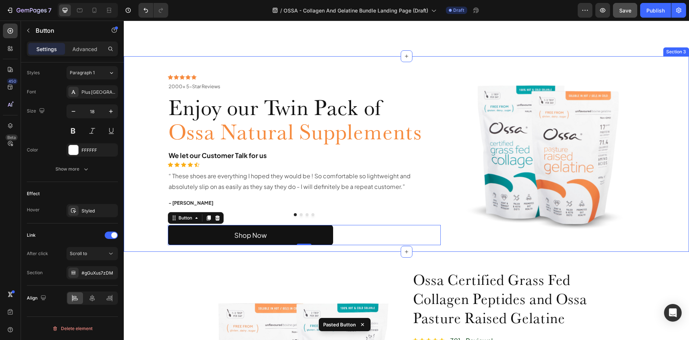
click at [152, 159] on div "Icon Icon Icon Icon Icon Icon List 2000+ 5-Star Reviews Text Block Row 2000+ 5-…" at bounding box center [406, 153] width 554 height 195
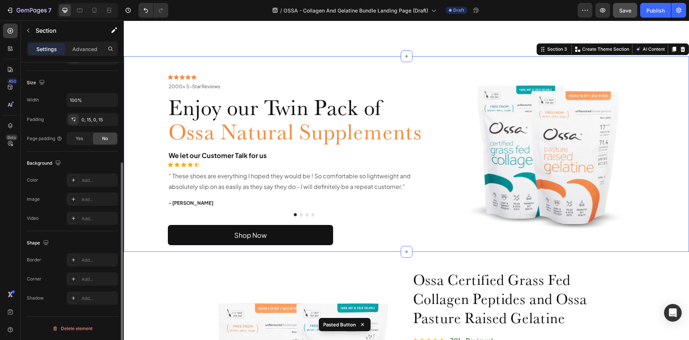
scroll to position [0, 0]
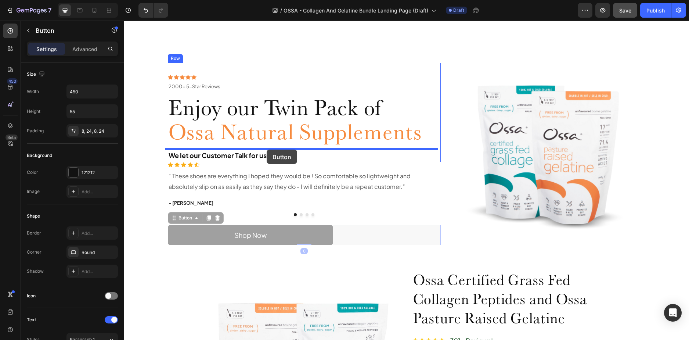
drag, startPoint x: 273, startPoint y: 237, endPoint x: 267, endPoint y: 150, distance: 87.6
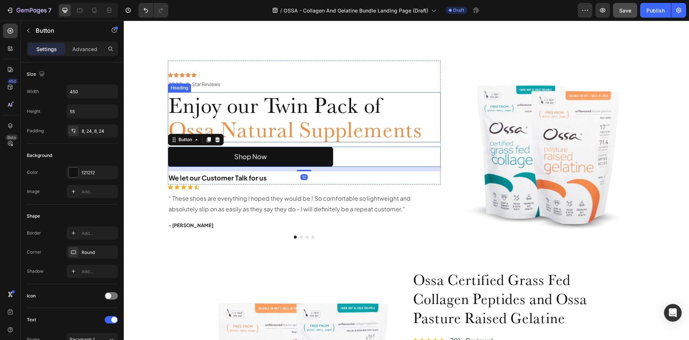
click at [314, 130] on span "Ossa Natural Supplements" at bounding box center [295, 129] width 253 height 26
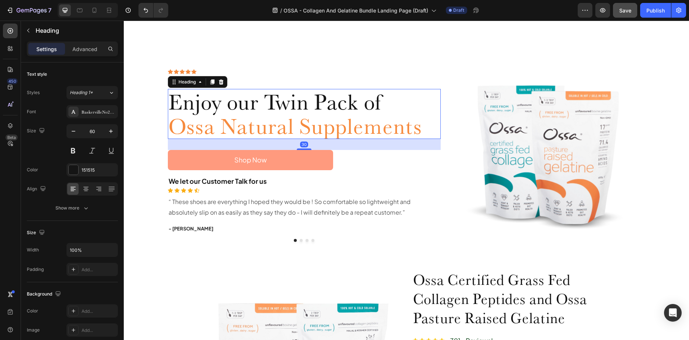
drag, startPoint x: 301, startPoint y: 145, endPoint x: 302, endPoint y: 152, distance: 6.8
click at [302, 152] on div "Icon Icon Icon Icon Icon Icon List 2000+ 5-Star Reviews Text Block Row 2000+ 5-…" at bounding box center [304, 128] width 273 height 119
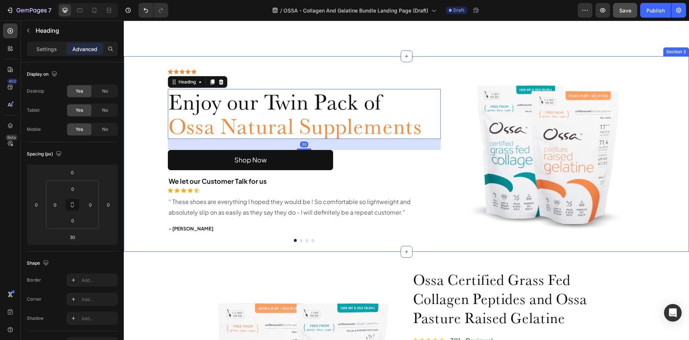
click at [136, 101] on div "Icon Icon Icon Icon Icon Icon List 2000+ 5-Star Reviews Text Block Row 2000+ 5-…" at bounding box center [406, 153] width 554 height 195
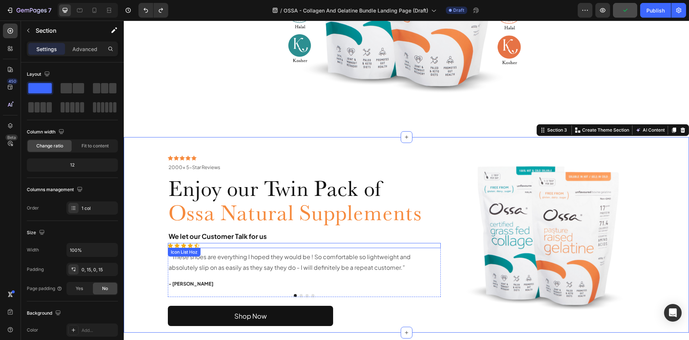
scroll to position [670, 0]
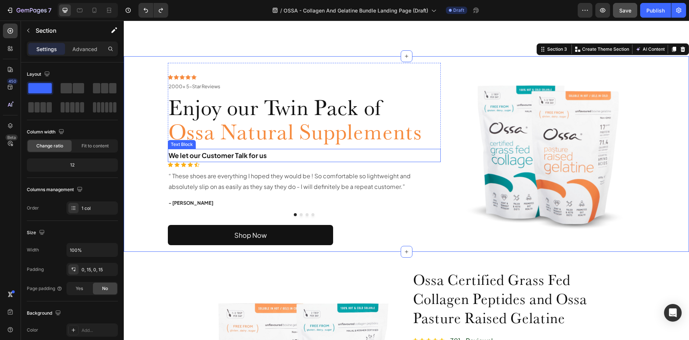
click at [250, 152] on strong "We let our Customer Talk for us" at bounding box center [218, 155] width 98 height 8
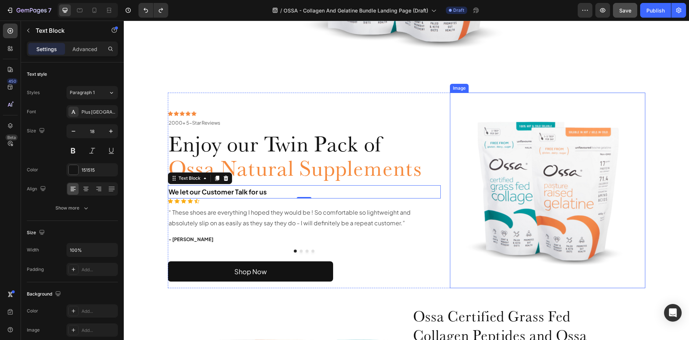
scroll to position [633, 0]
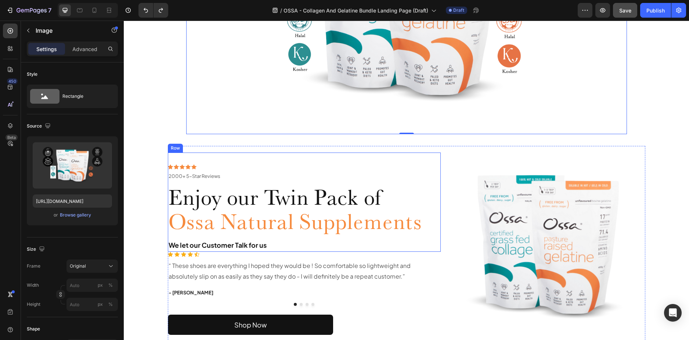
scroll to position [597, 0]
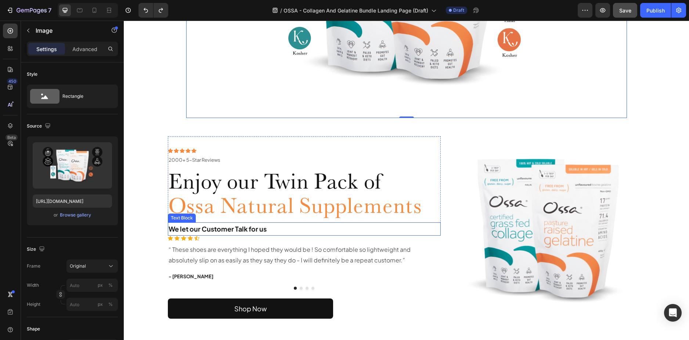
click at [213, 233] on strong "We let our Customer Talk for us" at bounding box center [218, 228] width 98 height 8
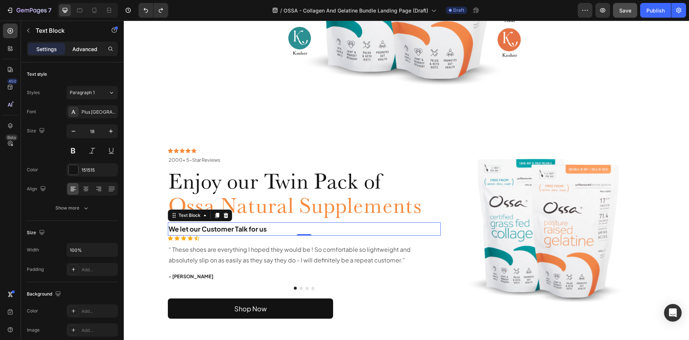
click at [80, 47] on p "Advanced" at bounding box center [84, 49] width 25 height 8
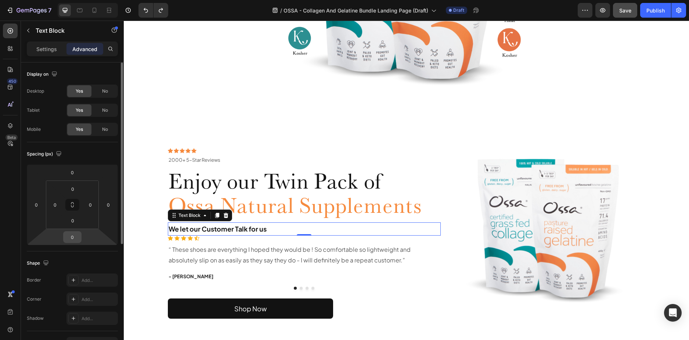
click at [72, 232] on input "0" at bounding box center [72, 236] width 15 height 11
type input "10"
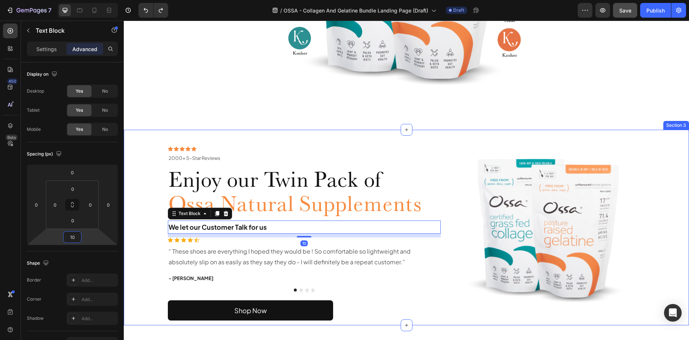
click at [142, 197] on div "Icon Icon Icon Icon Icon Icon List 2000+ 5-Star Reviews Text Block Row 2000+ 5-…" at bounding box center [406, 227] width 554 height 195
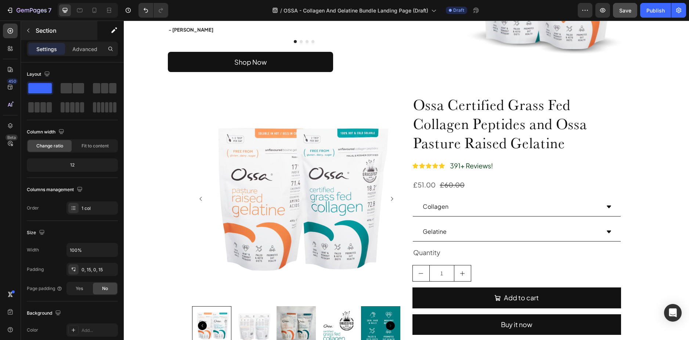
scroll to position [661, 0]
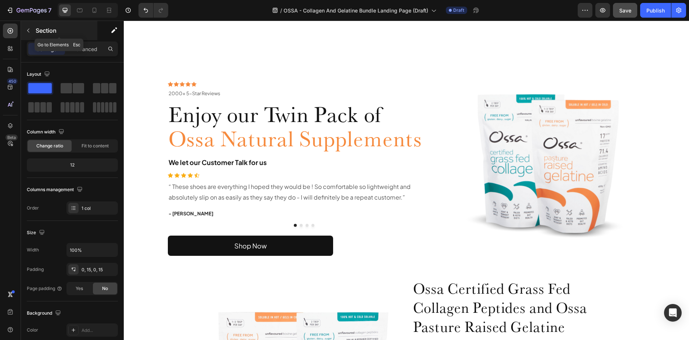
click at [32, 31] on button "button" at bounding box center [28, 31] width 12 height 12
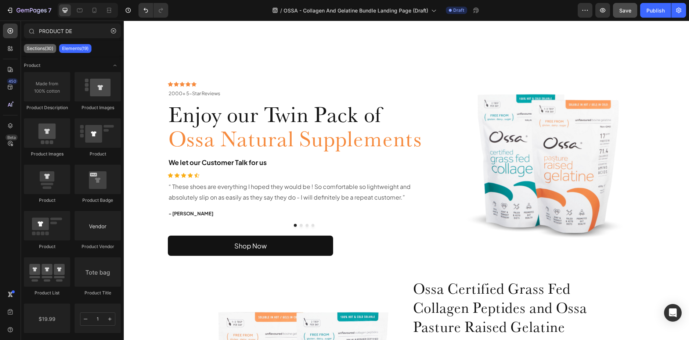
click at [42, 50] on p "Sections(30)" at bounding box center [40, 49] width 26 height 6
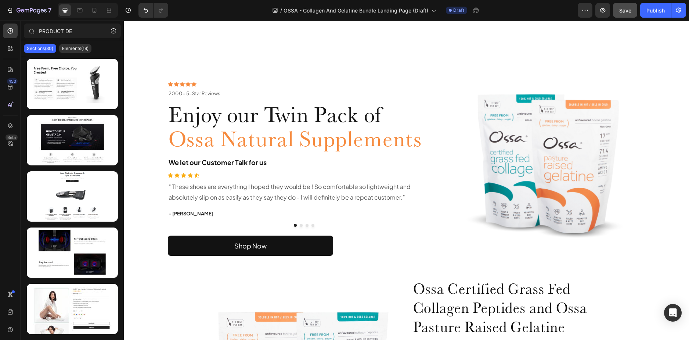
click at [39, 47] on p "Sections(30)" at bounding box center [40, 49] width 26 height 6
click at [79, 29] on input "PRODUCT DE" at bounding box center [72, 31] width 97 height 15
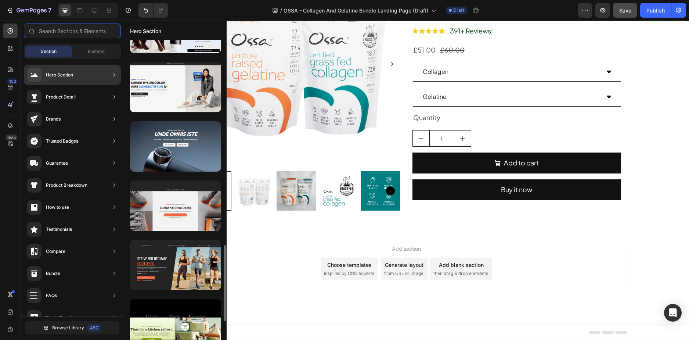
scroll to position [879, 0]
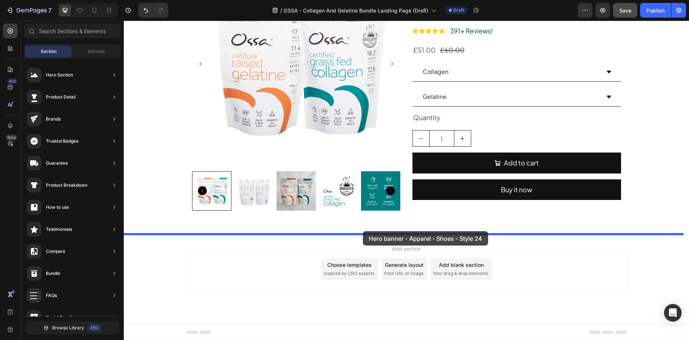
drag, startPoint x: 310, startPoint y: 155, endPoint x: 382, endPoint y: 226, distance: 101.1
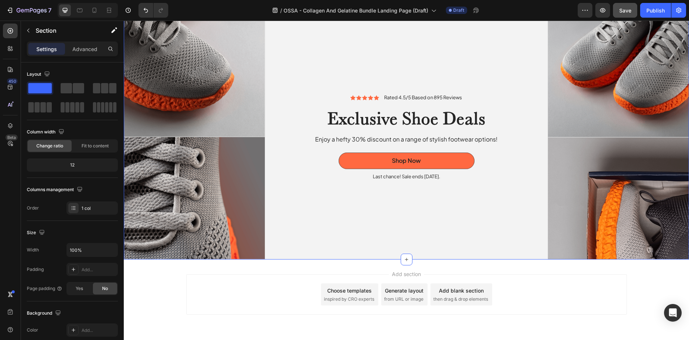
scroll to position [1129, 0]
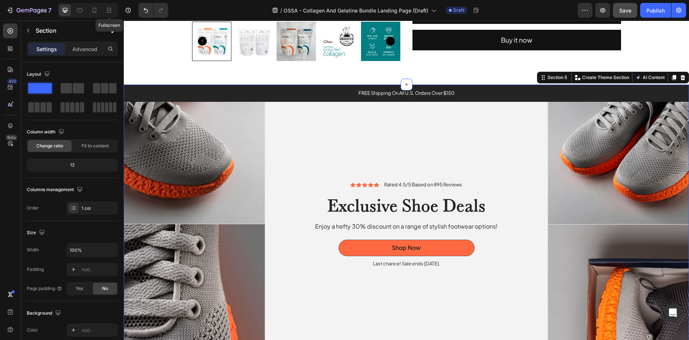
click at [109, 9] on icon at bounding box center [108, 10] width 7 height 7
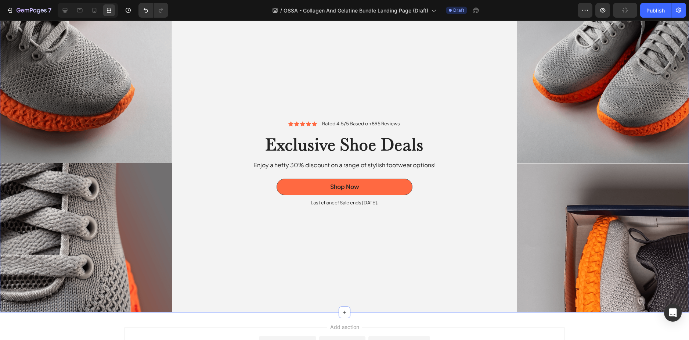
scroll to position [1093, 0]
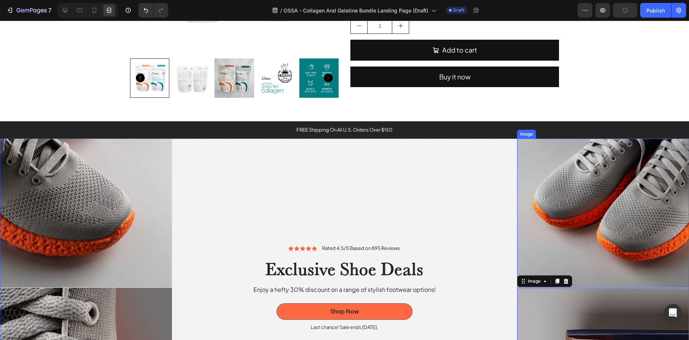
click at [543, 226] on img at bounding box center [603, 213] width 172 height 149
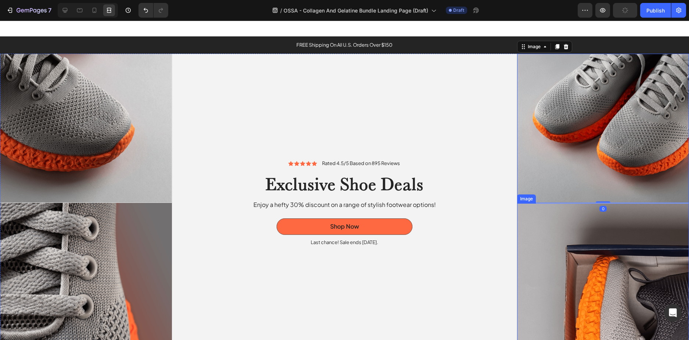
scroll to position [1203, 0]
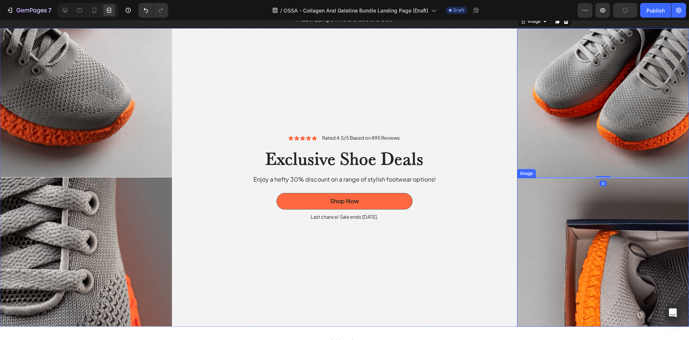
click at [542, 217] on img at bounding box center [603, 252] width 172 height 149
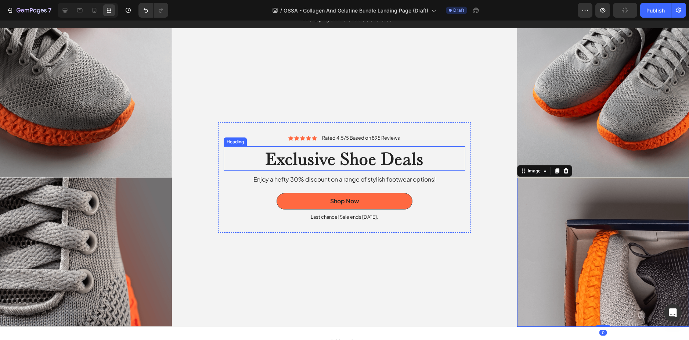
type input "https://cdn.shopify.com/s/files/1/0331/7599/4505/files/gempages_506847250073256…"
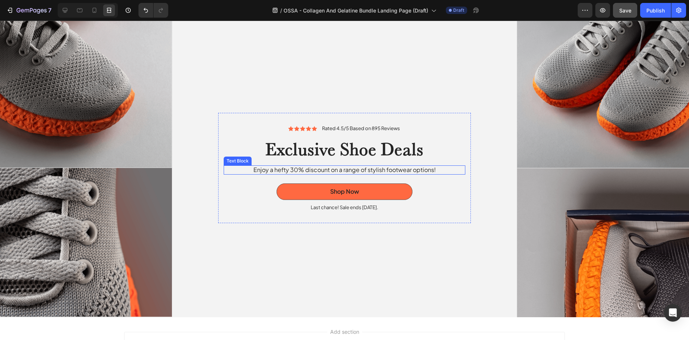
scroll to position [1188, 0]
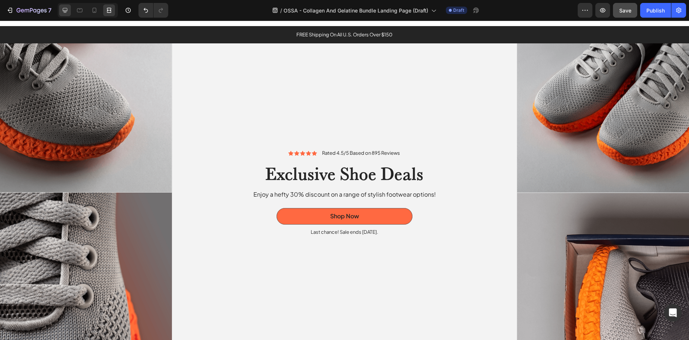
click at [60, 12] on div at bounding box center [65, 10] width 12 height 12
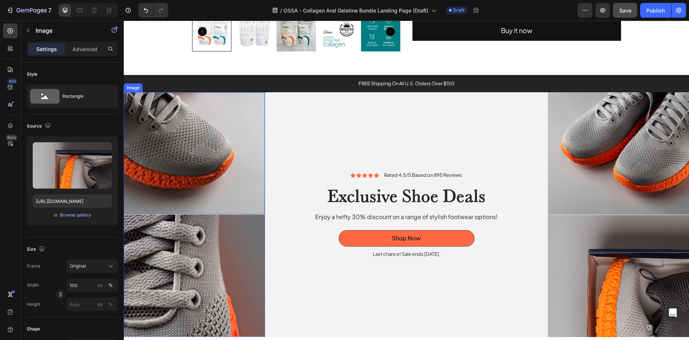
click at [244, 123] on img at bounding box center [194, 153] width 141 height 122
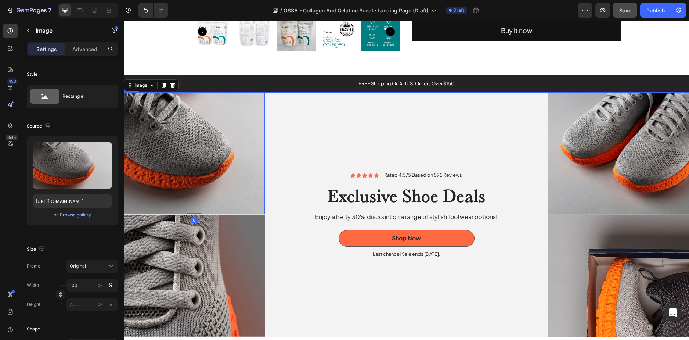
click at [302, 114] on div "Icon Icon Icon Icon Icon Icon List Rated 4.5/5 Based on 895 Reviews Text Block …" at bounding box center [406, 214] width 283 height 245
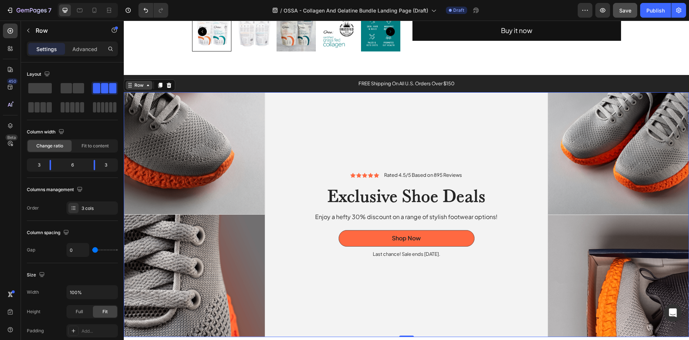
click at [137, 86] on div "Row" at bounding box center [139, 85] width 12 height 7
click at [219, 243] on img at bounding box center [194, 276] width 141 height 122
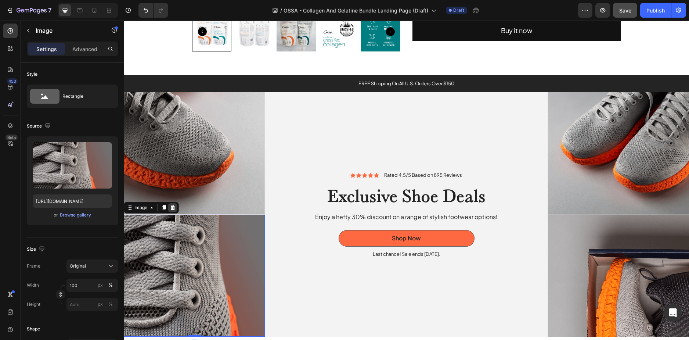
click at [176, 205] on div at bounding box center [172, 207] width 9 height 9
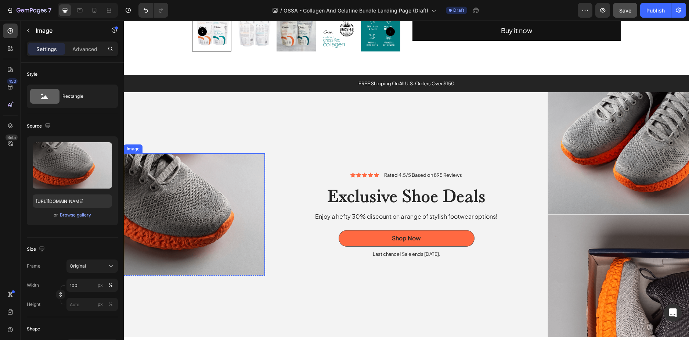
click at [253, 174] on img at bounding box center [194, 214] width 141 height 122
